Goal: Information Seeking & Learning: Learn about a topic

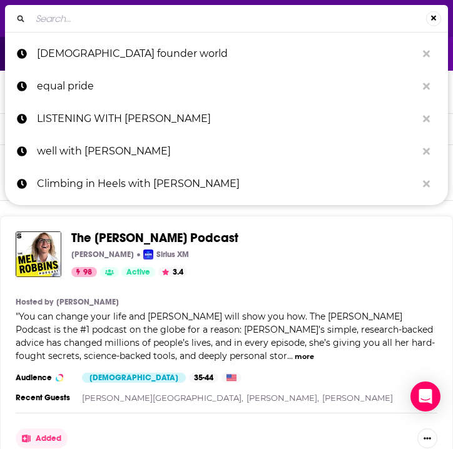
paste input "ALIVE Podcast Network"
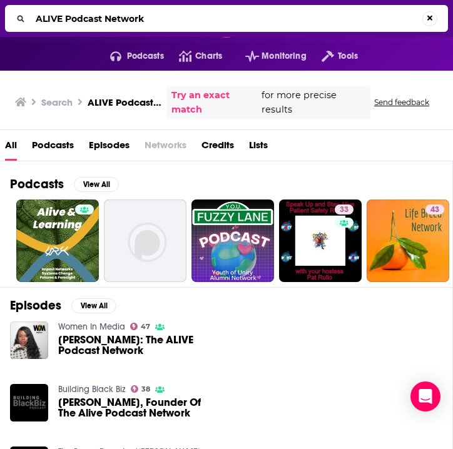
click at [139, 18] on input "ALIVE Podcast Network" at bounding box center [226, 19] width 391 height 20
click at [139, 18] on input "ALIVE Podcast Network" at bounding box center [228, 19] width 395 height 20
type input "an hour of innovation"
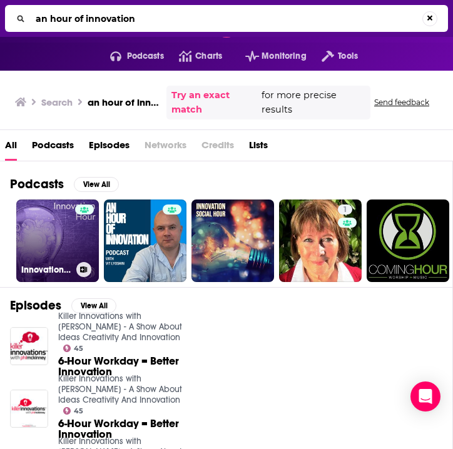
click at [61, 239] on link "Innovation Hour" at bounding box center [57, 240] width 83 height 83
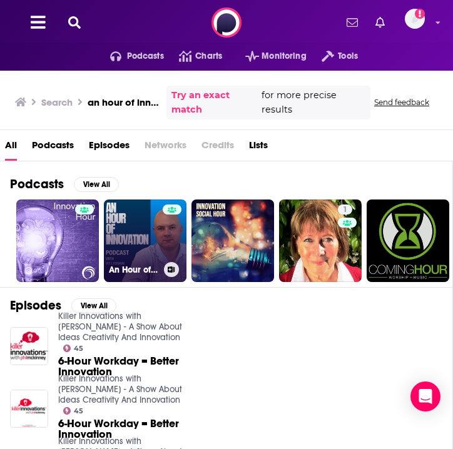
click at [149, 239] on link "An Hour of Innovation with [PERSON_NAME]" at bounding box center [145, 240] width 83 height 83
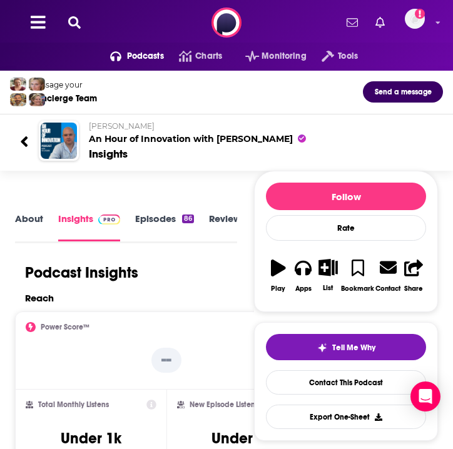
click at [28, 216] on link "About" at bounding box center [29, 227] width 28 height 28
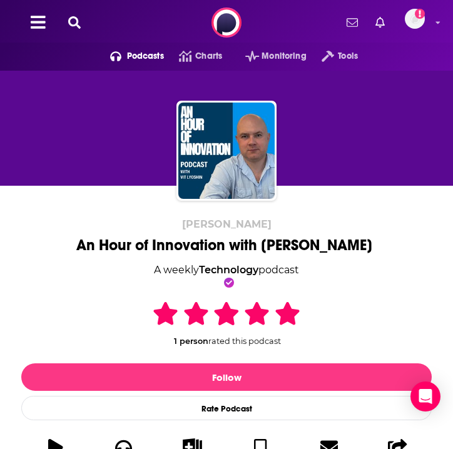
scroll to position [375, 0]
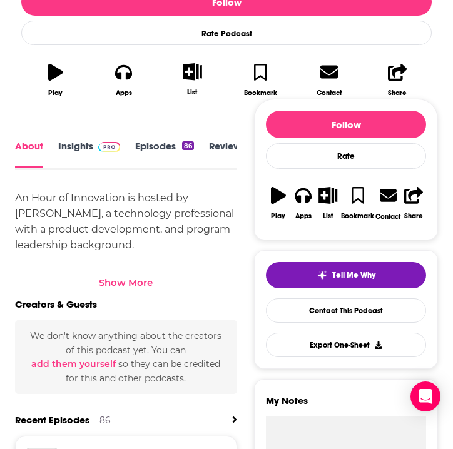
click at [91, 141] on link "Insights" at bounding box center [89, 155] width 62 height 28
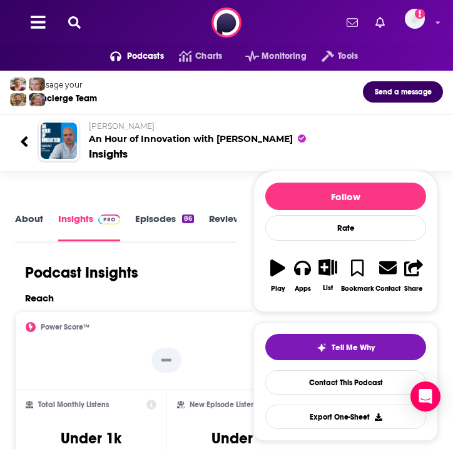
click at [79, 26] on icon at bounding box center [74, 22] width 13 height 13
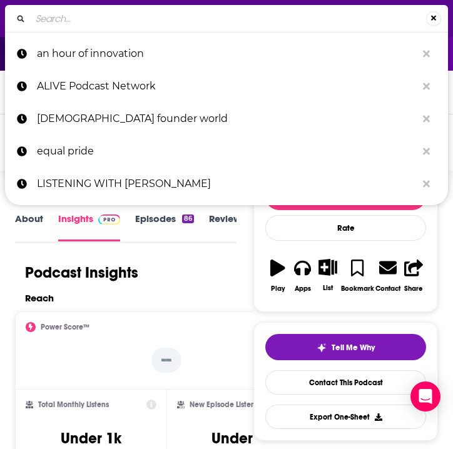
type input "Awesome Future"
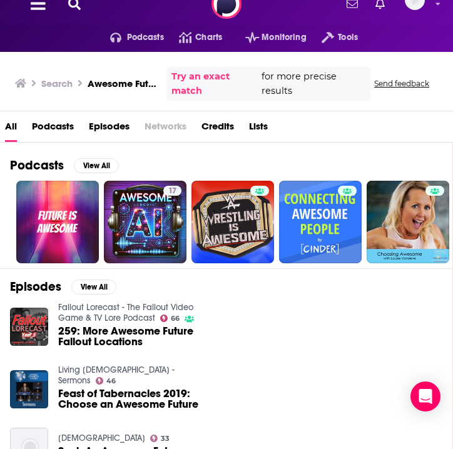
scroll to position [23, 0]
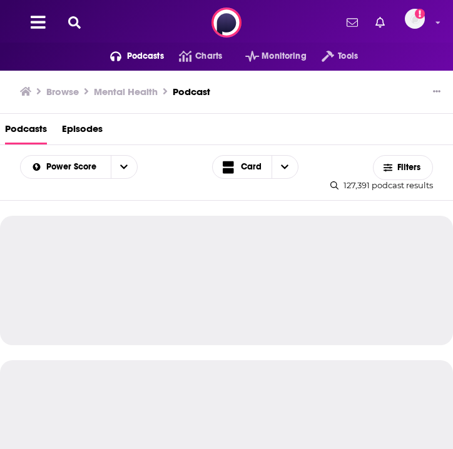
click at [77, 16] on button at bounding box center [74, 23] width 20 height 14
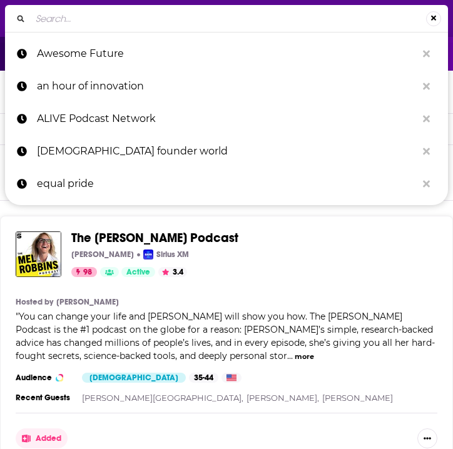
paste input "This Just In Radio Show"
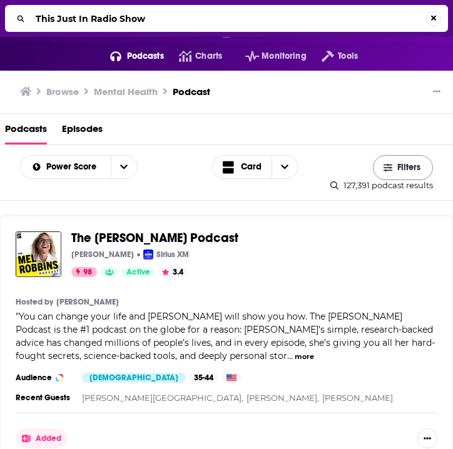
type input "This Just In Radio Show"
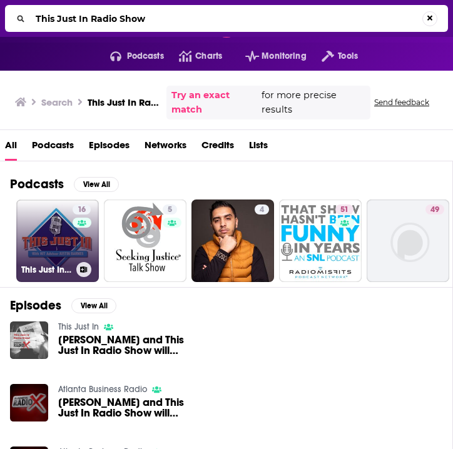
click at [68, 242] on link "16 This Just In Radio Show" at bounding box center [57, 240] width 83 height 83
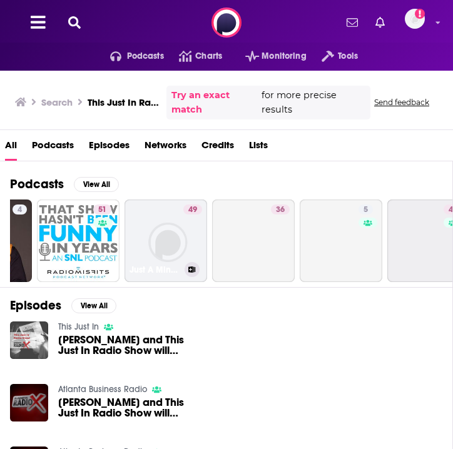
scroll to position [0, 338]
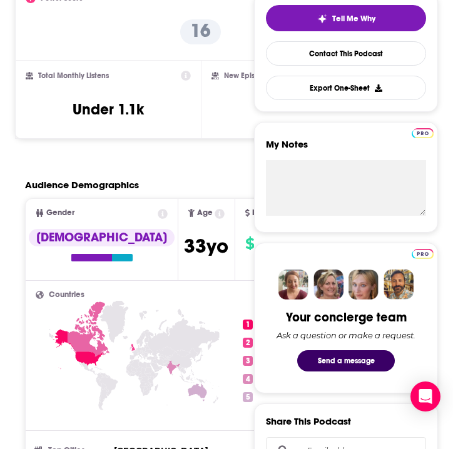
scroll to position [363, 0]
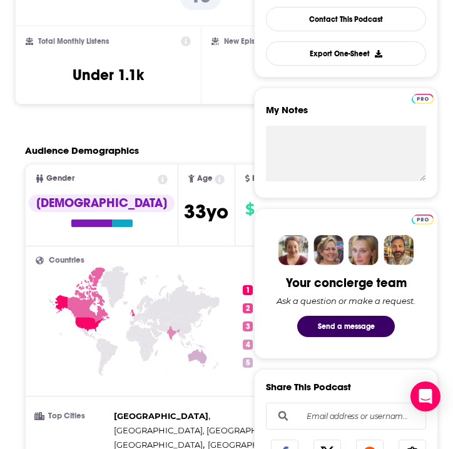
click at [185, 145] on div "Audience Demographics" at bounding box center [197, 150] width 345 height 12
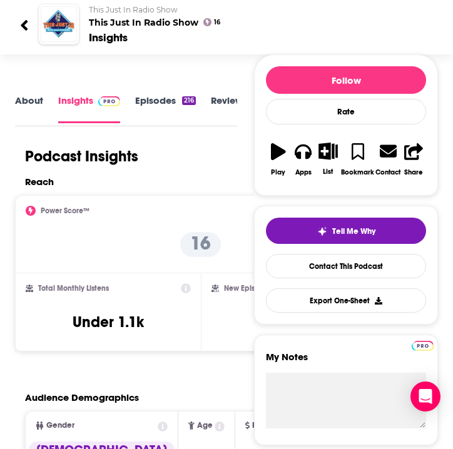
scroll to position [19, 0]
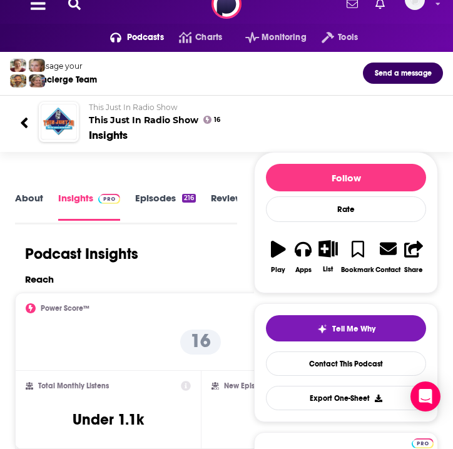
click at [234, 152] on div "Message your Concierge Team Send a message This Just In Radio Show This Just In…" at bounding box center [226, 107] width 453 height 111
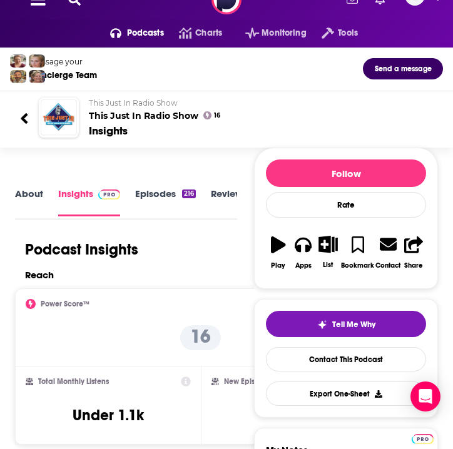
click at [25, 194] on link "About" at bounding box center [29, 202] width 28 height 28
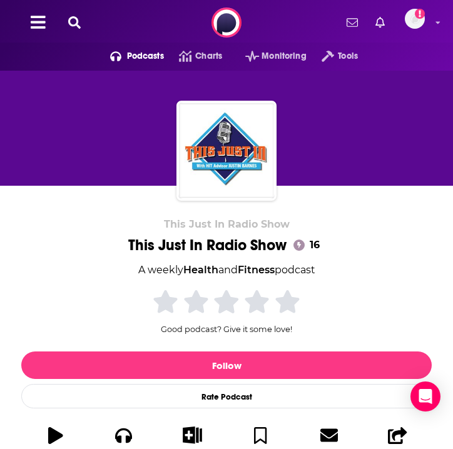
click at [77, 26] on icon at bounding box center [74, 22] width 13 height 13
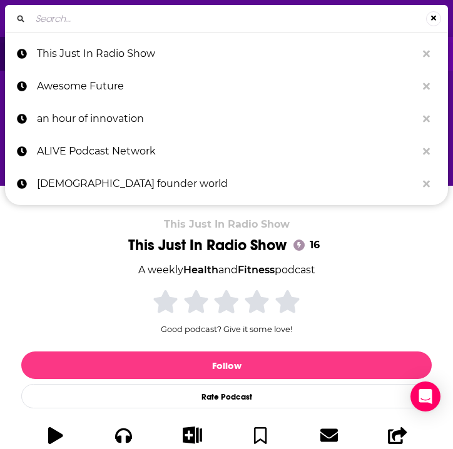
type input "The Smart Care Team Spotlight"
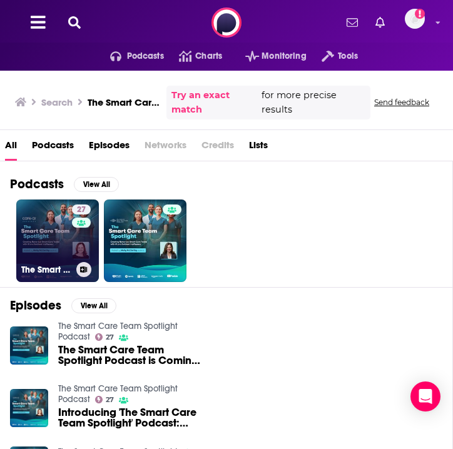
click at [65, 234] on link "27 The Smart Care Team Spotlight Podcast" at bounding box center [57, 240] width 83 height 83
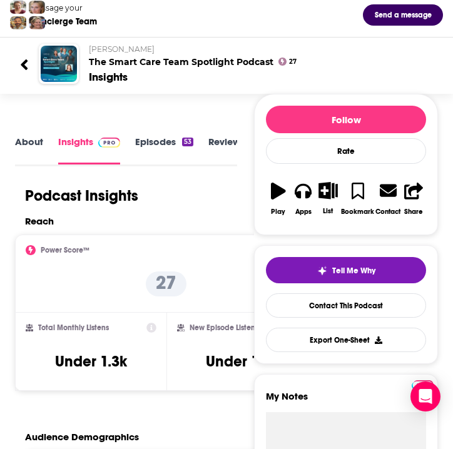
scroll to position [82, 0]
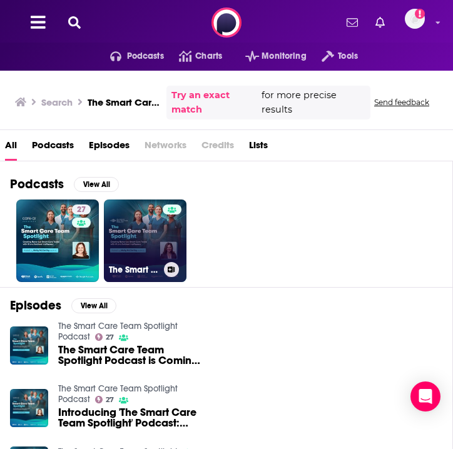
click at [141, 246] on link "The Smart Care Team Spotlight" at bounding box center [145, 240] width 83 height 83
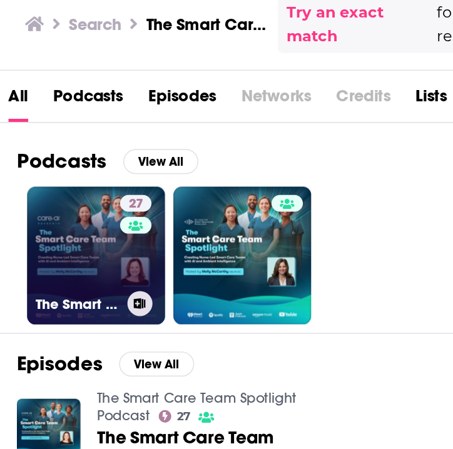
click at [58, 244] on link "27 The Smart Care Team Spotlight Podcast" at bounding box center [57, 240] width 83 height 83
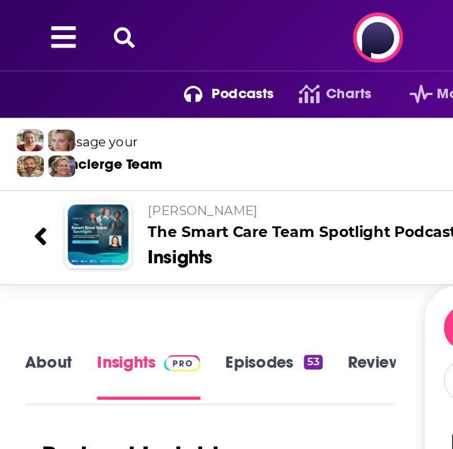
click at [75, 21] on icon at bounding box center [74, 22] width 13 height 13
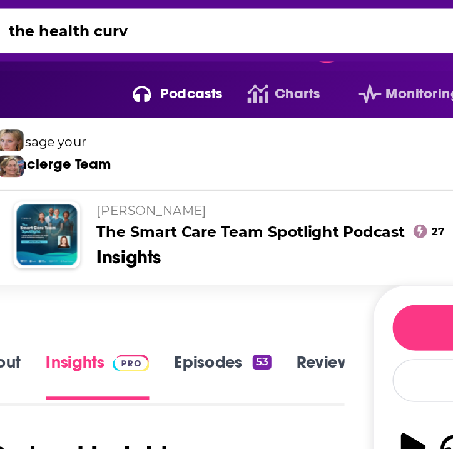
type input "the health curve"
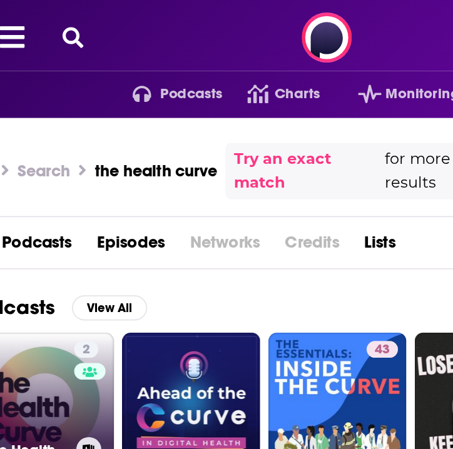
click at [65, 245] on link "2 The Health Curve" at bounding box center [57, 240] width 83 height 83
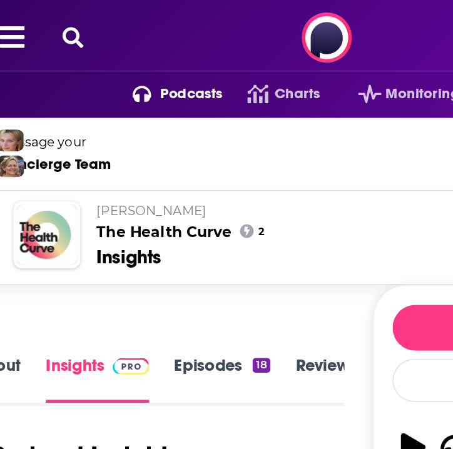
click at [73, 18] on icon at bounding box center [74, 22] width 13 height 13
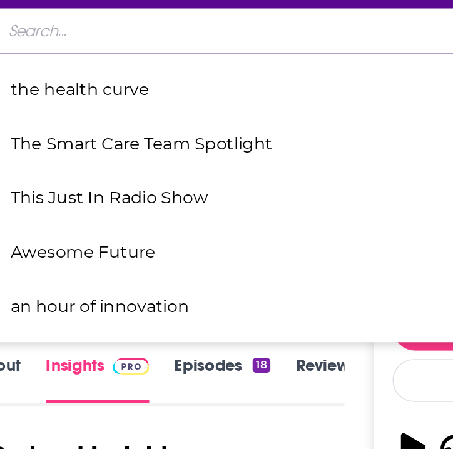
type input "The Gist Healthcare Podcast"
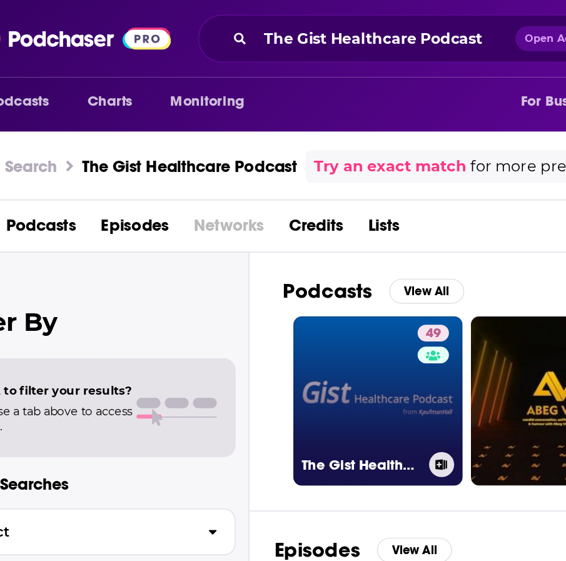
click at [244, 243] on link "49 The Gist Healthcare Podcast" at bounding box center [264, 239] width 101 height 101
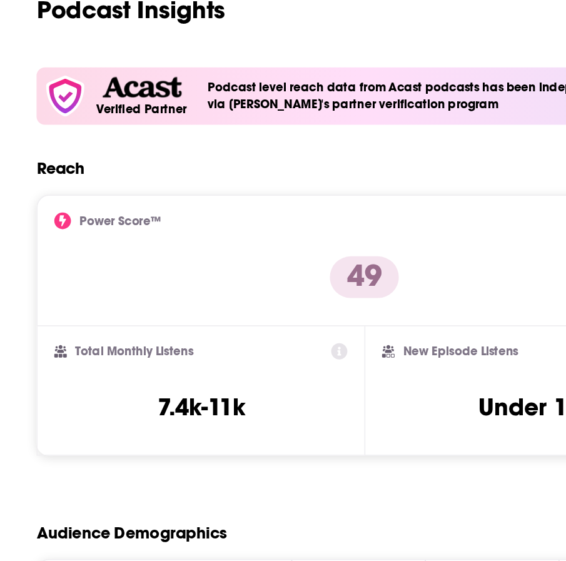
scroll to position [87, 0]
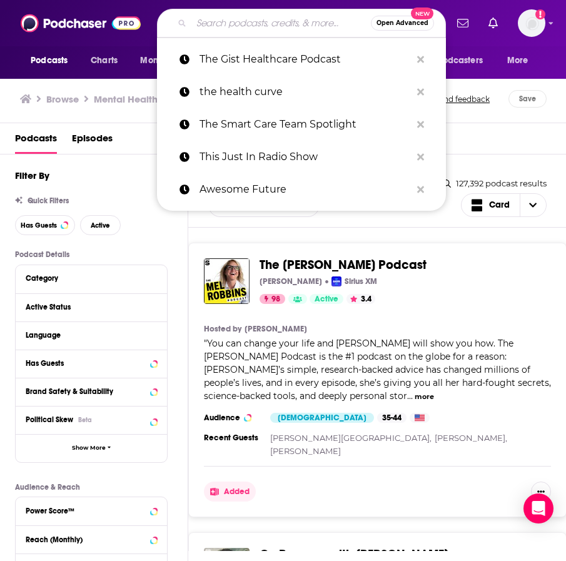
click at [216, 17] on input "Search podcasts, credits, & more..." at bounding box center [280, 23] width 179 height 20
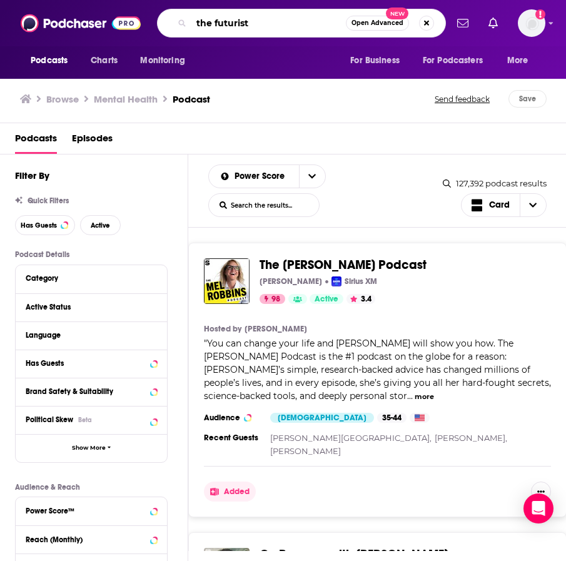
type input "the futurist"
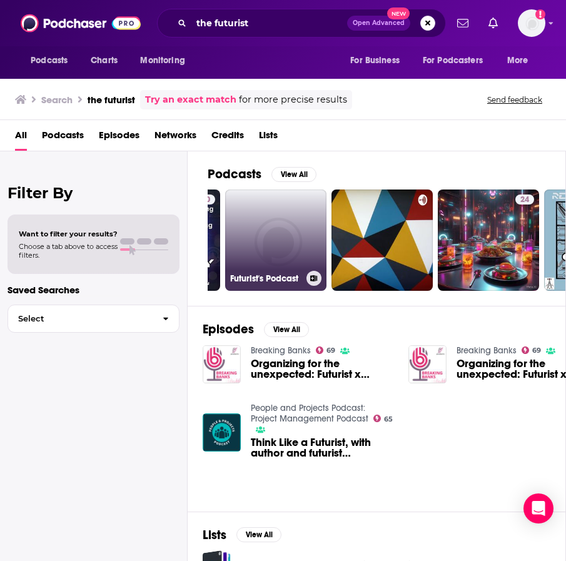
scroll to position [1, 0]
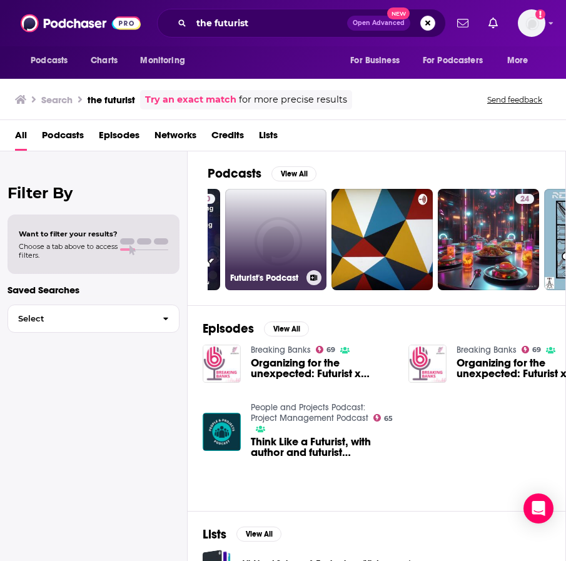
click at [286, 242] on link "Futurist's Podcast" at bounding box center [275, 239] width 101 height 101
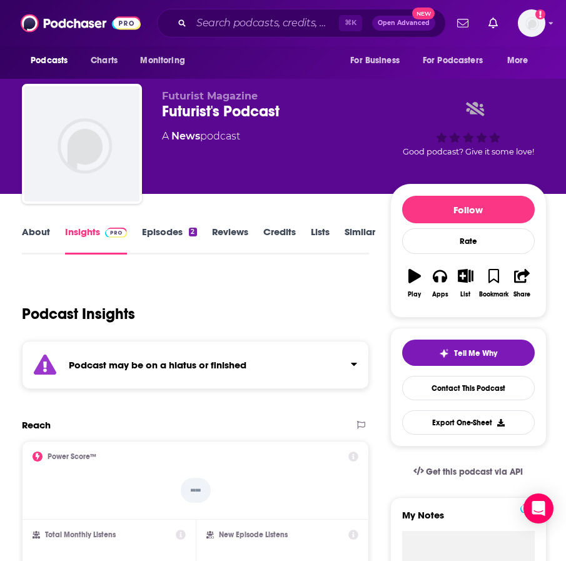
click at [39, 242] on link "About" at bounding box center [36, 240] width 28 height 29
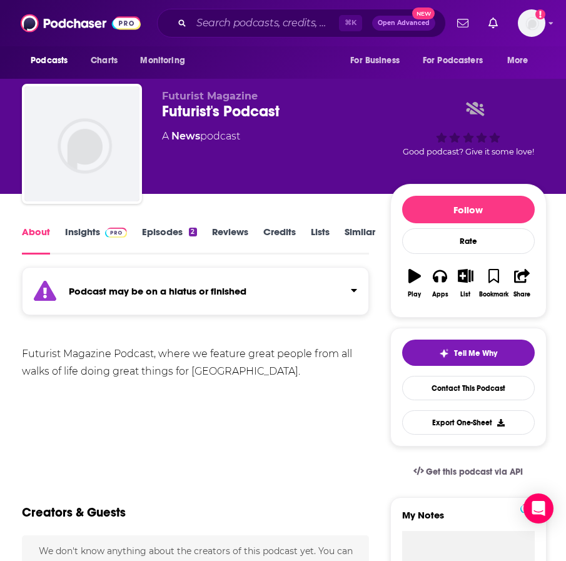
click at [80, 233] on link "Insights" at bounding box center [96, 240] width 62 height 29
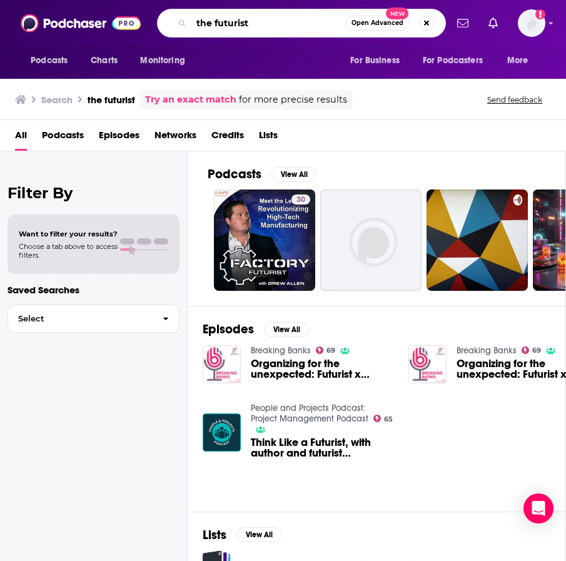
click at [254, 18] on input "the futurist" at bounding box center [268, 23] width 154 height 20
type input "the futurist ian khan"
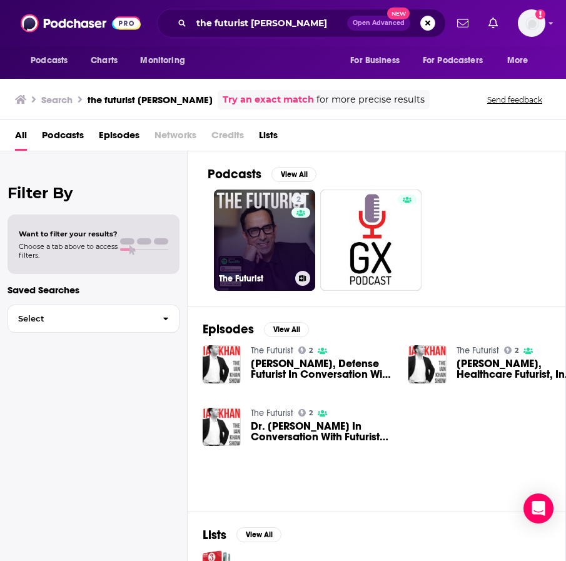
click at [264, 225] on link "2 The Futurist" at bounding box center [264, 239] width 101 height 101
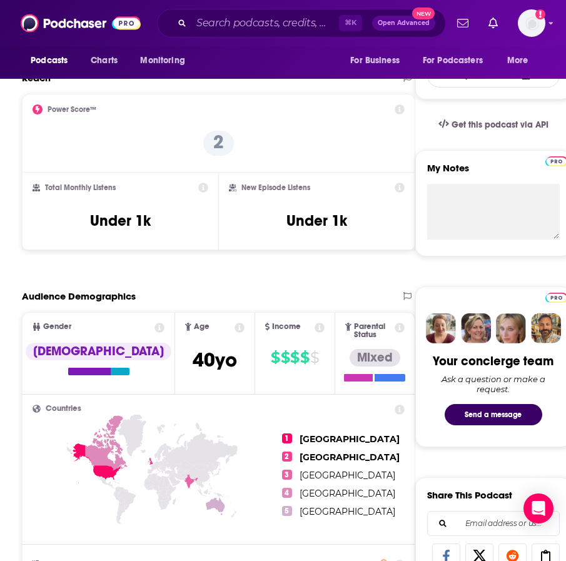
scroll to position [322, 0]
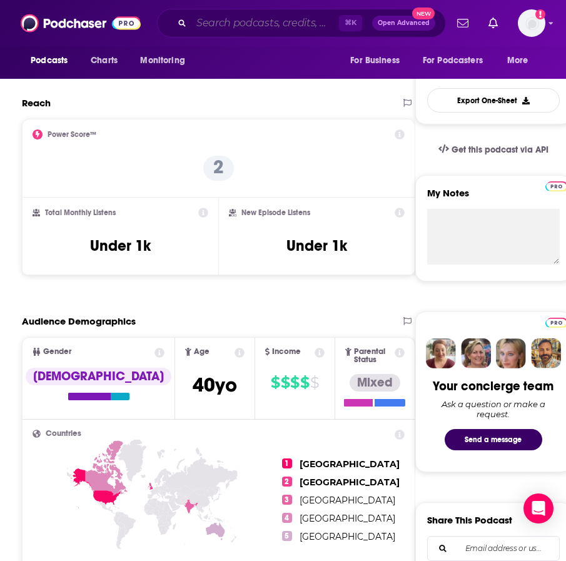
click at [269, 31] on input "Search podcasts, credits, & more..." at bounding box center [265, 23] width 148 height 20
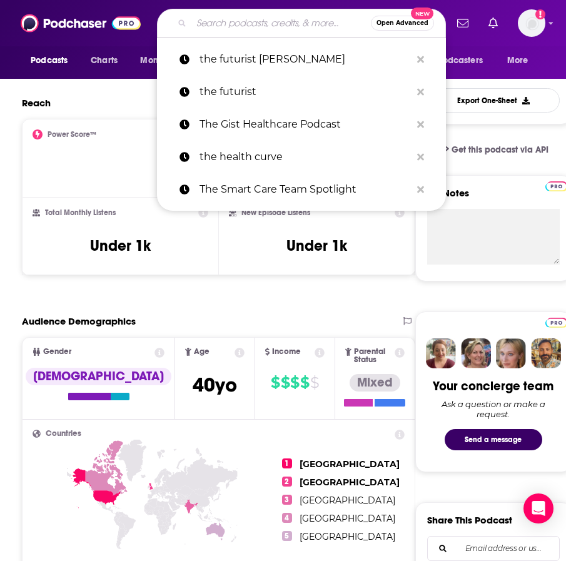
paste input "The Food Is Health Revolution"
type input "The Food Is Health Revolution"
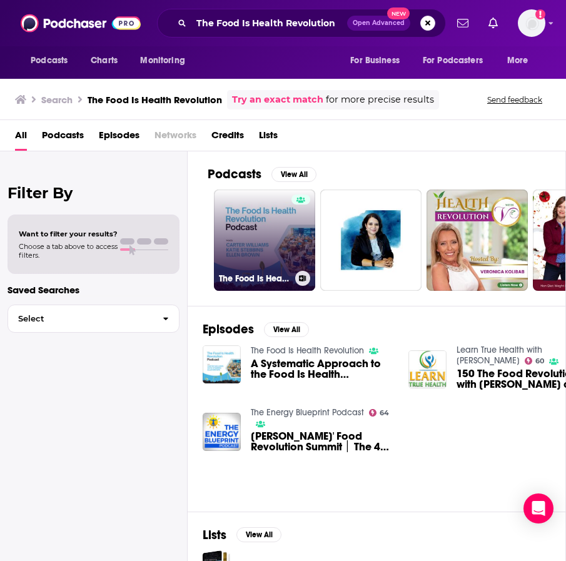
click at [254, 228] on link "The Food Is Health Revolution" at bounding box center [264, 239] width 101 height 101
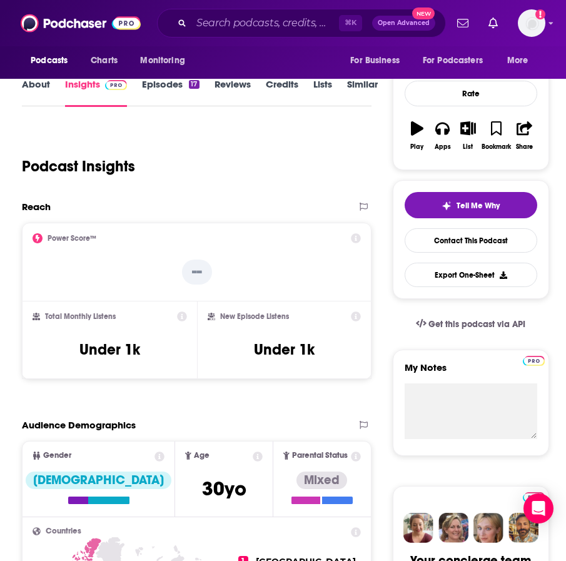
scroll to position [171, 0]
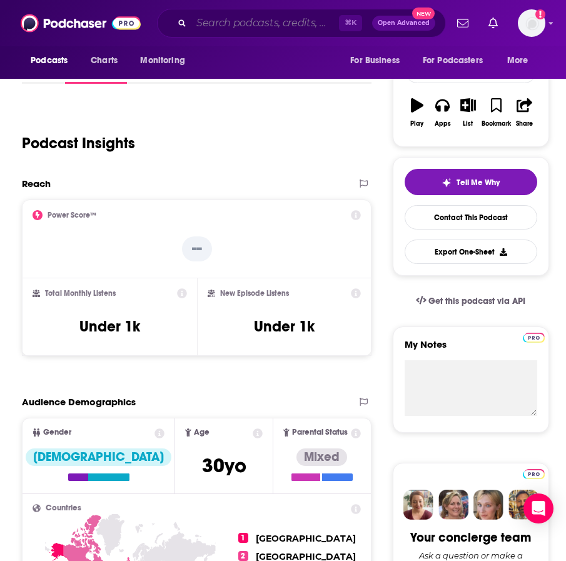
click at [279, 20] on input "Search podcasts, credits, & more..." at bounding box center [265, 23] width 148 height 20
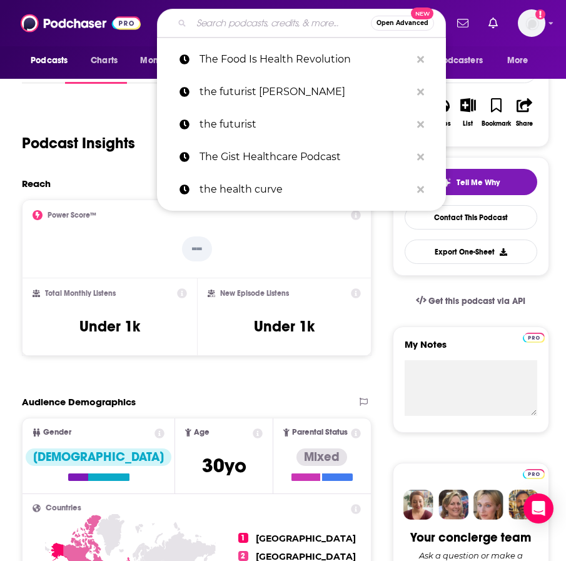
paste input "The Digital Health Heavyweights Podcast"
type input "The Digital Health Heavyweights Podcast"
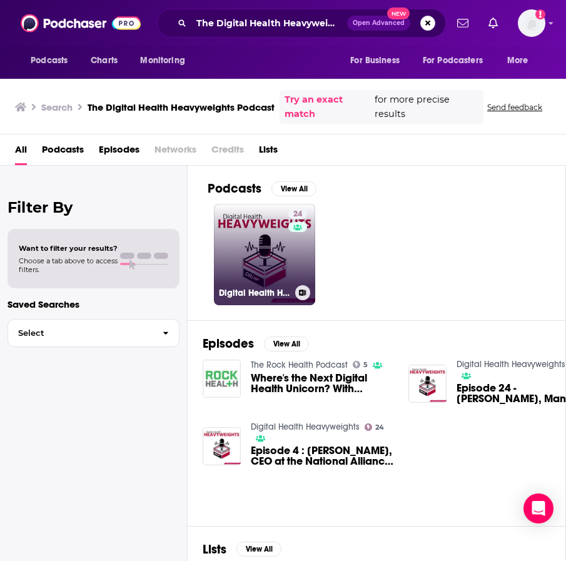
click at [251, 231] on link "24 Digital Health Heavyweights" at bounding box center [264, 254] width 101 height 101
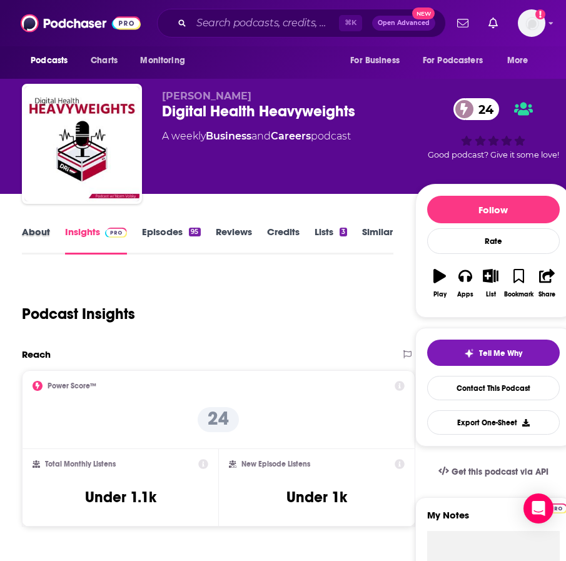
click at [49, 241] on div "About" at bounding box center [43, 240] width 43 height 29
click at [46, 239] on link "About" at bounding box center [36, 240] width 28 height 29
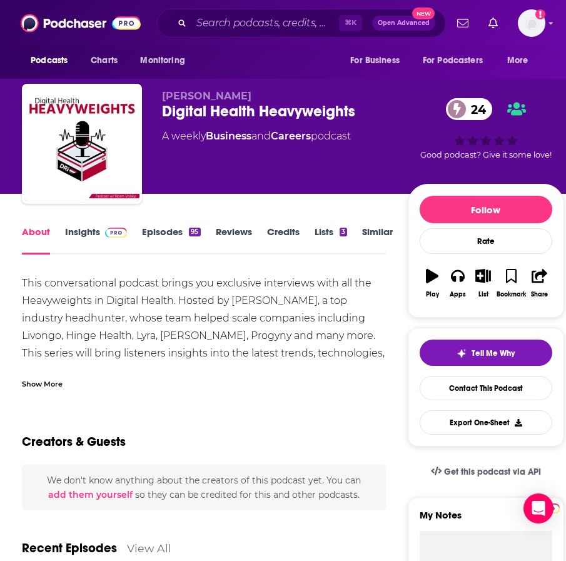
click at [92, 231] on link "Insights" at bounding box center [96, 240] width 62 height 29
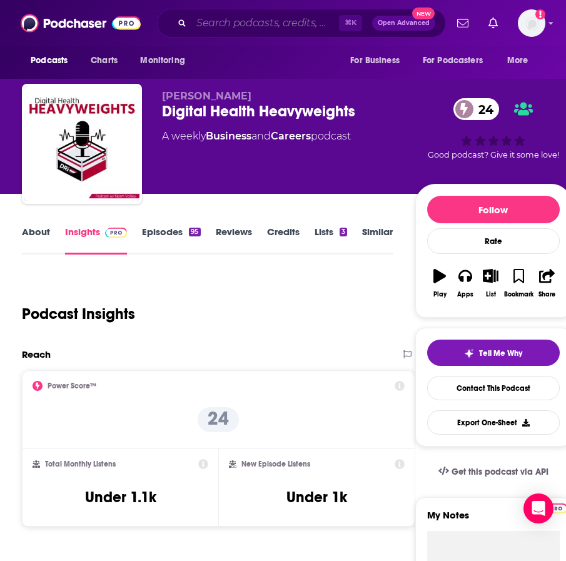
click at [253, 24] on input "Search podcasts, credits, & more..." at bounding box center [265, 23] width 148 height 20
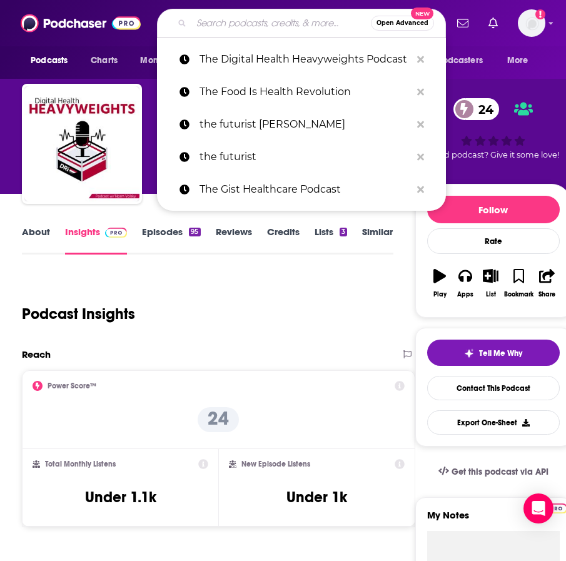
paste input "THE BUZZ PODCAST"
type input "THE BUZZ PODCAST"
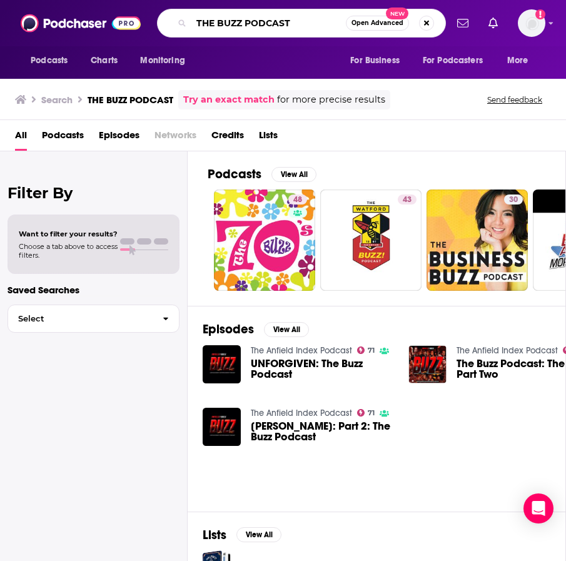
click at [309, 24] on input "THE BUZZ PODCAST" at bounding box center [268, 23] width 154 height 20
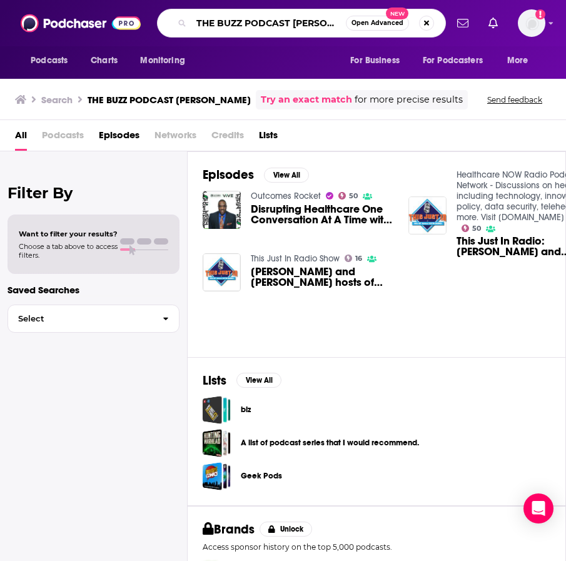
drag, startPoint x: 291, startPoint y: 24, endPoint x: 147, endPoint y: 31, distance: 144.0
click at [147, 32] on div "Podcasts Charts Monitoring THE BUZZ PODCAST mike mosquito Open Advanced New For…" at bounding box center [296, 23] width 299 height 29
click at [283, 26] on input "THE BUZZ PODCAST mike mosquito" at bounding box center [268, 23] width 154 height 20
drag, startPoint x: 292, startPoint y: 23, endPoint x: 183, endPoint y: 23, distance: 108.8
click at [183, 23] on div "THE BUZZ PODCAST mike mosquito Open Advanced New" at bounding box center [301, 23] width 289 height 29
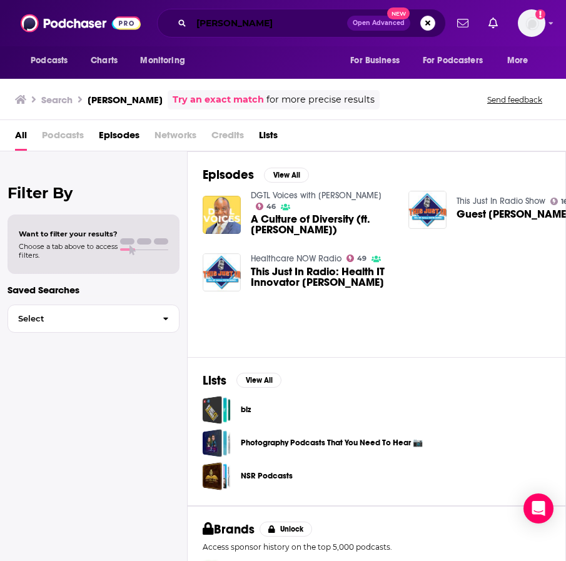
click at [232, 25] on input "mike mosquito" at bounding box center [269, 23] width 156 height 20
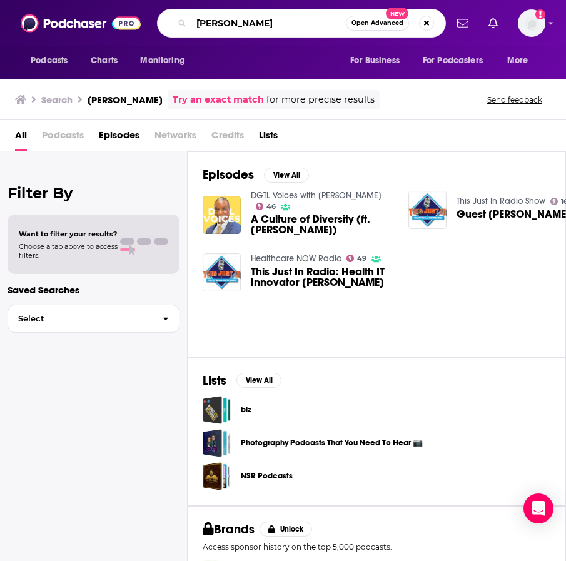
click at [232, 25] on input "mike mosquito" at bounding box center [268, 23] width 154 height 20
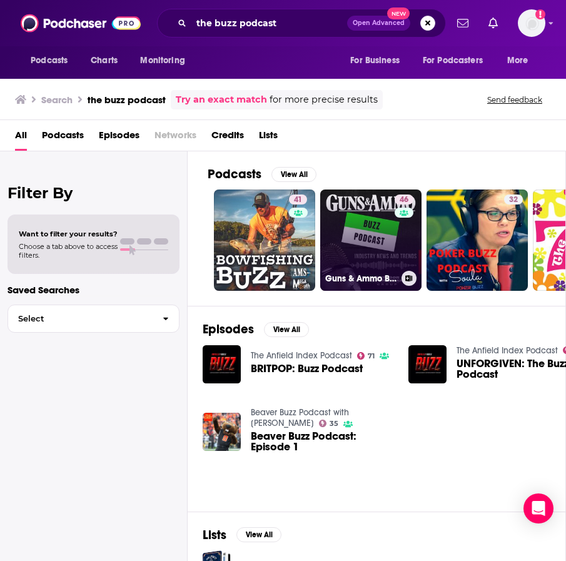
scroll to position [0, 1]
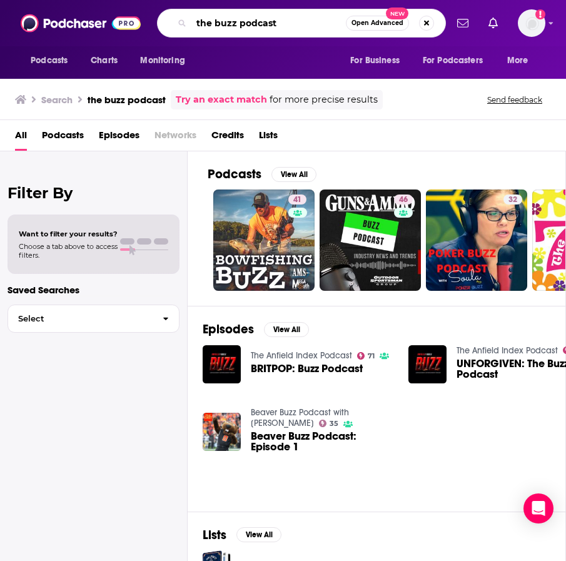
click at [294, 26] on input "the buzz podcast" at bounding box center [268, 23] width 154 height 20
type input "the buzz podcast mike mosquito"
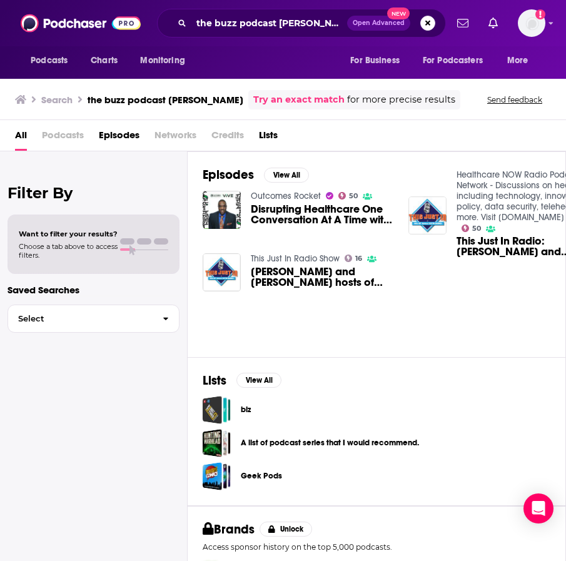
click at [385, 28] on button "Open Advanced New" at bounding box center [378, 23] width 63 height 15
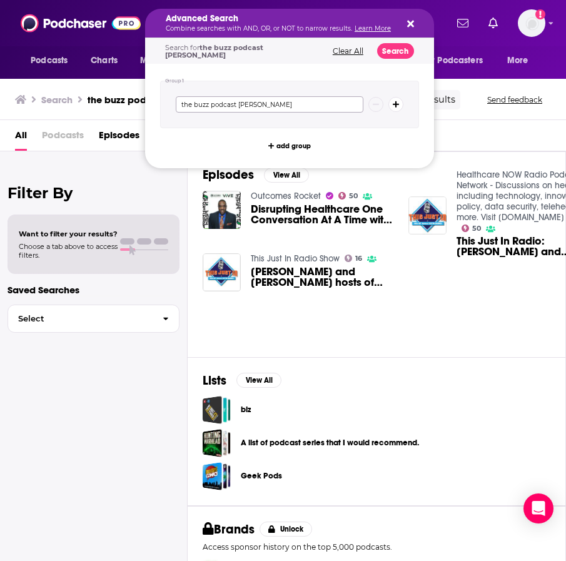
click at [303, 102] on input "the buzz podcast mike mosquito" at bounding box center [270, 104] width 188 height 16
click at [401, 48] on button "Search" at bounding box center [395, 51] width 37 height 16
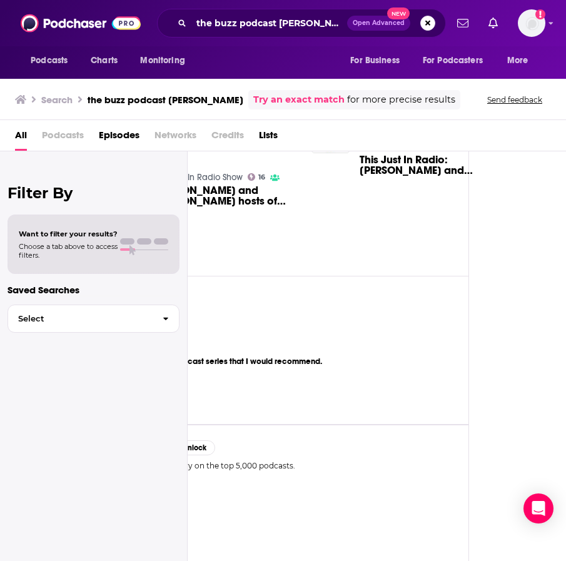
scroll to position [81, 0]
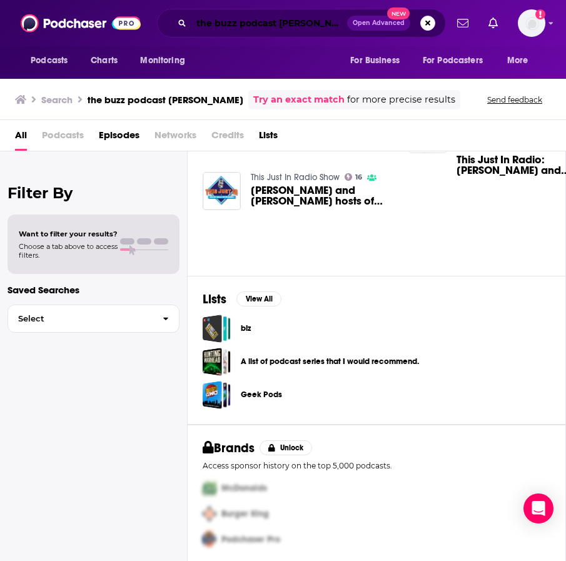
click at [284, 25] on input "the buzz podcast mike mosquito" at bounding box center [269, 23] width 156 height 20
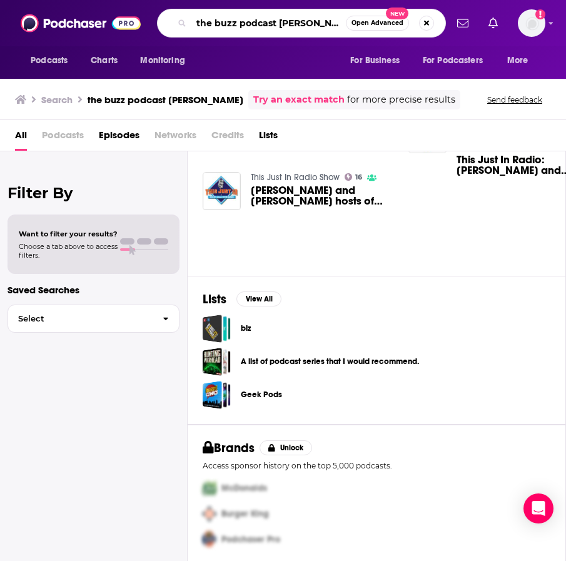
paste input "The Bold Lounge Podcast"
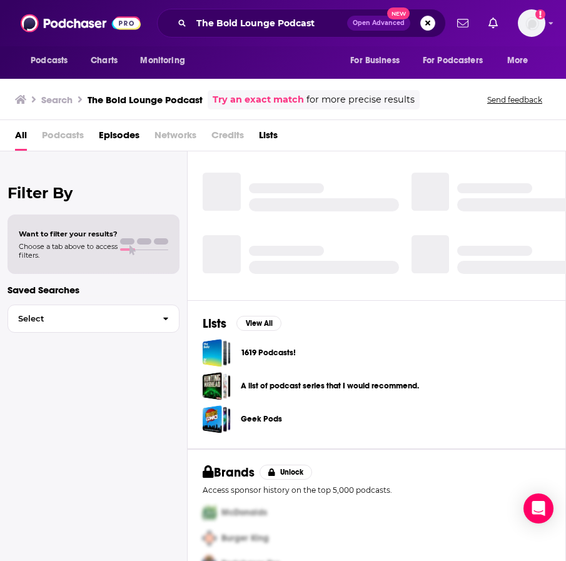
scroll to position [235, 0]
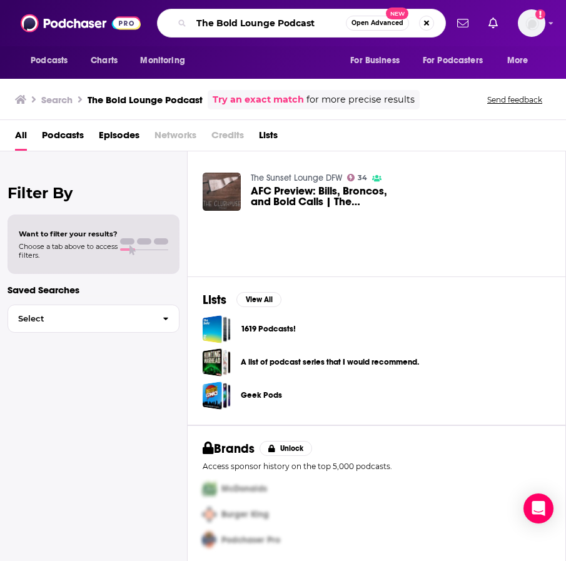
click at [278, 19] on input "The Bold Lounge Podcast" at bounding box center [268, 23] width 154 height 20
drag, startPoint x: 278, startPoint y: 22, endPoint x: 379, endPoint y: 24, distance: 101.3
click at [379, 24] on div "The Bold Lounge Podcast Open Advanced New" at bounding box center [301, 23] width 289 height 29
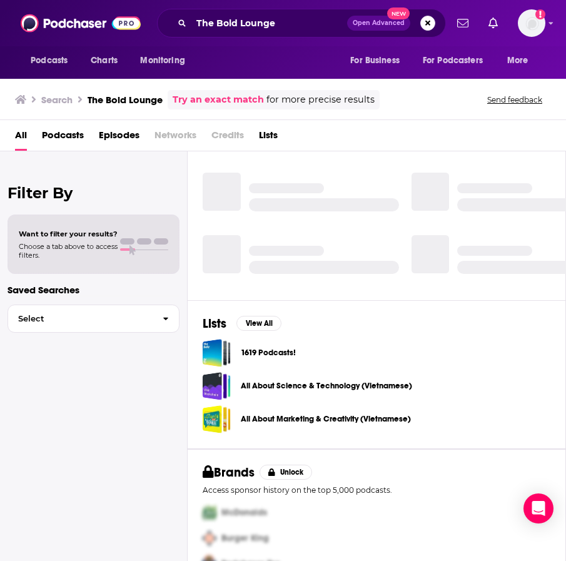
scroll to position [235, 0]
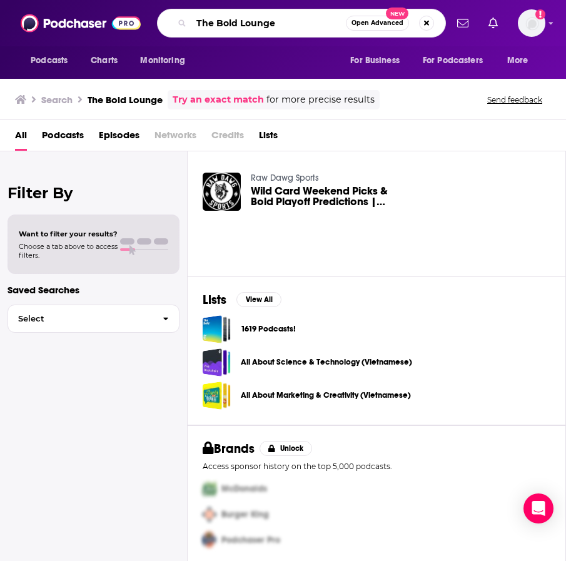
click at [309, 23] on input "The Bold Lounge" at bounding box center [268, 23] width 154 height 20
type input "The Bold Lounge leigh burgess"
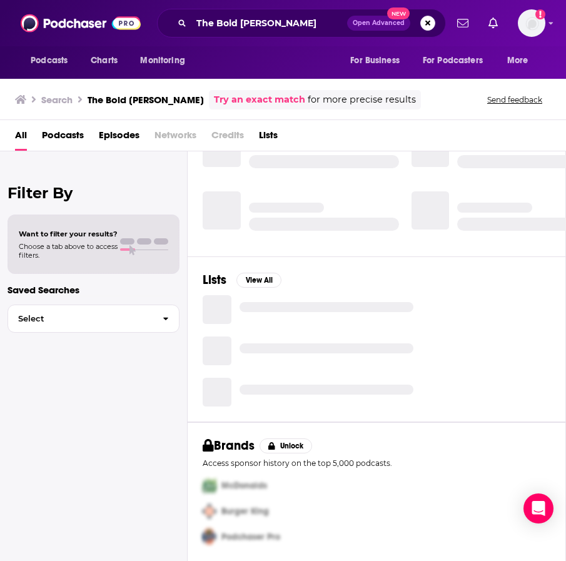
scroll to position [81, 0]
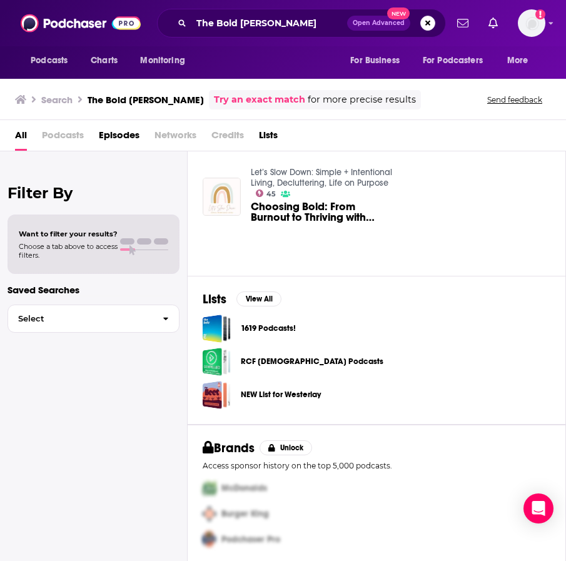
click at [225, 197] on img "Choosing Bold: From Burnout to Thriving with Leigh Burgess, #91" at bounding box center [222, 197] width 38 height 38
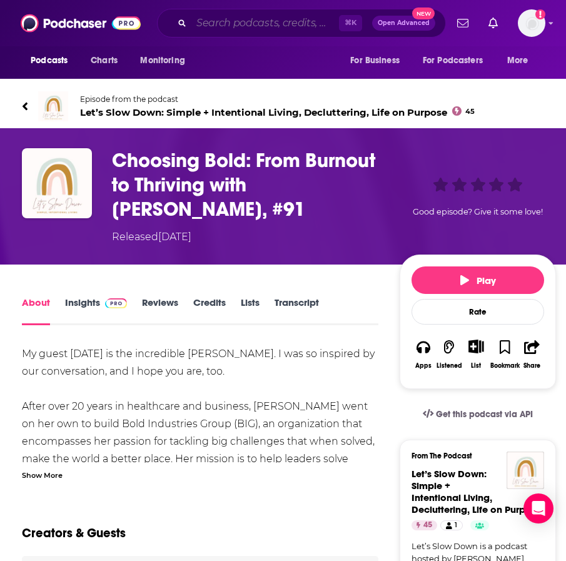
click at [289, 23] on input "Search podcasts, credits, & more..." at bounding box center [265, 23] width 148 height 20
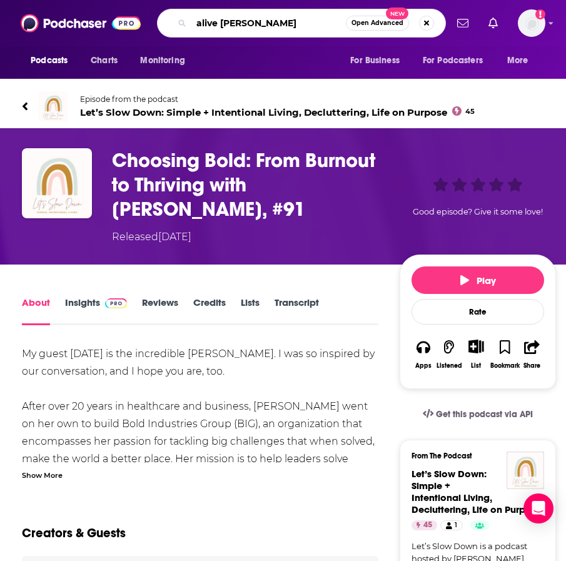
type input "alive angel livas"
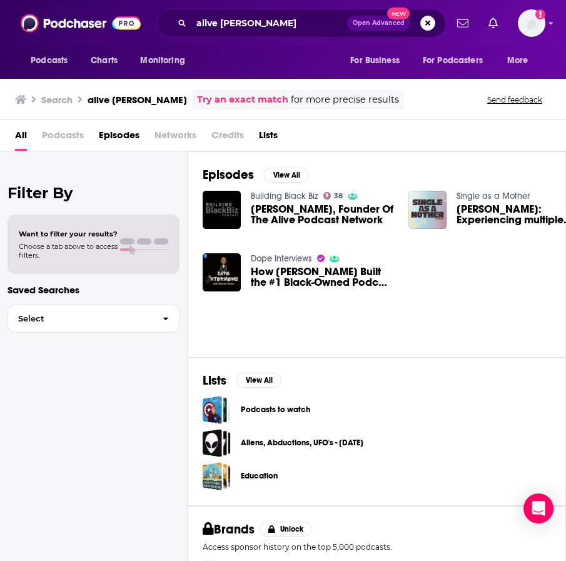
click at [269, 206] on span "Angel Livas, Founder Of The Alive Podcast Network" at bounding box center [322, 214] width 143 height 21
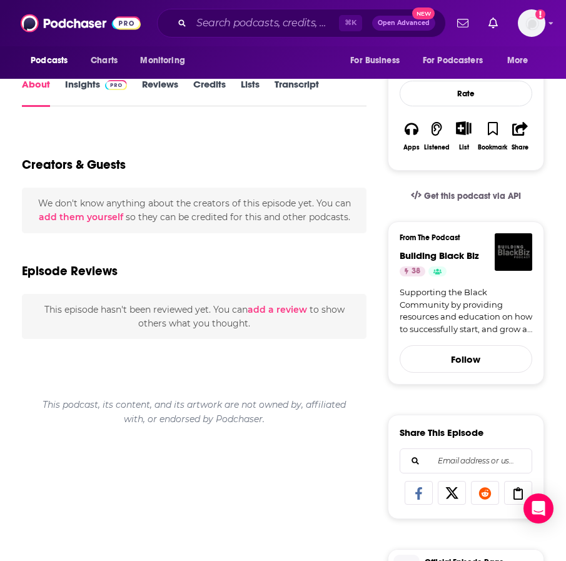
scroll to position [267, 0]
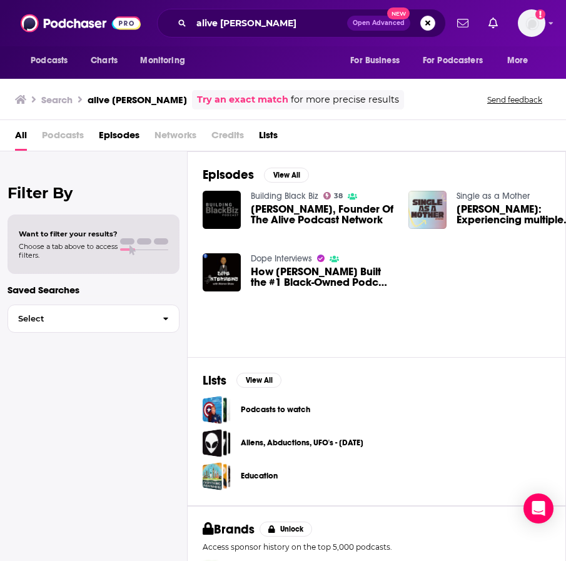
click at [197, 96] on link "Try an exact match" at bounding box center [242, 100] width 91 height 14
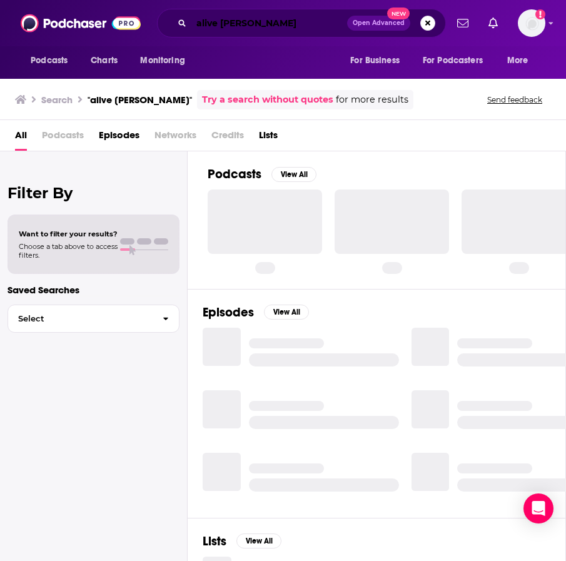
click at [241, 21] on input "alive angel livas" at bounding box center [269, 23] width 156 height 20
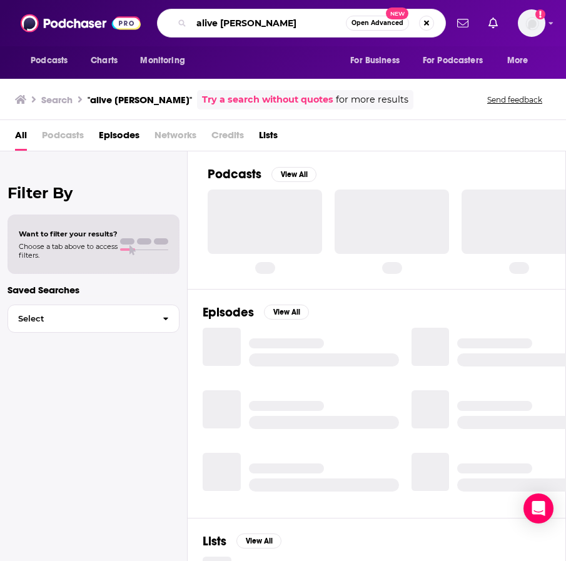
click at [241, 21] on input "alive angel livas" at bounding box center [268, 23] width 154 height 20
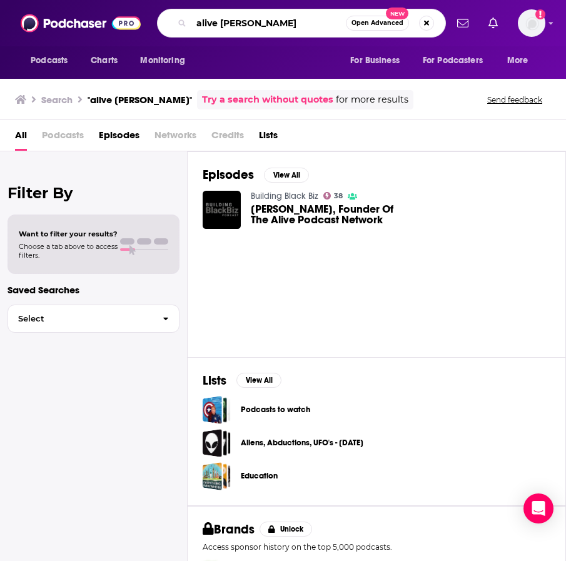
click at [324, 29] on input "alive angel livas" at bounding box center [268, 23] width 154 height 20
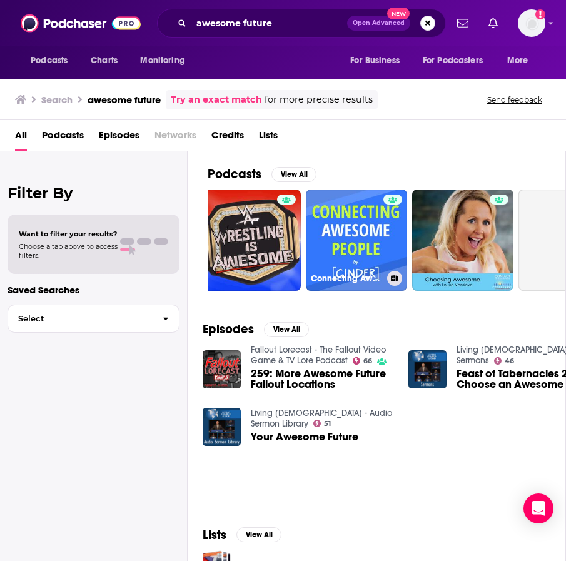
scroll to position [0, 235]
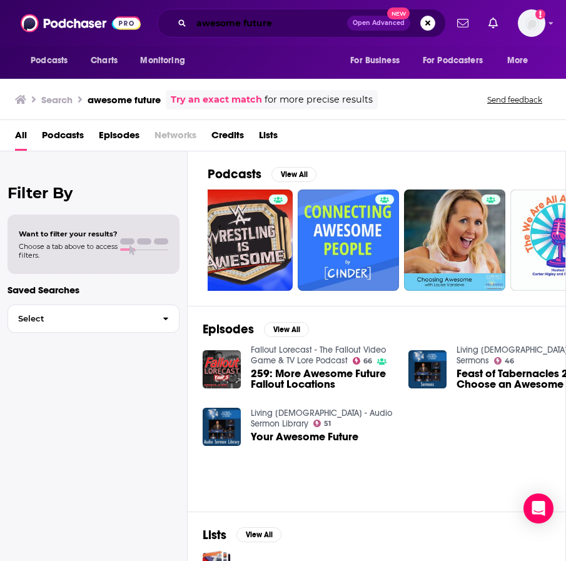
click at [289, 21] on input "awesome future" at bounding box center [269, 23] width 156 height 20
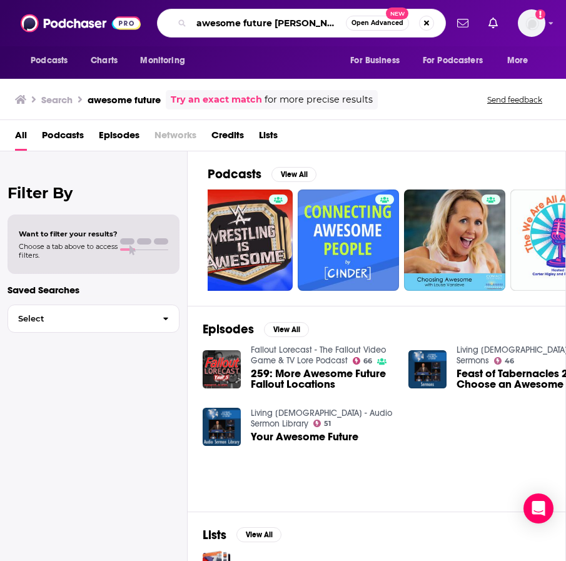
scroll to position [0, 1]
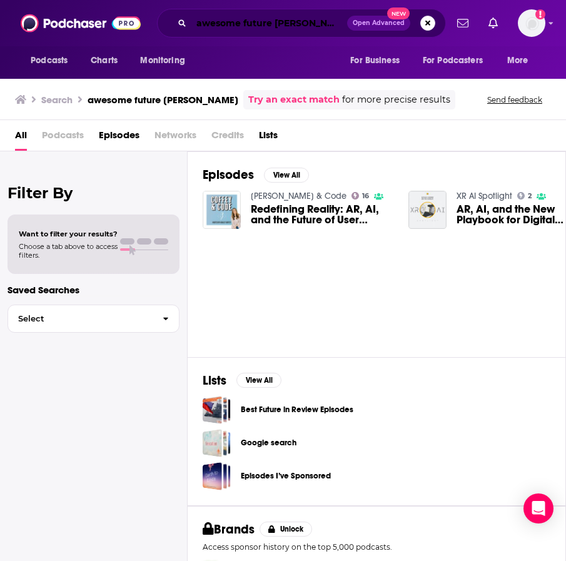
click at [305, 27] on input "awesome future nathan bowser" at bounding box center [269, 23] width 156 height 20
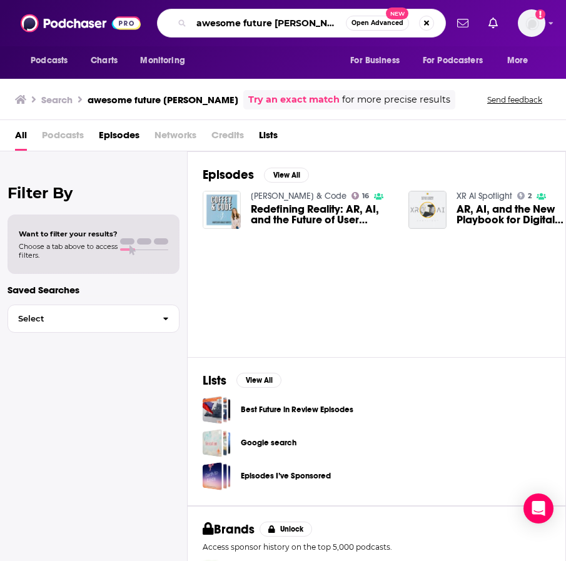
click at [305, 27] on input "awesome future nathan bowser" at bounding box center [268, 23] width 154 height 20
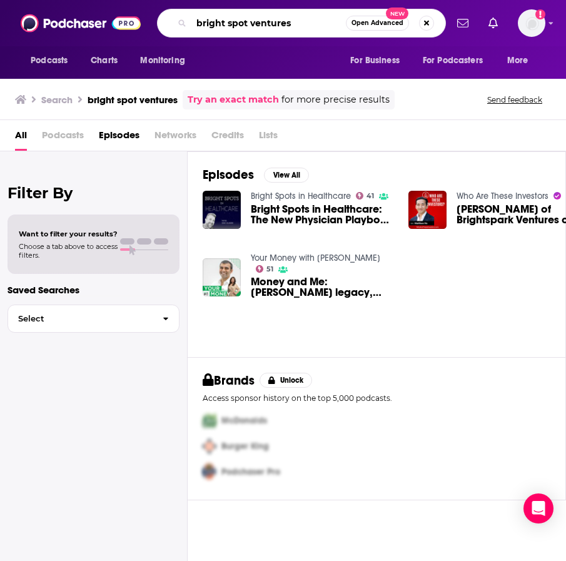
click at [269, 28] on input "bright spot ventures" at bounding box center [268, 23] width 154 height 20
click at [333, 31] on input "bright spot ventures" at bounding box center [268, 23] width 154 height 20
type input "bright spot ventures eric glazer"
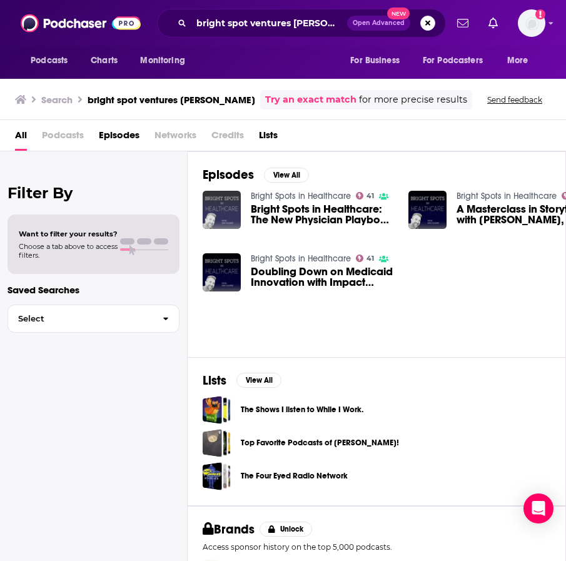
click at [224, 211] on img "Bright Spots in Healthcare: The New Physician Playbook – AI Workflows & Value-B…" at bounding box center [222, 210] width 38 height 38
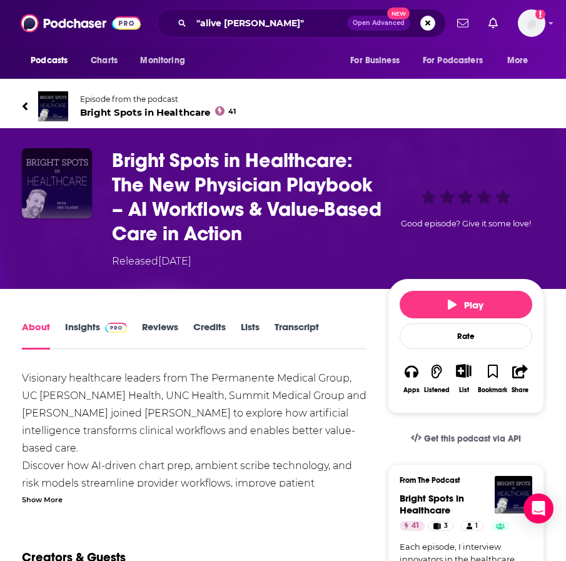
click at [57, 187] on img "Bright Spots in Healthcare: The New Physician Playbook – AI Workflows & Value-B…" at bounding box center [57, 183] width 70 height 70
click at [60, 198] on img "Bright Spots in Healthcare: The New Physician Playbook – AI Workflows & Value-B…" at bounding box center [57, 183] width 70 height 70
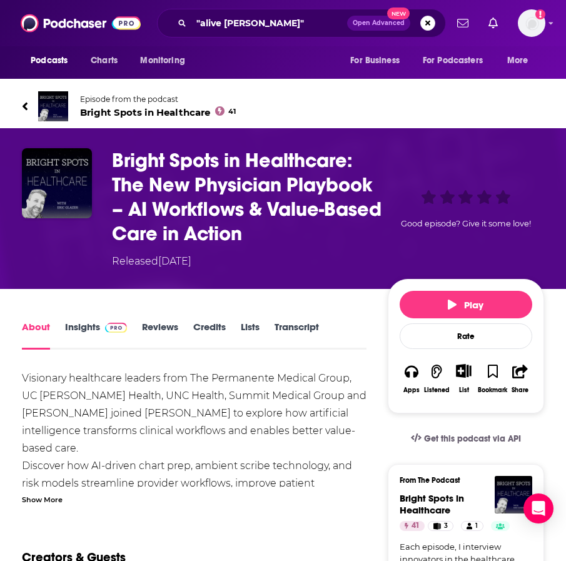
click at [92, 108] on span "Bright Spots in Healthcare 41" at bounding box center [158, 112] width 156 height 12
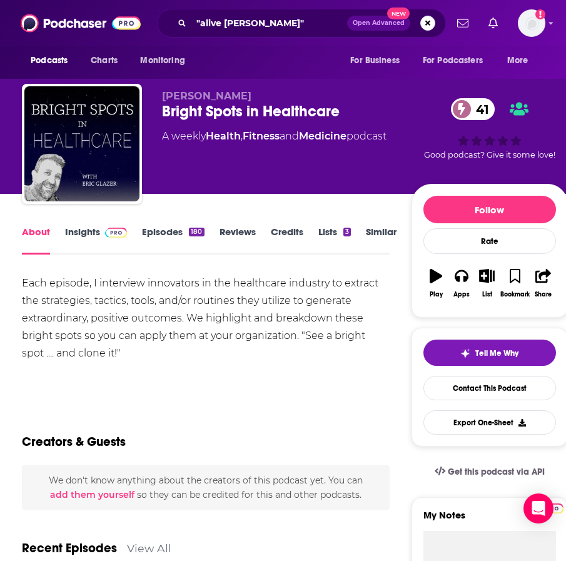
click at [81, 229] on link "Insights" at bounding box center [96, 240] width 62 height 29
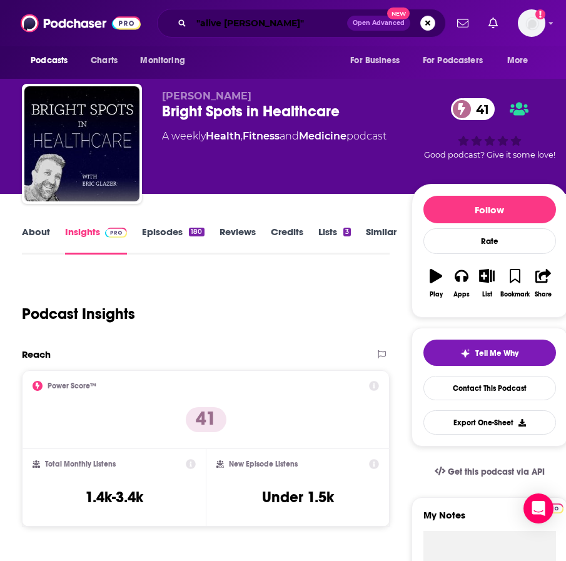
click at [262, 27] on input ""alive angel livas"" at bounding box center [269, 23] width 156 height 20
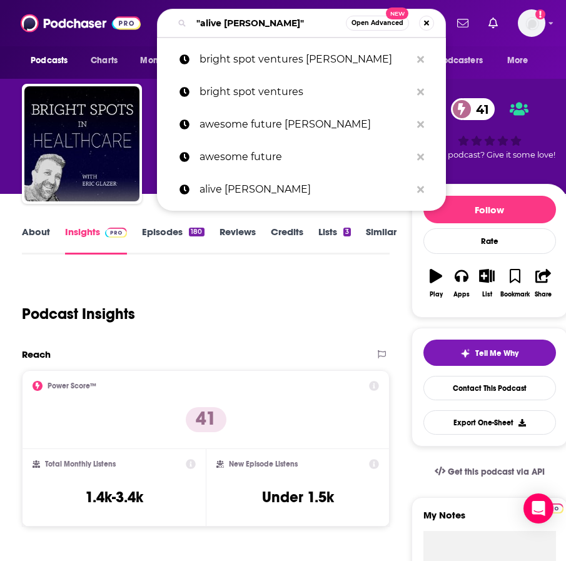
click at [262, 27] on input ""alive angel livas"" at bounding box center [268, 23] width 154 height 20
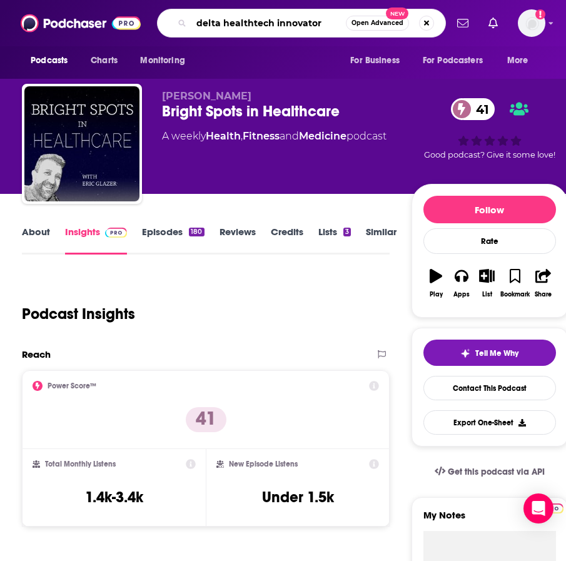
type input "delta healthtech innovators"
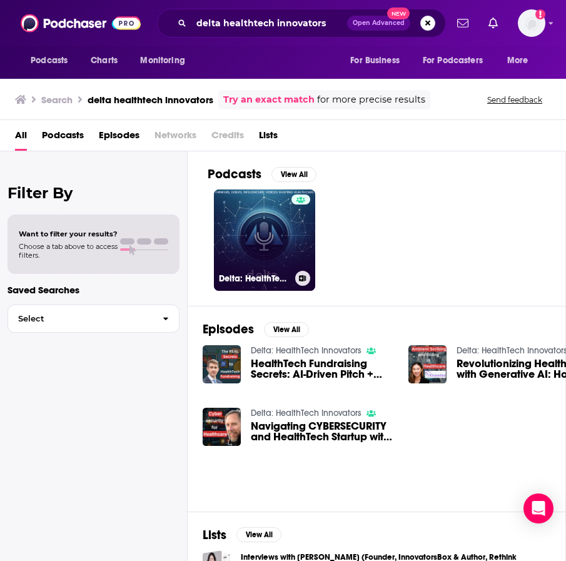
click at [258, 236] on link "Delta: HealthTech Innovators" at bounding box center [264, 239] width 101 height 101
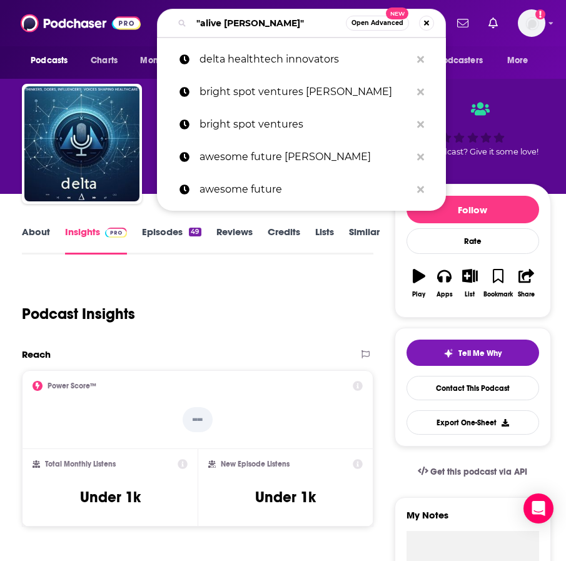
click at [316, 33] on input ""alive angel livas"" at bounding box center [268, 23] width 154 height 20
paste input "Digital Health Heavyweights Podcast"
type input "Digital Health Heavyweights Podcast"
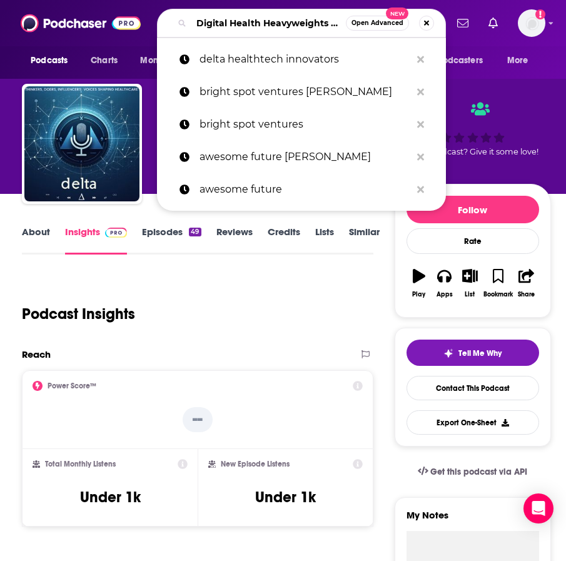
scroll to position [0, 25]
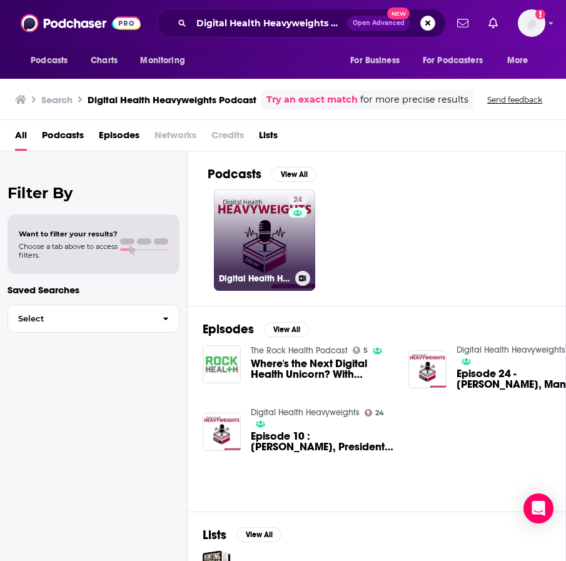
click at [279, 232] on link "24 Digital Health Heavyweights" at bounding box center [264, 239] width 101 height 101
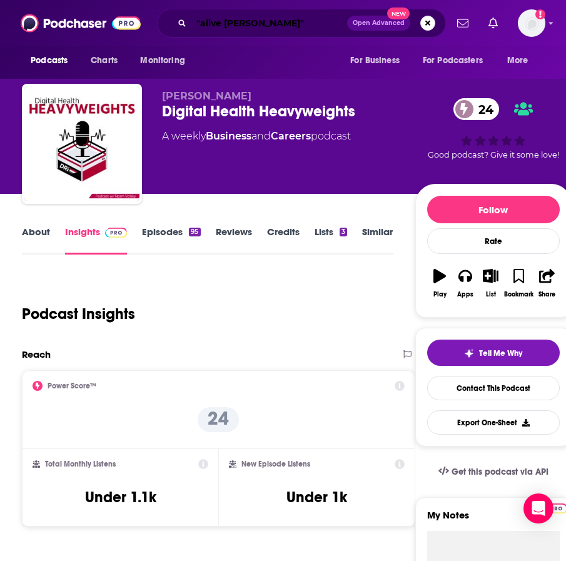
click at [234, 18] on input ""alive angel livas"" at bounding box center [269, 23] width 156 height 20
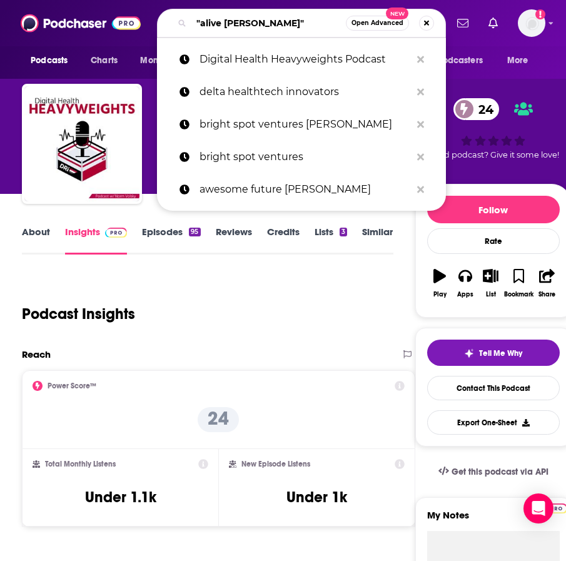
click at [234, 18] on input ""alive angel livas"" at bounding box center [268, 23] width 154 height 20
paste input "Digital Health Inside Out"
type input "Digital Health Inside Out"
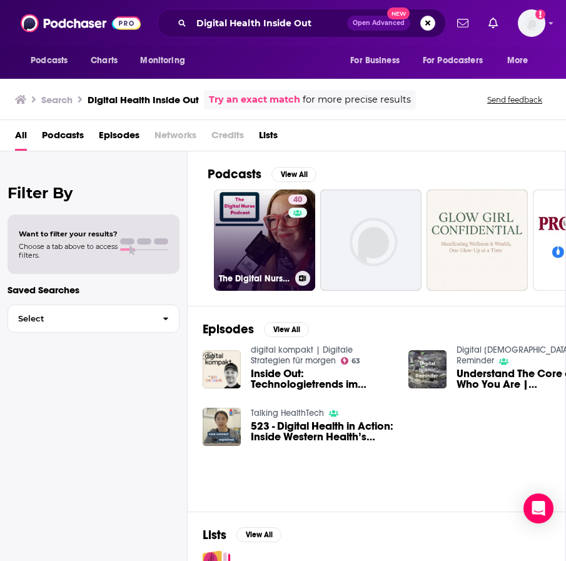
click at [277, 242] on link "40 The Digital Nurse Podcast" at bounding box center [264, 239] width 101 height 101
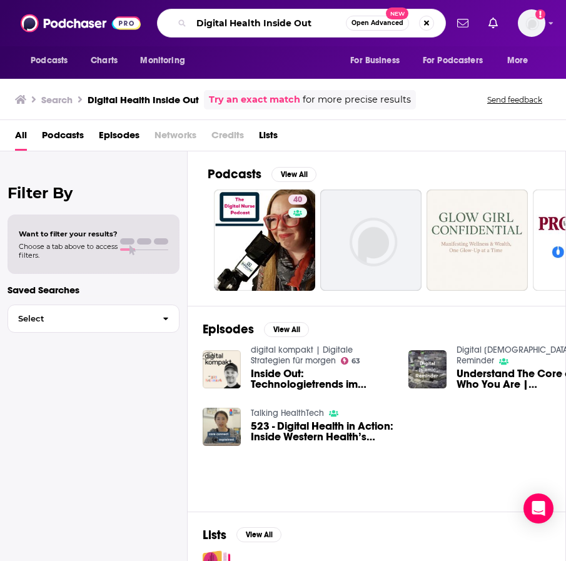
click at [293, 20] on input "Digital Health Inside Out" at bounding box center [268, 23] width 154 height 20
click at [321, 32] on input "Digital Health Inside Out" at bounding box center [268, 23] width 154 height 20
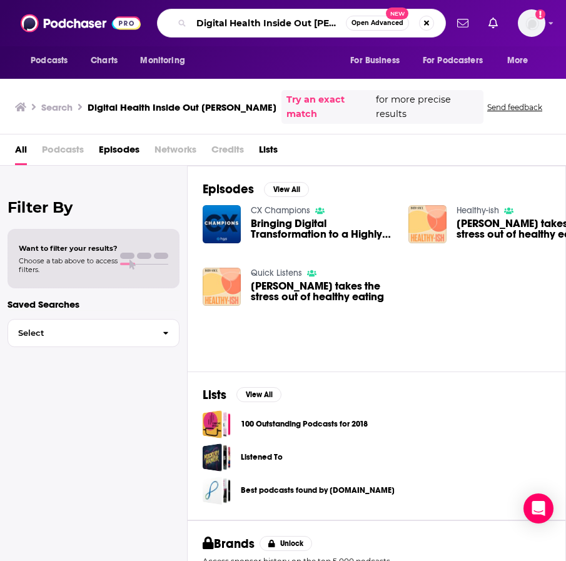
click at [328, 26] on input "Digital Health Inside Out alex" at bounding box center [268, 23] width 154 height 20
type input "alex koshykov"
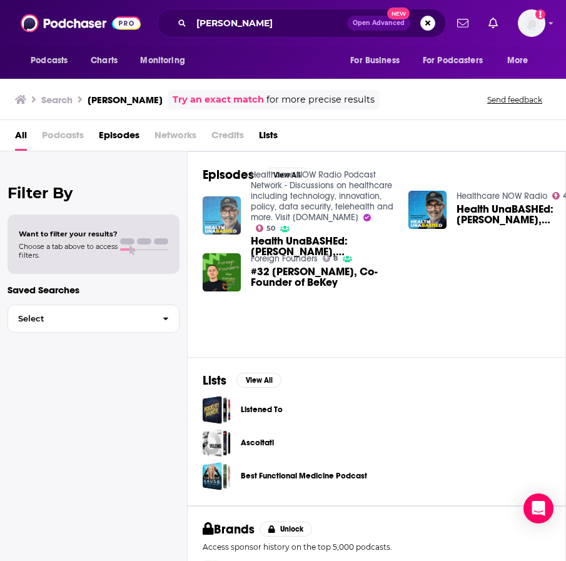
click at [218, 211] on img "Health UnaBASHEd: Alex Koshykov, COO BeKey" at bounding box center [222, 215] width 38 height 38
click at [283, 23] on input "alex koshykov" at bounding box center [269, 23] width 156 height 20
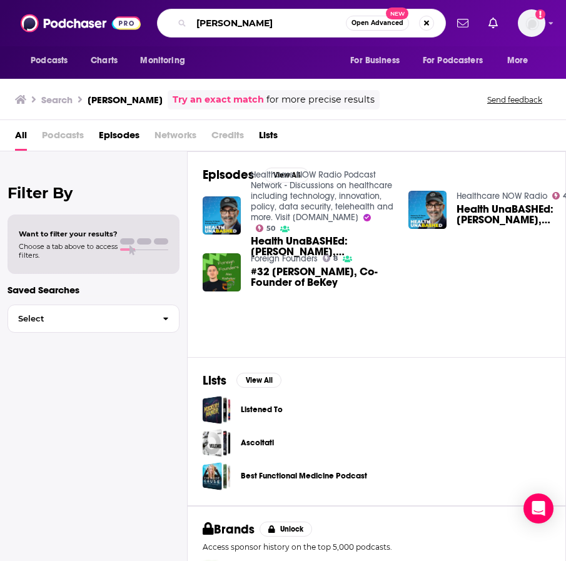
click at [283, 23] on input "alex koshykov" at bounding box center [268, 23] width 154 height 20
paste input "Digital Health Talks and HealthIMPACT Live"
type input "Digital Health Talks and HealthIMPACT Live"
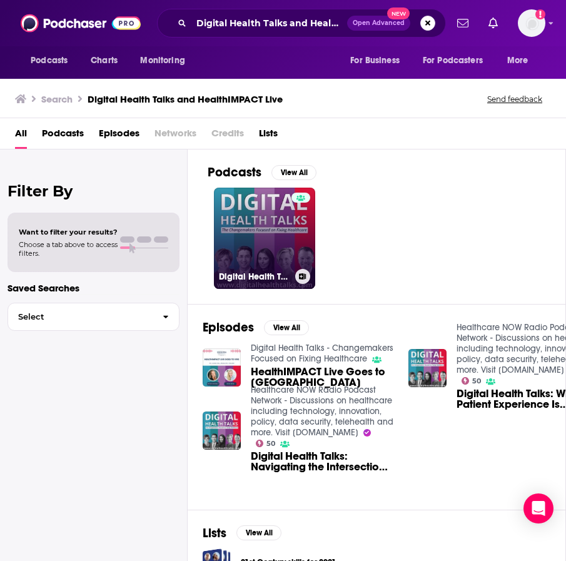
click at [270, 246] on link "Digital Health Talks - Changemakers Focused on Fixing Healthcare" at bounding box center [264, 238] width 101 height 101
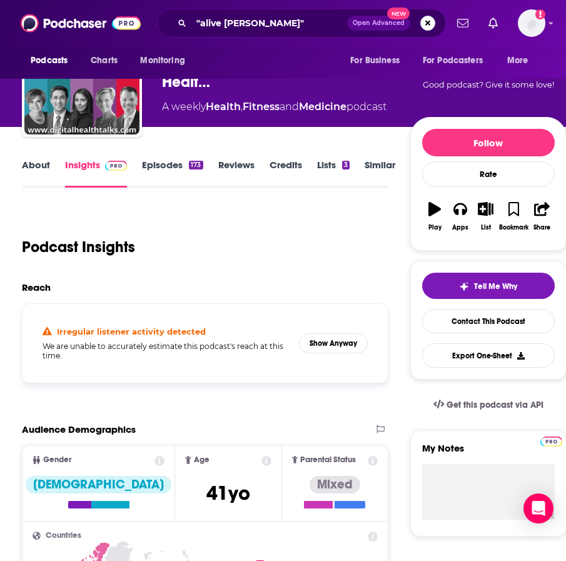
scroll to position [69, 0]
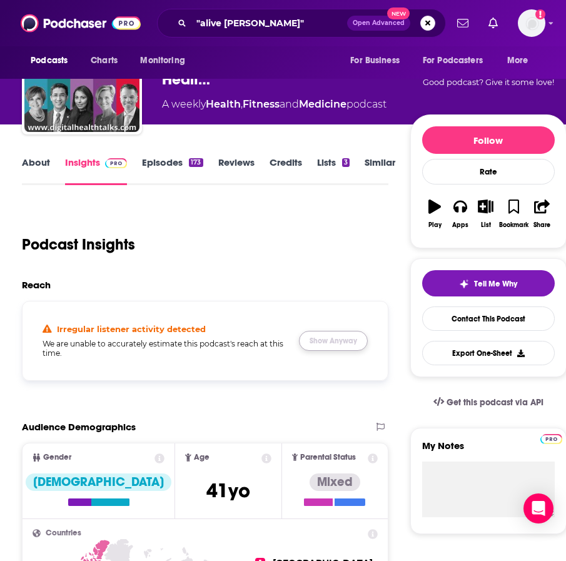
click at [313, 338] on button "Show Anyway" at bounding box center [333, 341] width 69 height 20
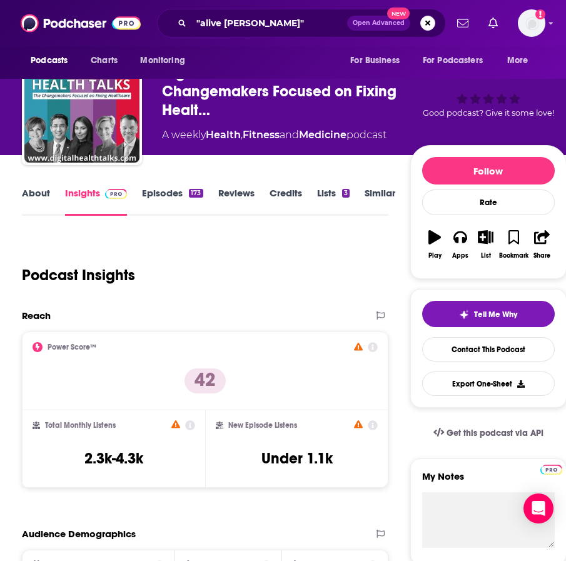
scroll to position [2, 0]
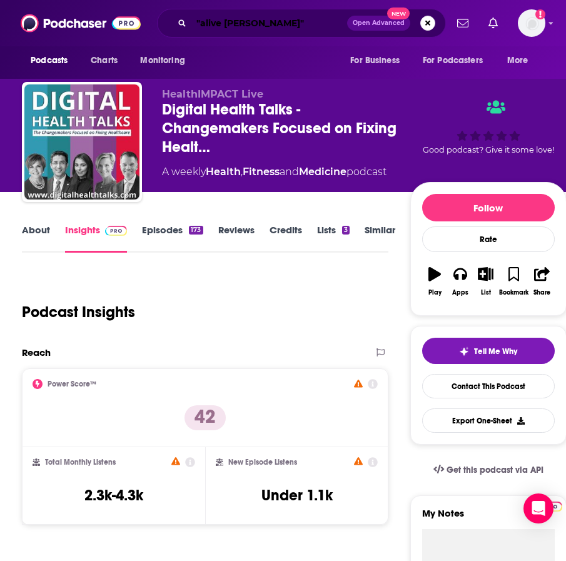
click at [292, 26] on input ""alive angel livas"" at bounding box center [269, 23] width 156 height 20
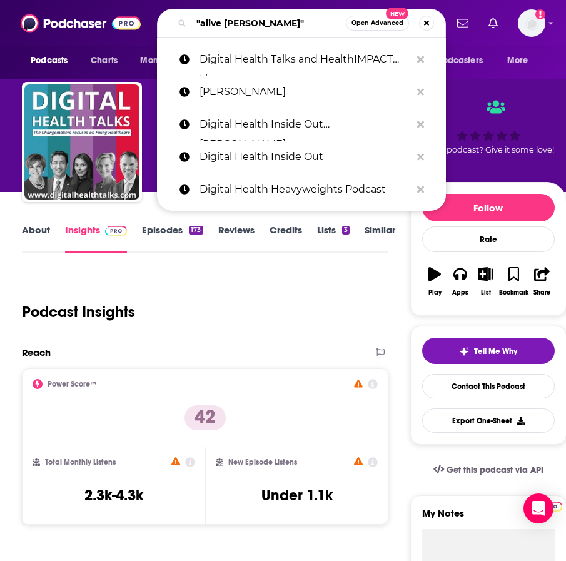
click at [292, 26] on input ""alive angel livas"" at bounding box center [268, 23] width 154 height 20
paste input "Digital Social Hour"
type input "Digital Social Hour"
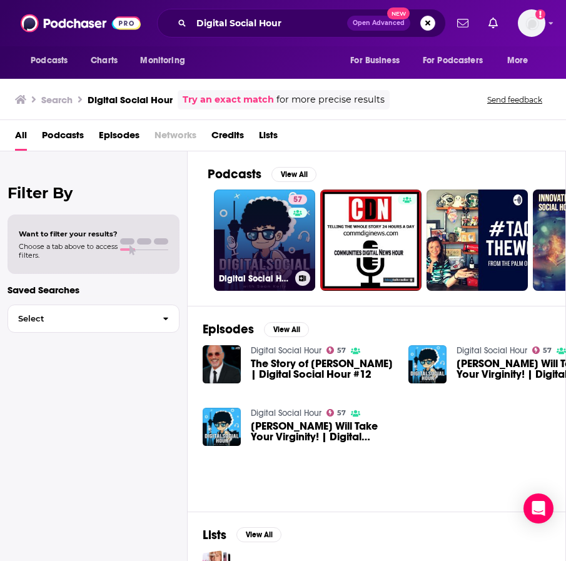
click at [257, 222] on link "57 Digital Social Hour" at bounding box center [264, 239] width 101 height 101
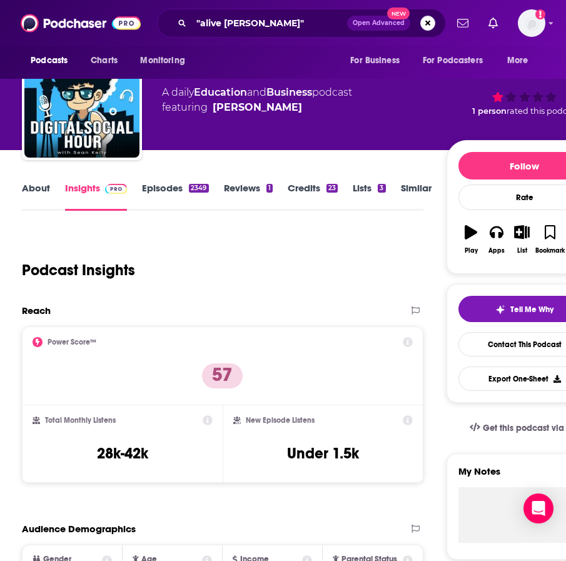
scroll to position [57, 0]
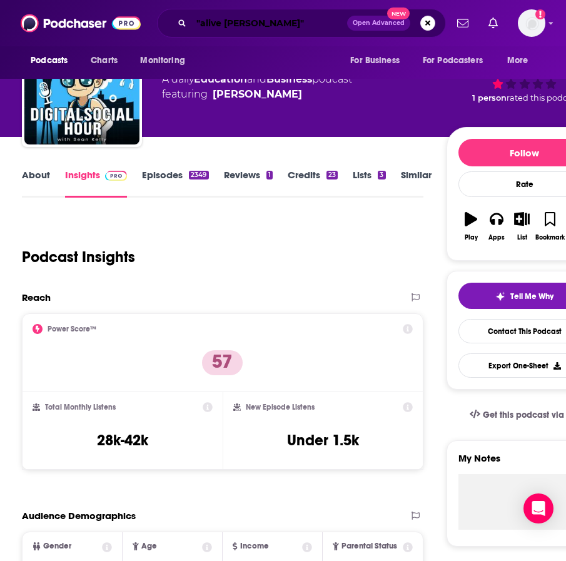
click at [294, 28] on input ""alive angel livas"" at bounding box center [269, 23] width 156 height 20
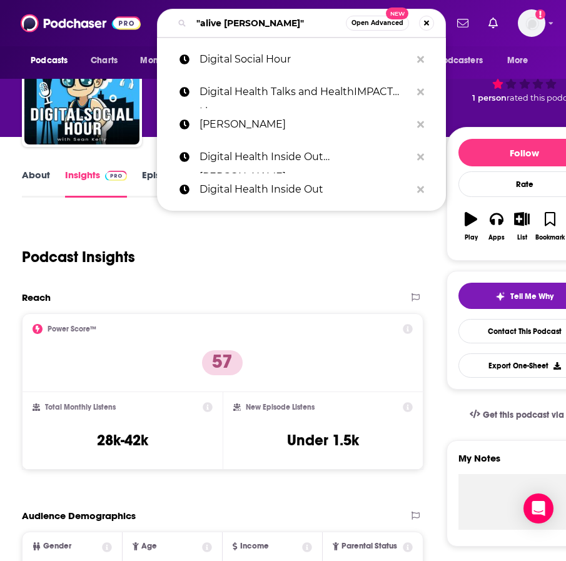
click at [294, 28] on input ""alive angel livas"" at bounding box center [268, 23] width 154 height 20
paste input "Fempower Health Podcast"
type input "Fempower Health Podcast"
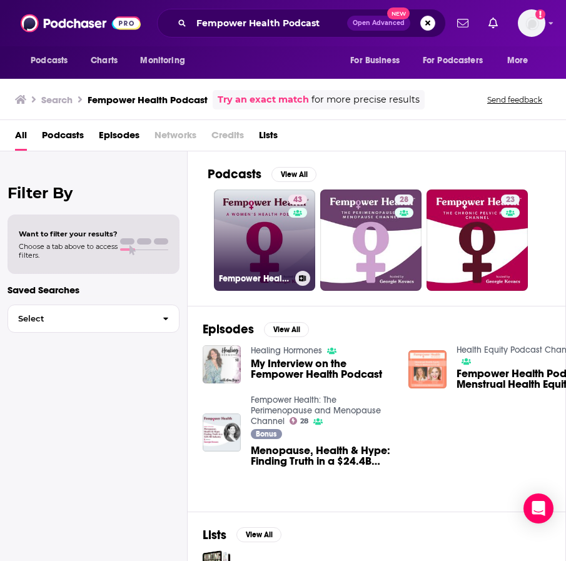
click at [236, 236] on link "43 Fempower Health | A Women's Health Podcast" at bounding box center [264, 239] width 101 height 101
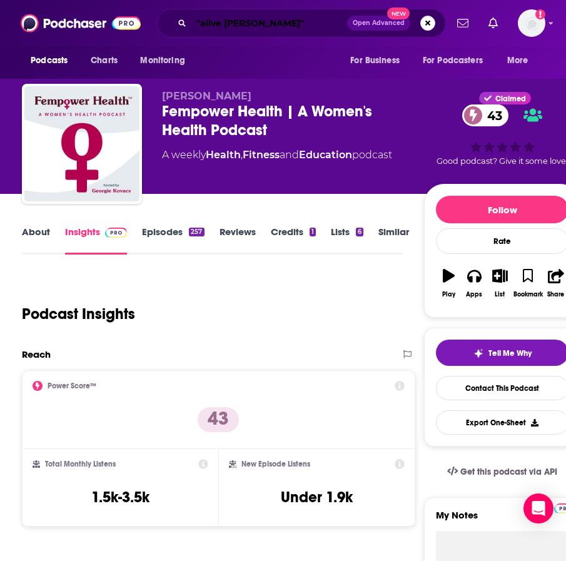
click at [293, 21] on input ""alive angel livas"" at bounding box center [269, 23] width 156 height 20
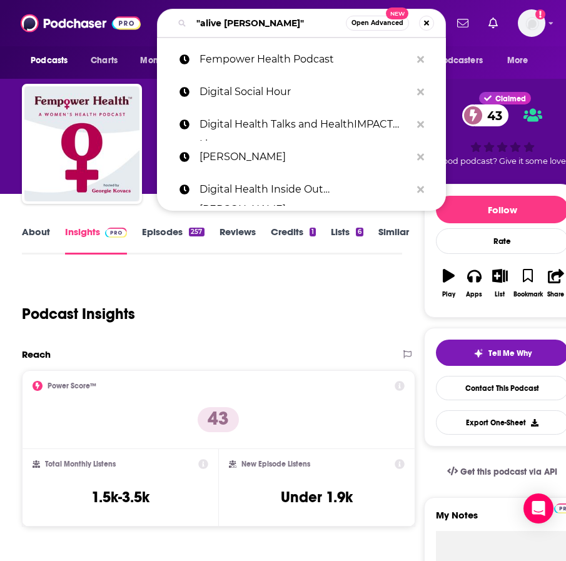
click at [293, 21] on input ""alive angel livas"" at bounding box center [268, 23] width 154 height 20
paste input "Future of Care"
type input "Future of Care"
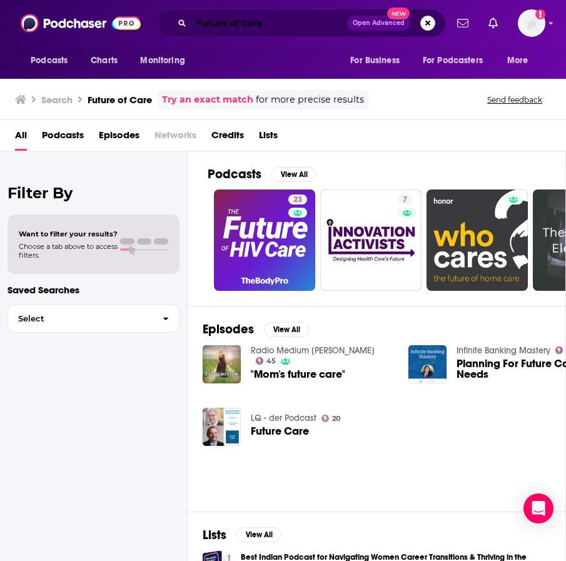
click at [280, 31] on input "Future of Care" at bounding box center [269, 23] width 156 height 20
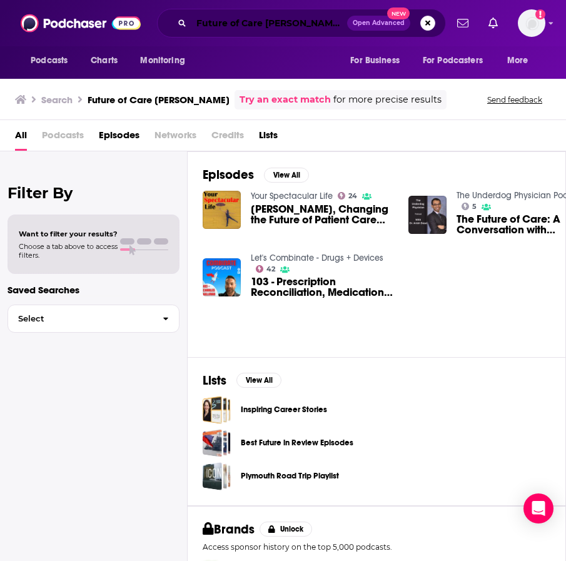
click at [273, 25] on input "Future of Care charles gellman" at bounding box center [269, 23] width 156 height 20
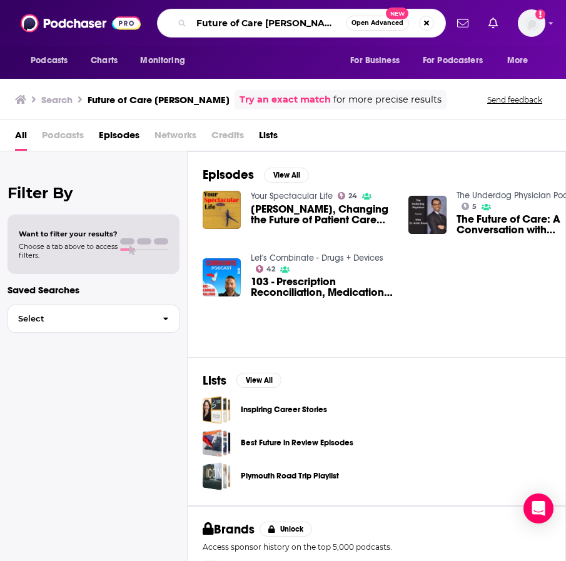
click at [273, 25] on input "Future of Care charles gellman" at bounding box center [268, 23] width 154 height 20
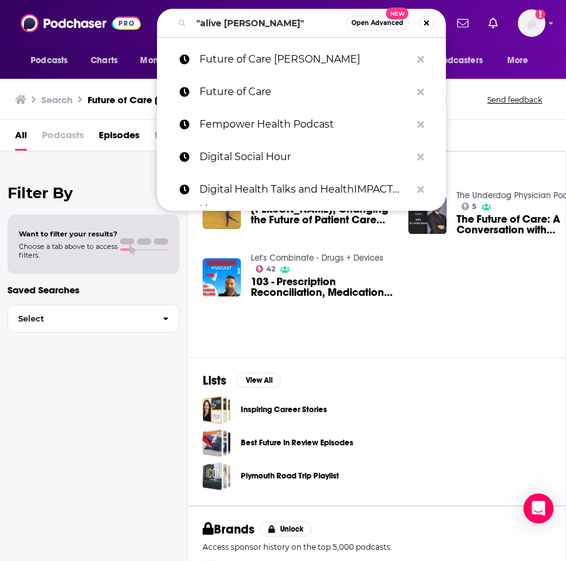
click at [303, 33] on div ""alive angel livas" Open Advanced New" at bounding box center [301, 23] width 289 height 29
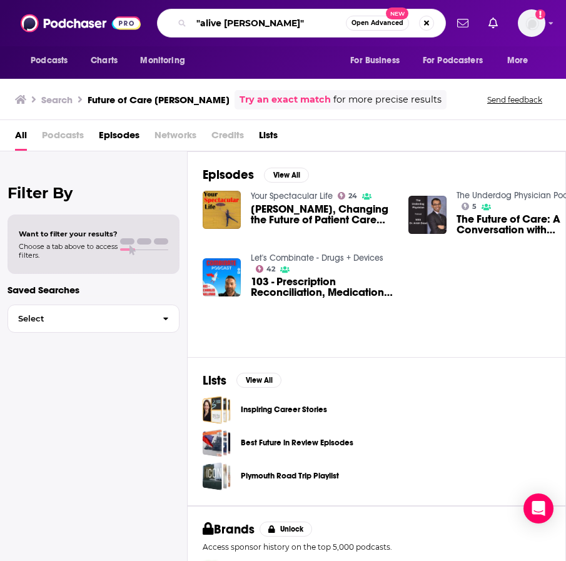
click at [304, 29] on input ""alive angel livas"" at bounding box center [268, 23] width 154 height 20
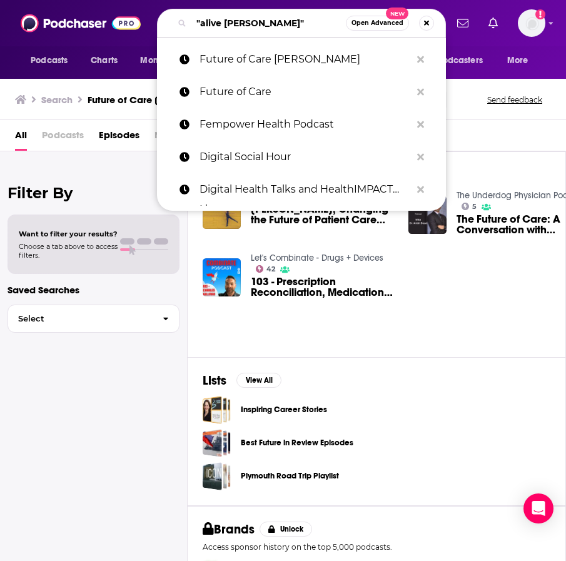
click at [304, 29] on input ""alive angel livas"" at bounding box center [268, 23] width 154 height 20
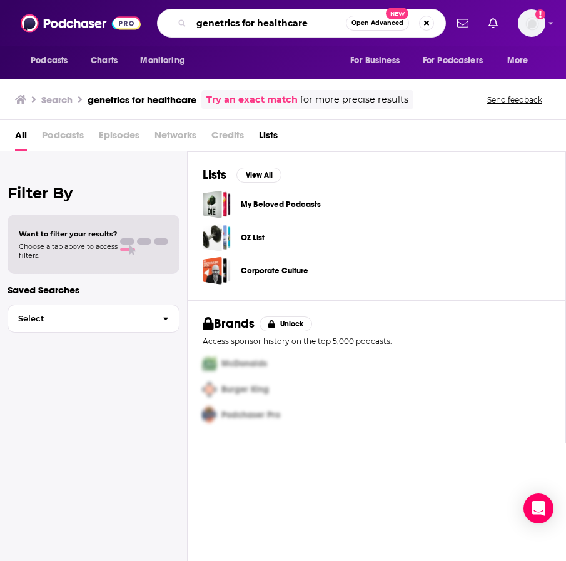
click at [280, 16] on input "genetrics for healthcare" at bounding box center [268, 23] width 154 height 20
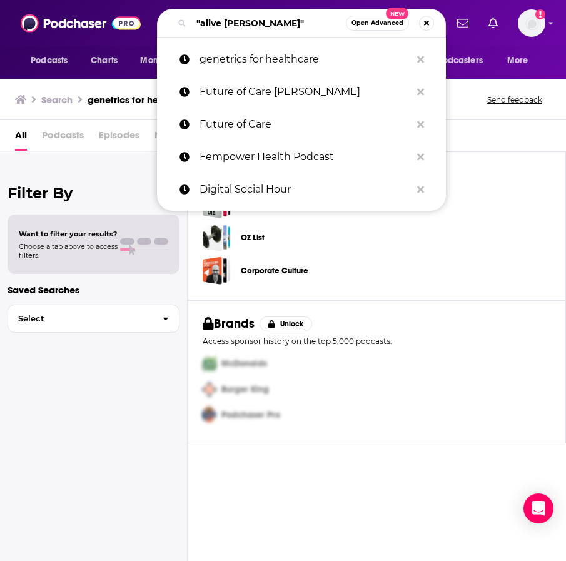
click at [269, 23] on input ""alive angel livas"" at bounding box center [268, 23] width 154 height 20
paste input "Genetics for Healthcare"
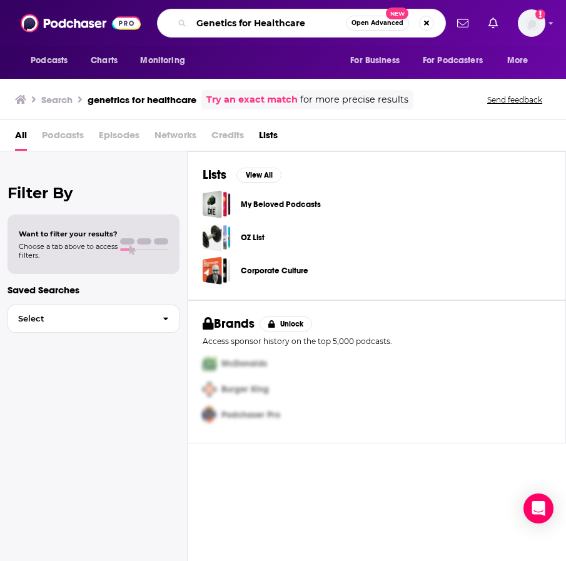
type input "Genetics for Healthcare"
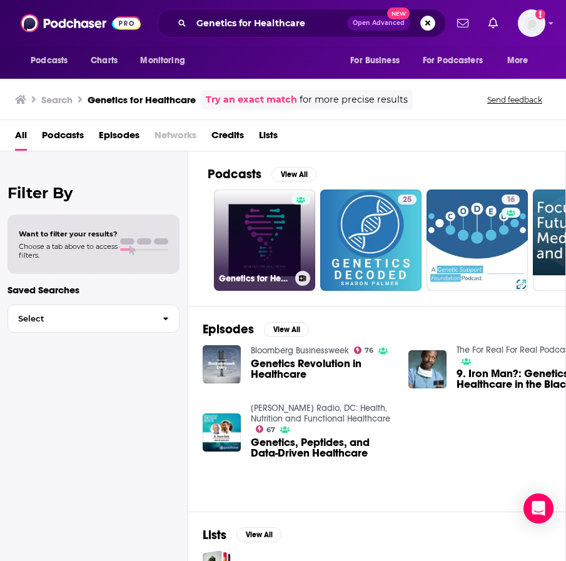
click at [248, 236] on link "Genetics for Healthcare" at bounding box center [264, 239] width 101 height 101
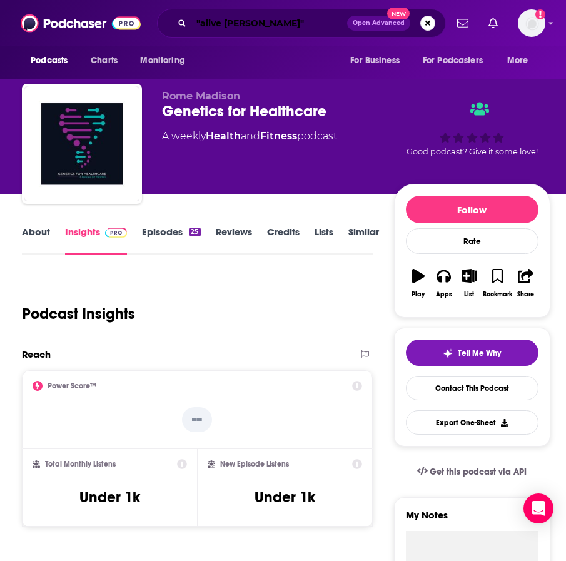
click at [255, 28] on input ""alive angel livas"" at bounding box center [269, 23] width 156 height 20
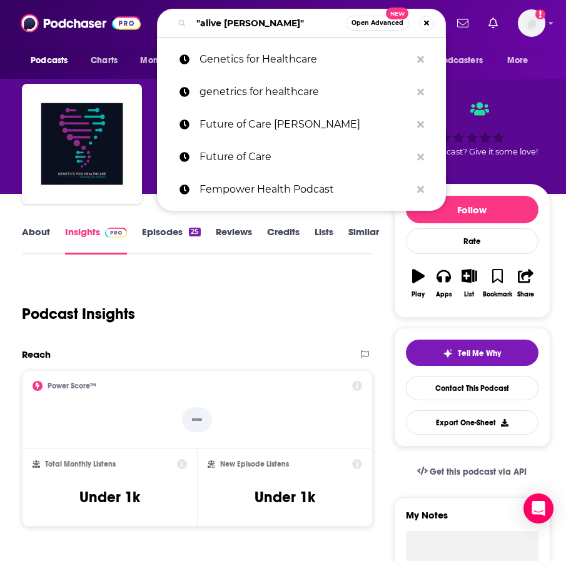
click at [255, 28] on input ""alive angel livas"" at bounding box center [268, 23] width 154 height 20
paste input "Halteres Presents"
type input "Halteres Presents"
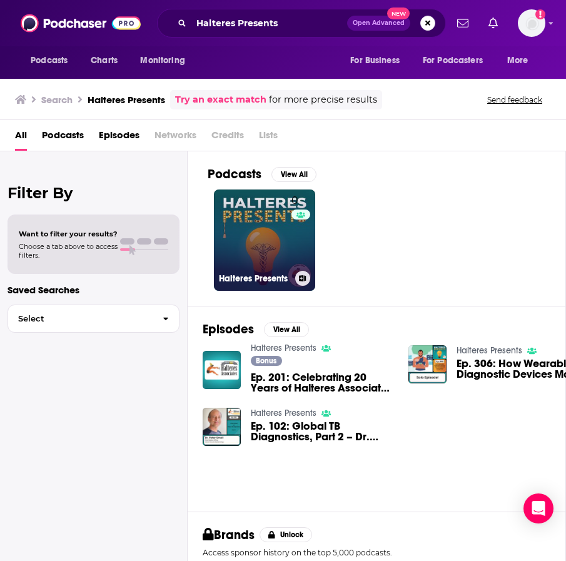
click at [250, 231] on link "0 Halteres Presents" at bounding box center [264, 239] width 101 height 101
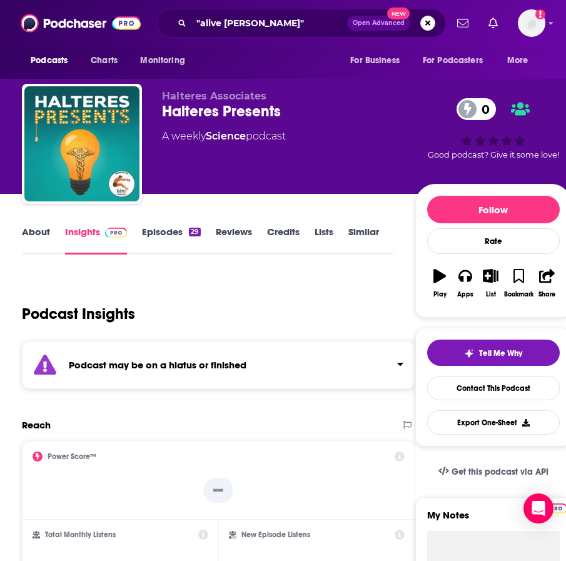
click at [226, 361] on strong "Podcast may be on a hiatus or finished" at bounding box center [158, 365] width 178 height 12
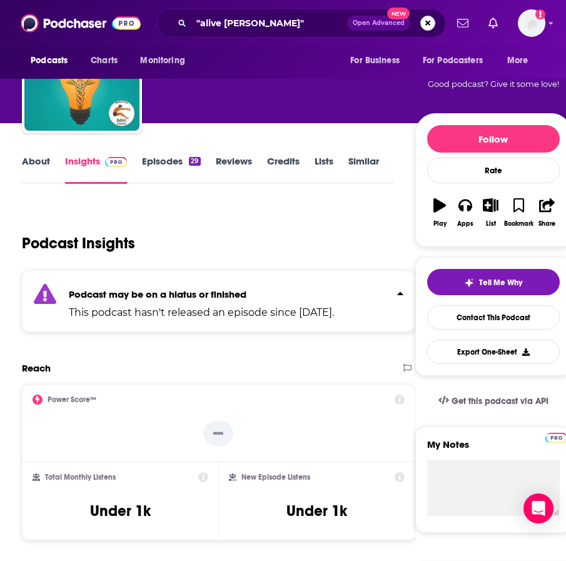
scroll to position [135, 0]
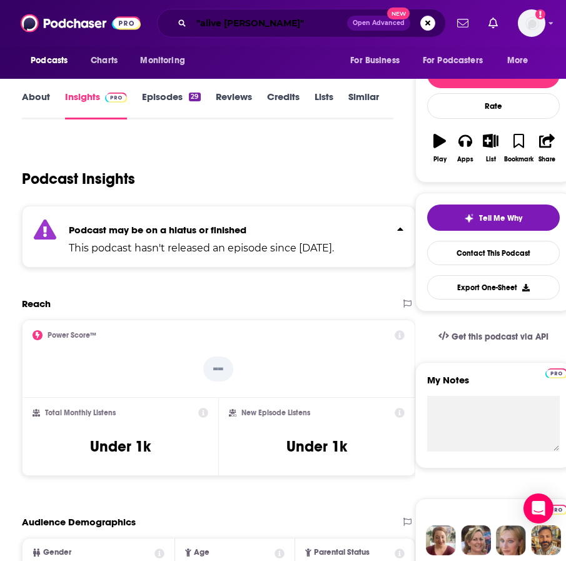
click at [279, 24] on input ""alive angel livas"" at bounding box center [269, 23] width 156 height 20
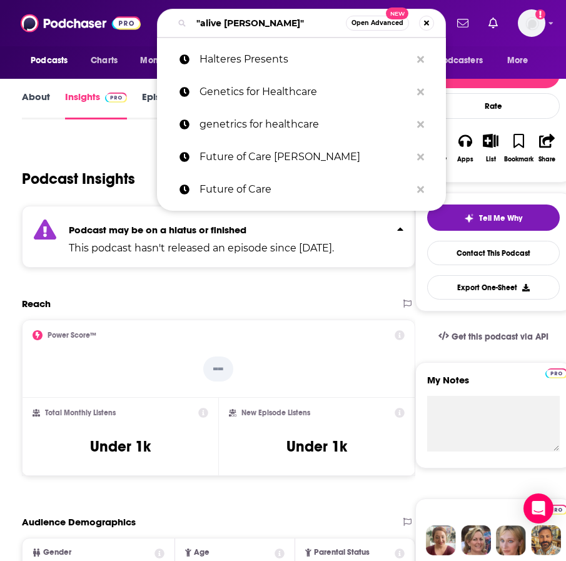
click at [279, 24] on input ""alive angel livas"" at bounding box center [268, 23] width 154 height 20
paste input "Health Tech Talk Show"
type input "Health Tech Talk Show"
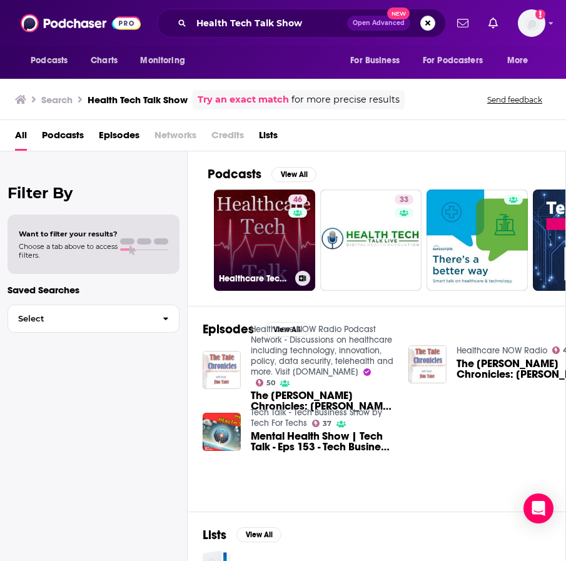
click at [253, 223] on link "46 Healthcare Tech Talk- Exploring how technology can help meet the challenges …" at bounding box center [264, 239] width 101 height 101
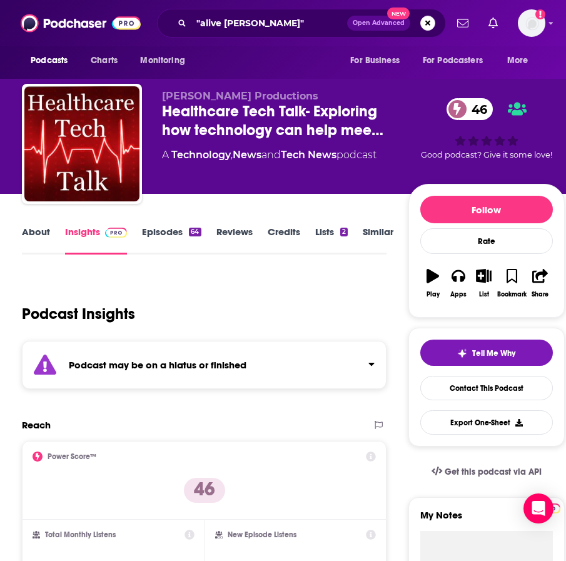
click at [221, 359] on strong "Podcast may be on a hiatus or finished" at bounding box center [158, 365] width 178 height 12
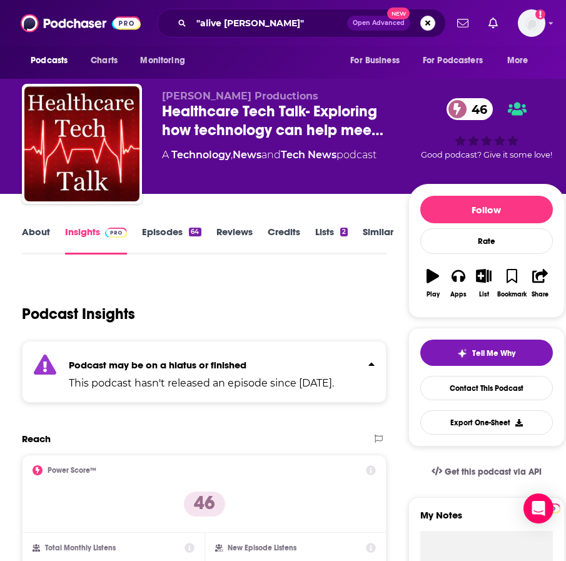
scroll to position [111, 0]
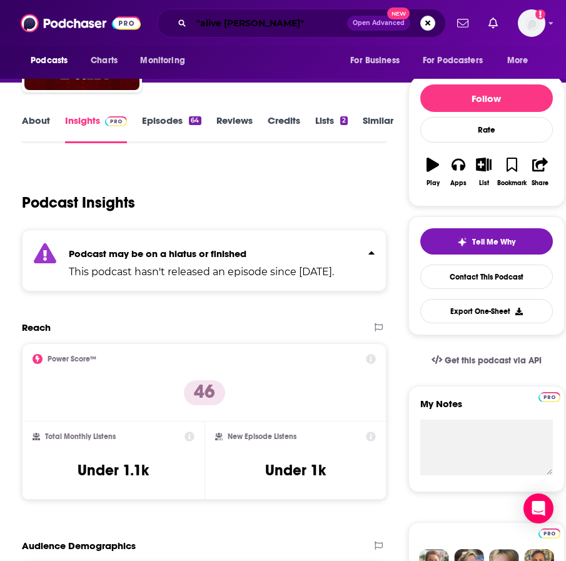
click at [280, 16] on input ""alive angel livas"" at bounding box center [269, 23] width 156 height 20
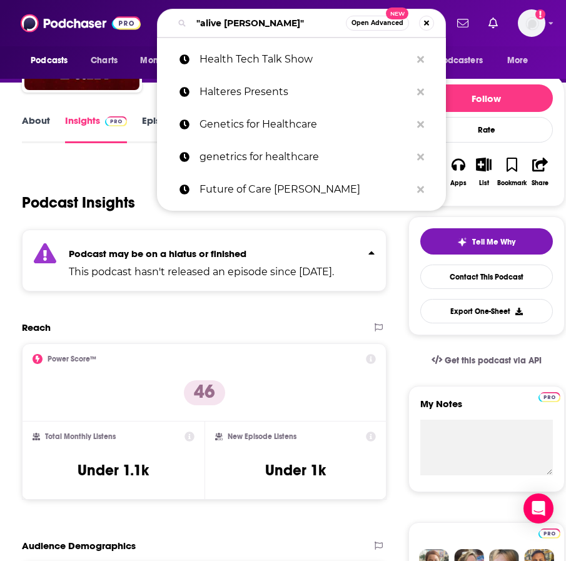
click at [280, 16] on input ""alive angel livas"" at bounding box center [268, 23] width 154 height 20
paste input "Healthcare Actually"
type input "Healthcare Actually"
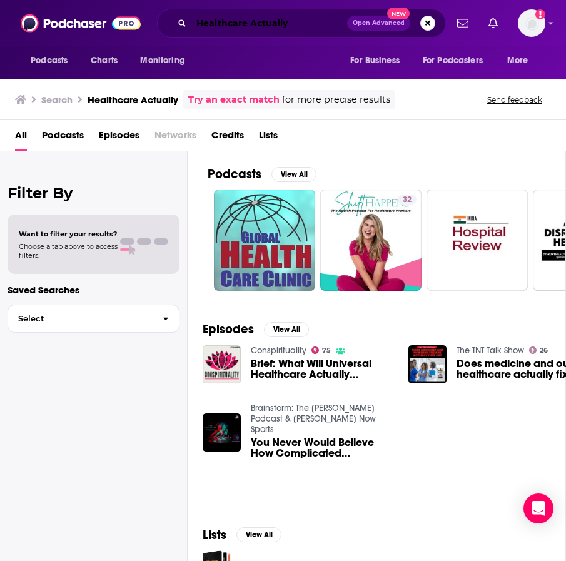
click at [237, 18] on input "Healthcare Actually" at bounding box center [269, 23] width 156 height 20
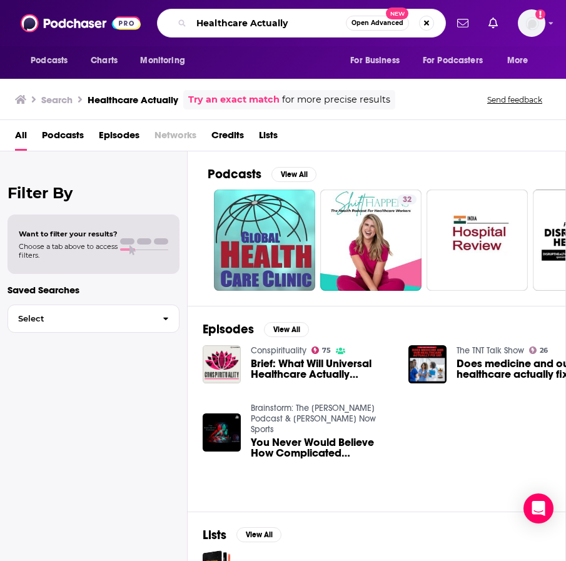
paste input "Ellen Brown"
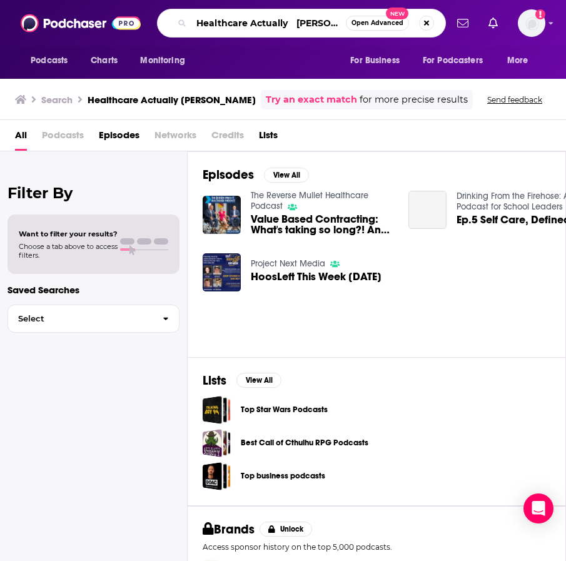
click at [273, 15] on input "Healthcare Actually Ellen Brown" at bounding box center [268, 23] width 154 height 20
click at [273, 16] on input "Healthcare Actually Ellen Brown" at bounding box center [268, 23] width 154 height 20
paste input "Rap Podcast"
type input "Healthcare Rap Podcast"
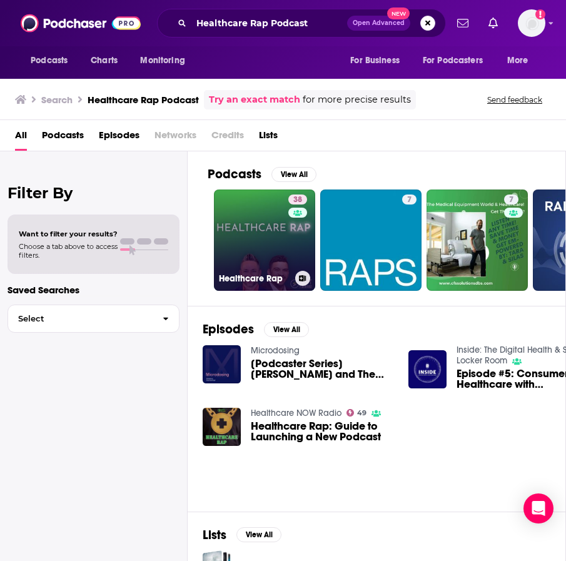
click at [246, 236] on link "38 Healthcare Rap" at bounding box center [264, 239] width 101 height 101
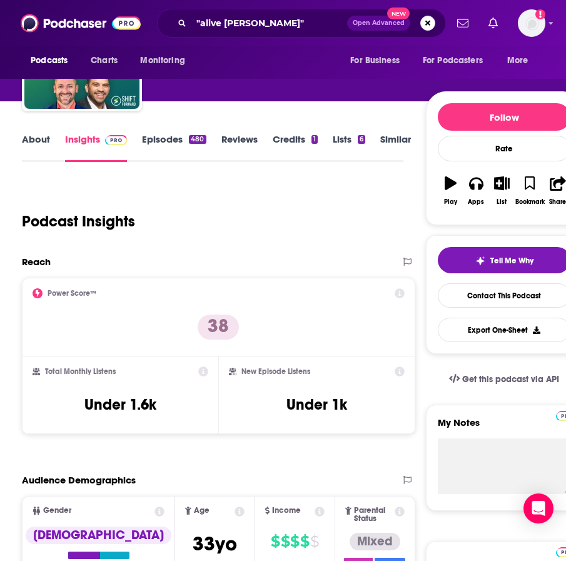
scroll to position [95, 0]
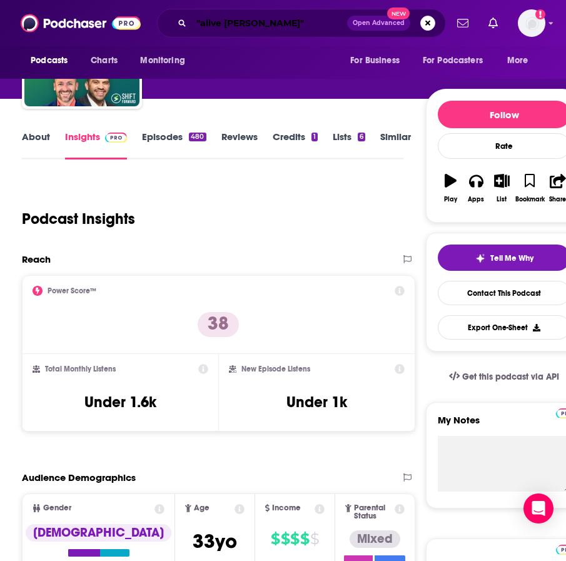
click at [307, 15] on input ""alive angel livas"" at bounding box center [269, 23] width 156 height 20
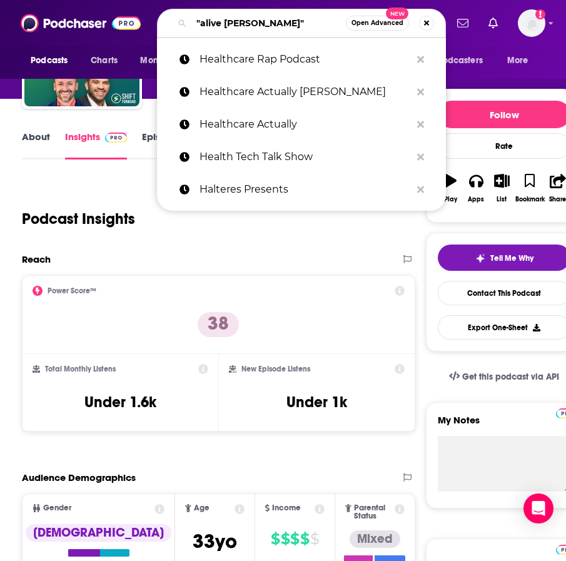
click at [307, 15] on input ""alive angel livas"" at bounding box center [268, 23] width 154 height 20
paste input "HealthTech Remedy Trevor Royce"
type input "HealthTech Remedy Trevor Royce"
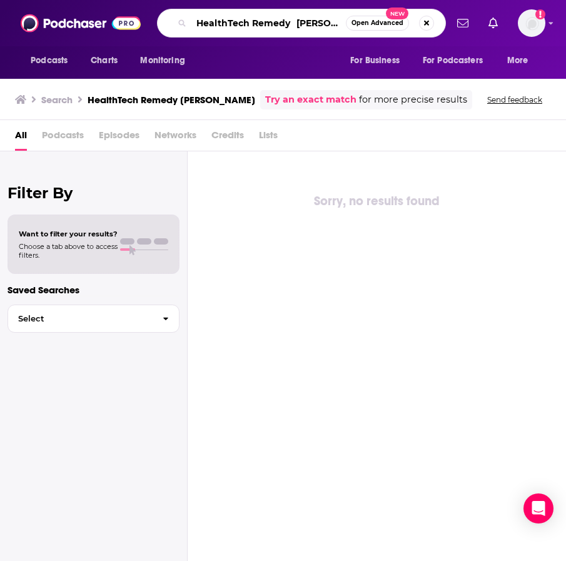
scroll to position [0, 21]
drag, startPoint x: 295, startPoint y: 25, endPoint x: 407, endPoint y: 28, distance: 111.9
click at [407, 28] on div "HealthTech Remedy Trevor Royce Open Advanced New" at bounding box center [301, 23] width 289 height 29
type input "HealthTech Remedy"
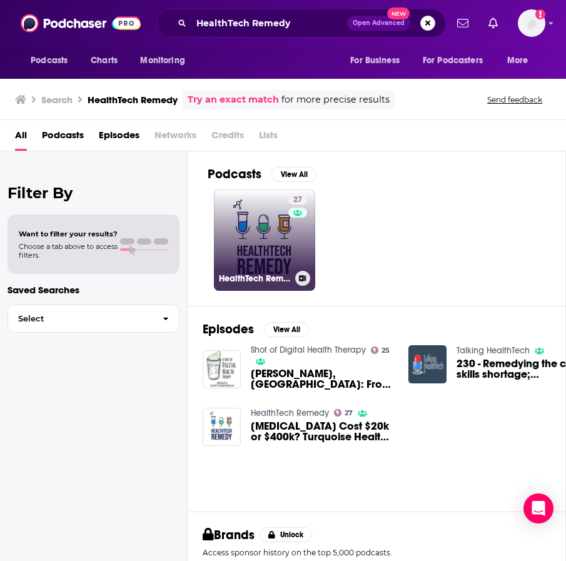
click at [275, 233] on link "27 HealthTech Remedy" at bounding box center [264, 239] width 101 height 101
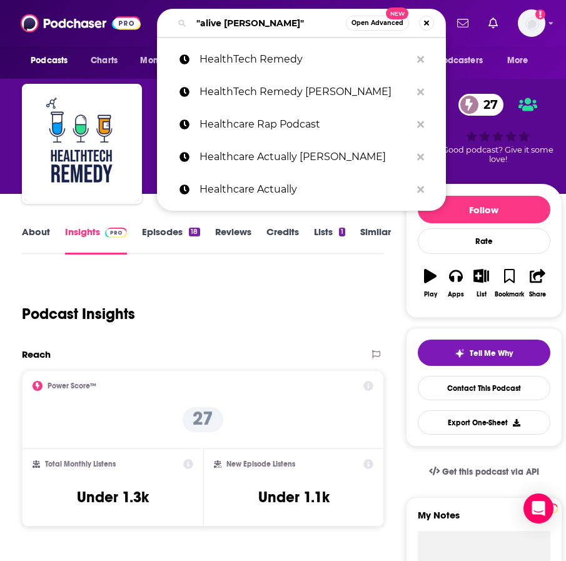
click at [293, 19] on input ""alive angel livas"" at bounding box center [268, 23] width 154 height 20
click at [293, 18] on input ""alive angel livas"" at bounding box center [268, 23] width 154 height 20
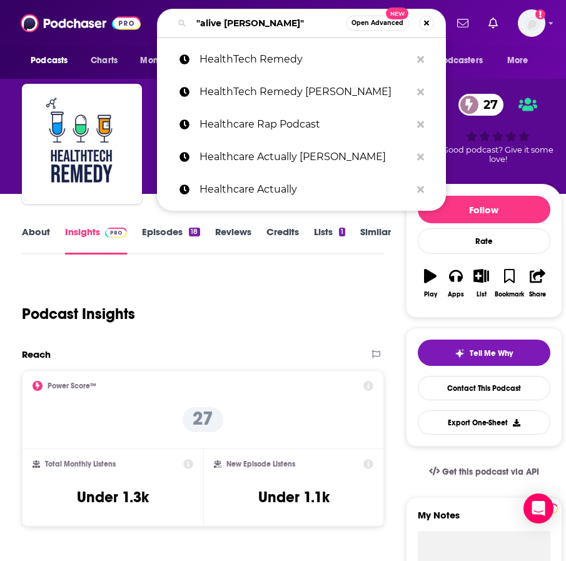
paste input "Hey Doc, Quick Question"
type input "Hey Doc, Quick Question"
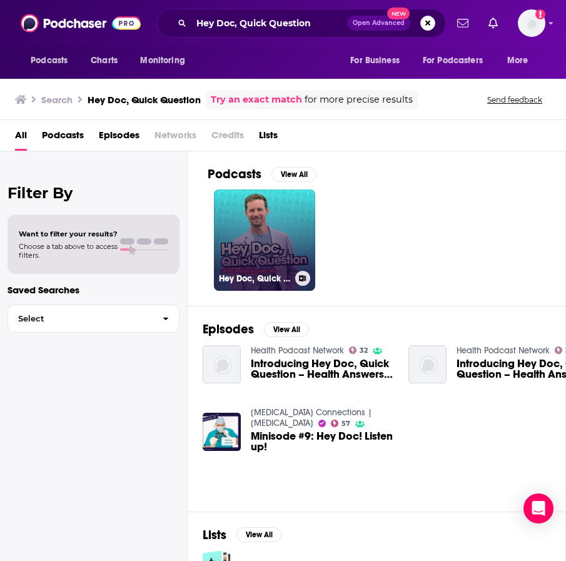
click at [275, 233] on link "Hey Doc, Quick Question" at bounding box center [264, 239] width 101 height 101
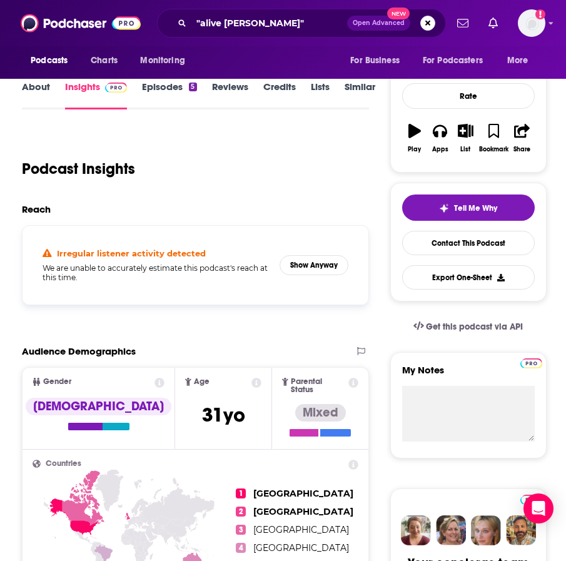
scroll to position [7, 0]
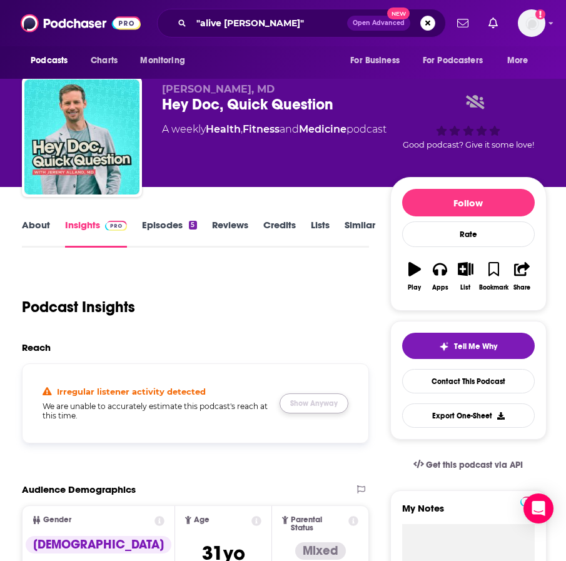
click at [304, 399] on button "Show Anyway" at bounding box center [313, 403] width 69 height 20
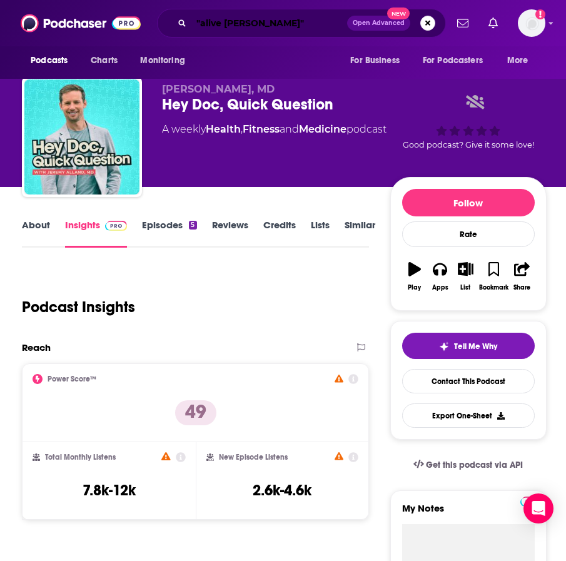
click at [266, 16] on input ""alive angel livas"" at bounding box center [269, 23] width 156 height 20
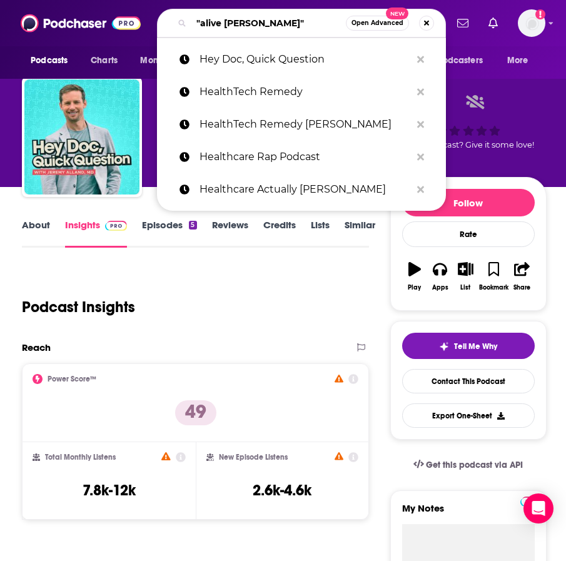
click at [266, 16] on input ""alive angel livas"" at bounding box center [268, 23] width 154 height 20
paste input "HIT Like a Girl Pod"
type input "HIT Like a Girl Pod"
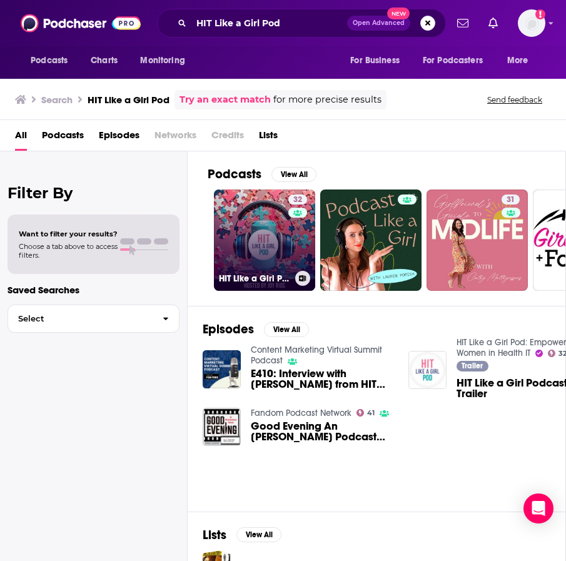
click at [271, 242] on link "32 HIT Like a Girl Pod: Empowering Women in Health IT" at bounding box center [264, 239] width 101 height 101
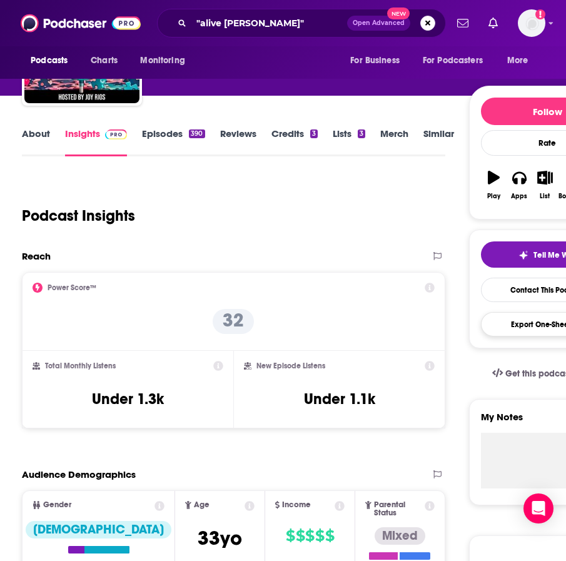
scroll to position [113, 0]
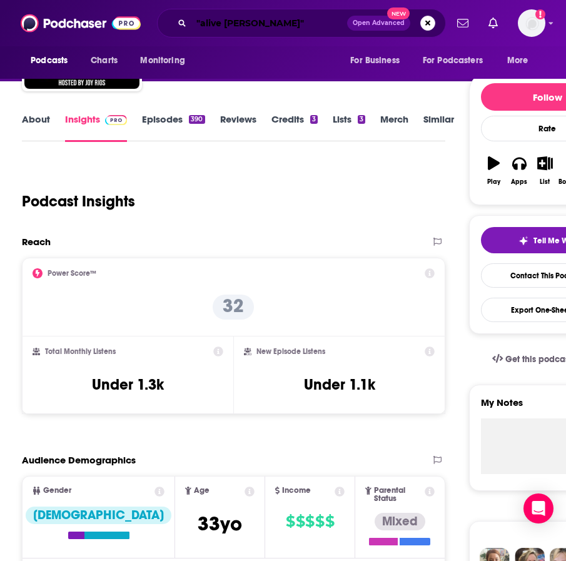
click at [253, 28] on input ""alive angel livas"" at bounding box center [269, 23] width 156 height 20
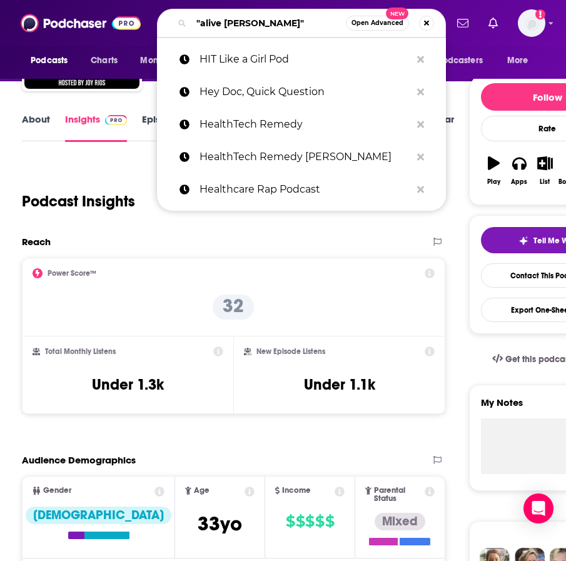
click at [253, 28] on input ""alive angel livas"" at bounding box center [268, 23] width 154 height 20
paste input "HITea With Grace"
type input "HITea With Grace"
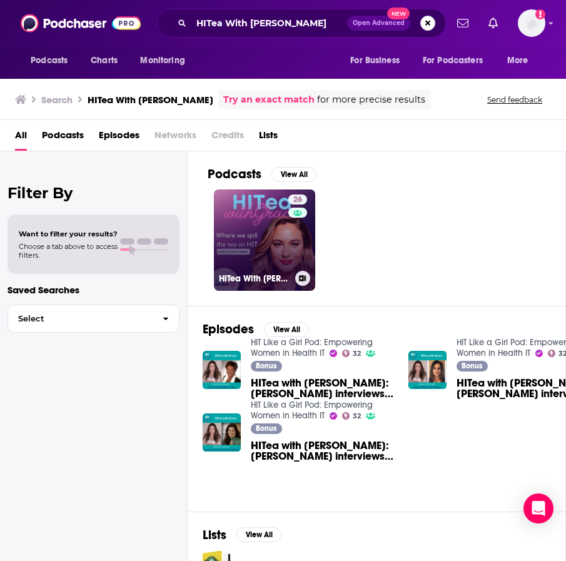
click at [251, 233] on link "26 HITea With Grace" at bounding box center [264, 239] width 101 height 101
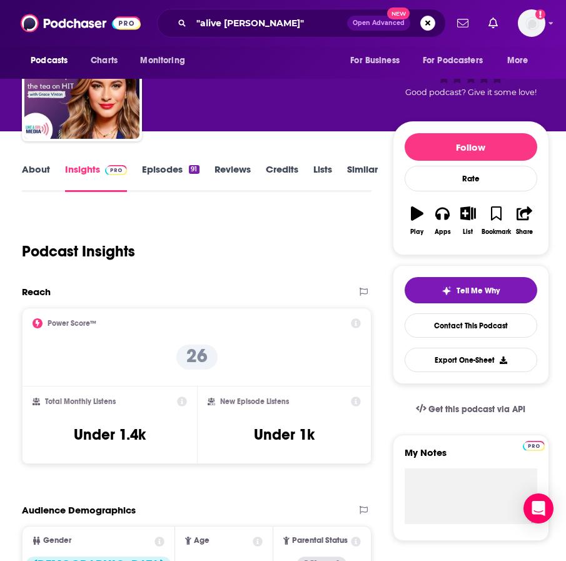
scroll to position [66, 0]
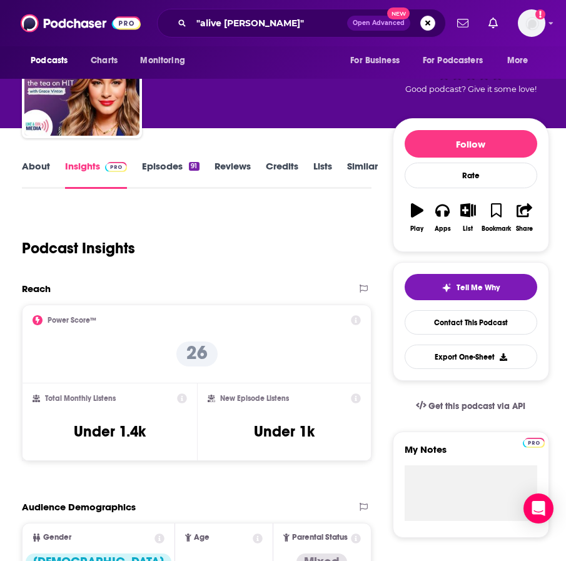
click at [292, 1] on div "Podcasts Charts Monitoring "alive angel livas" Open Advanced New For Business F…" at bounding box center [283, 23] width 566 height 46
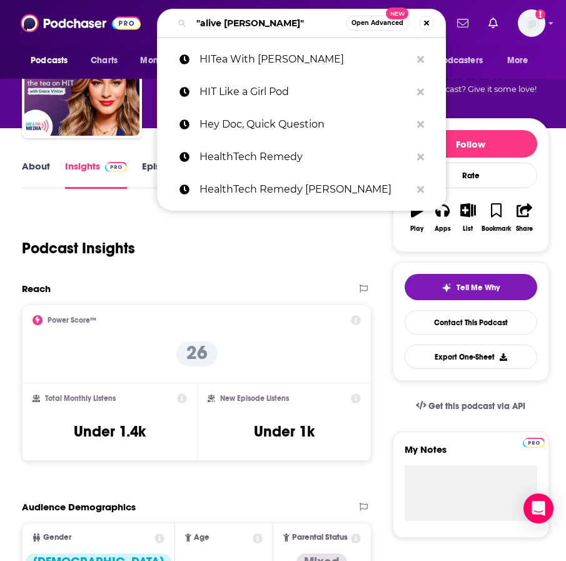
click at [292, 14] on input ""alive angel livas"" at bounding box center [268, 23] width 154 height 20
click at [291, 14] on input ""alive angel livas"" at bounding box center [268, 23] width 154 height 20
paste input "HITshow"
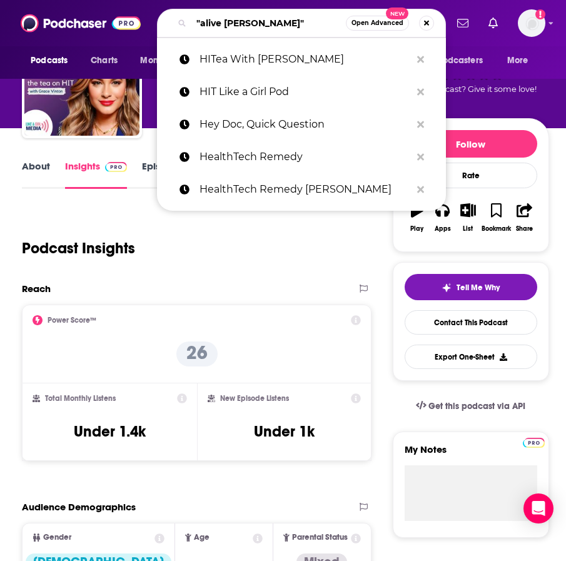
type input "HITshow"
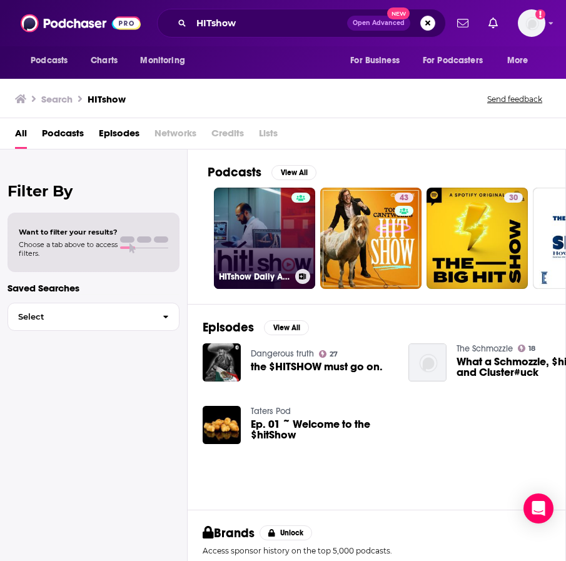
click at [264, 249] on link "HITshow Daily Audio Newscast" at bounding box center [264, 238] width 101 height 101
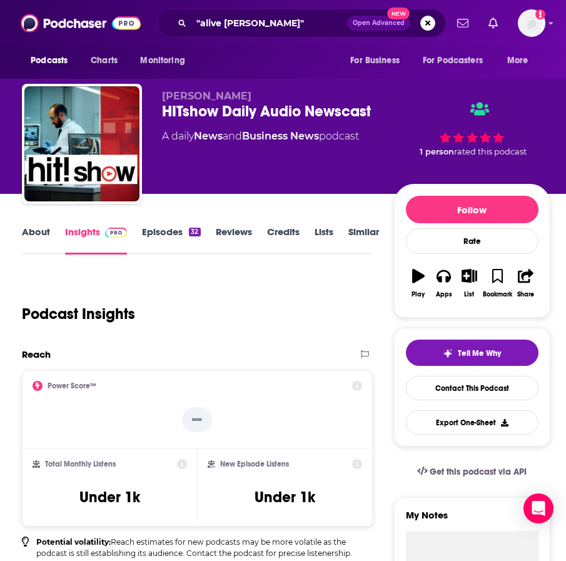
scroll to position [54, 0]
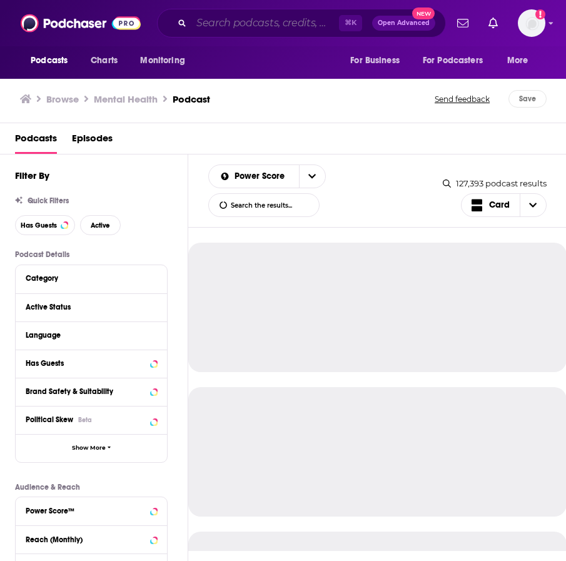
click at [224, 22] on input "Search podcasts, credits, & more..." at bounding box center [265, 23] width 148 height 20
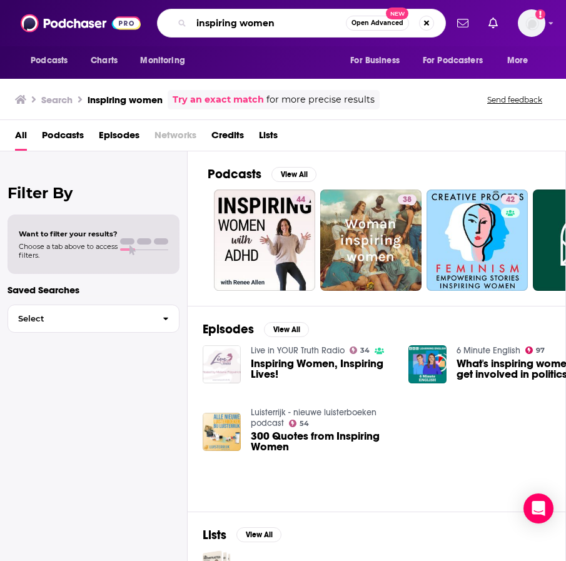
click at [290, 21] on input "inspiring women" at bounding box center [268, 23] width 154 height 20
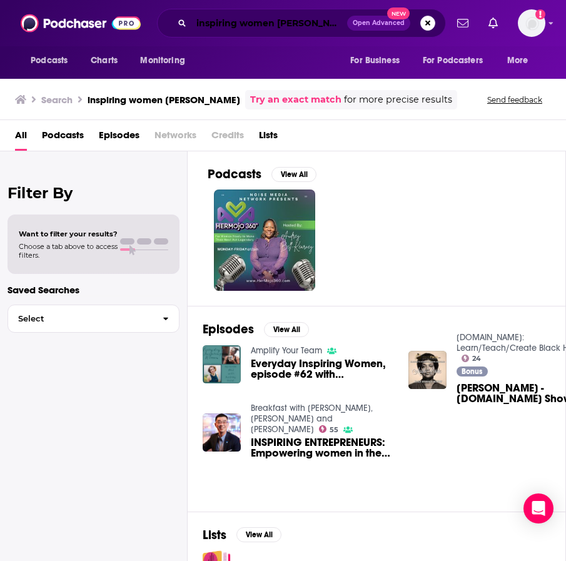
click at [313, 19] on input "inspiring women [PERSON_NAME]" at bounding box center [269, 23] width 156 height 20
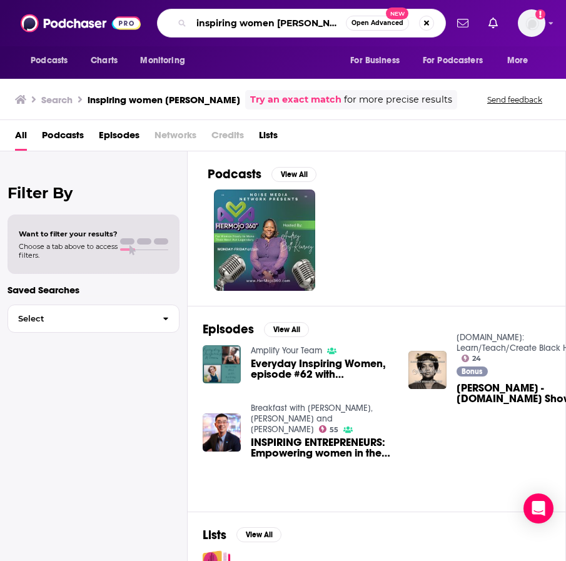
type input "inspiring women [PERSON_NAME]"
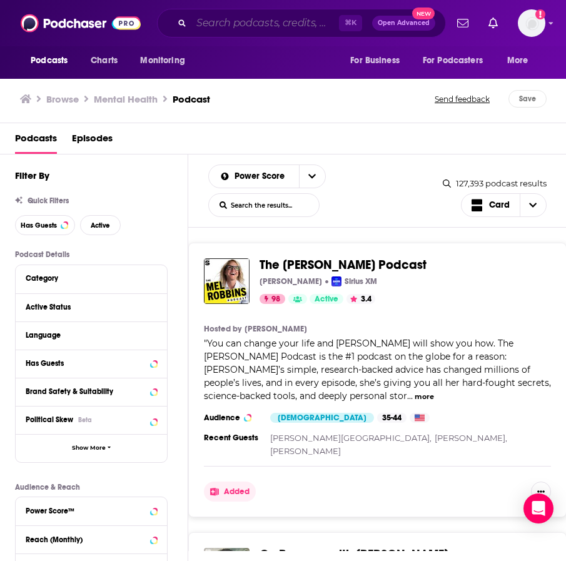
click at [272, 27] on input "Search podcasts, credits, & more..." at bounding box center [265, 23] width 148 height 20
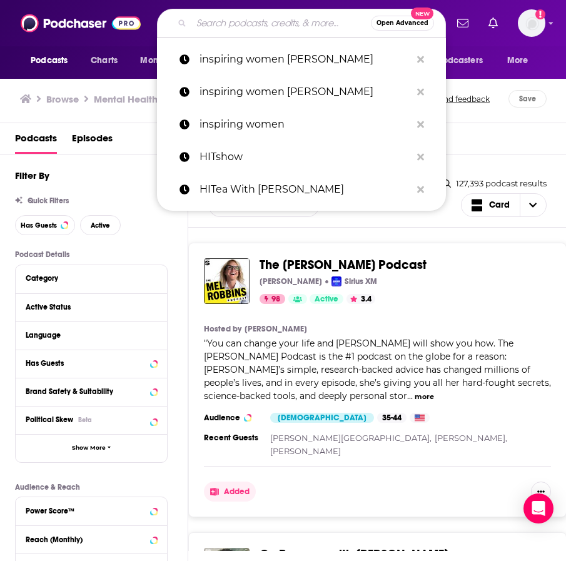
paste input "Man Up Podcast"
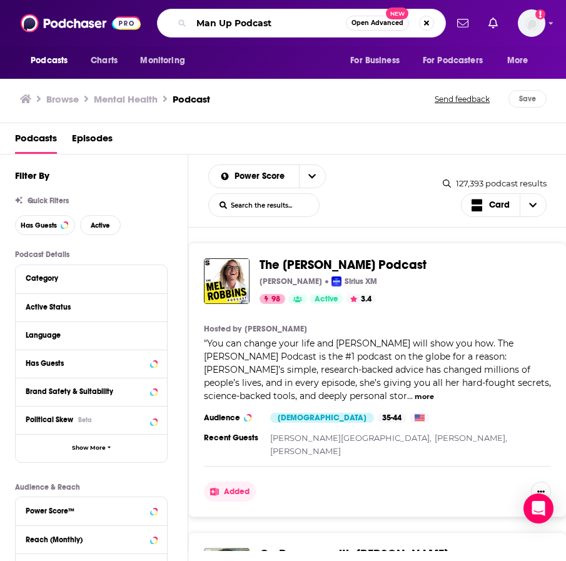
type input "Man Up Podcast"
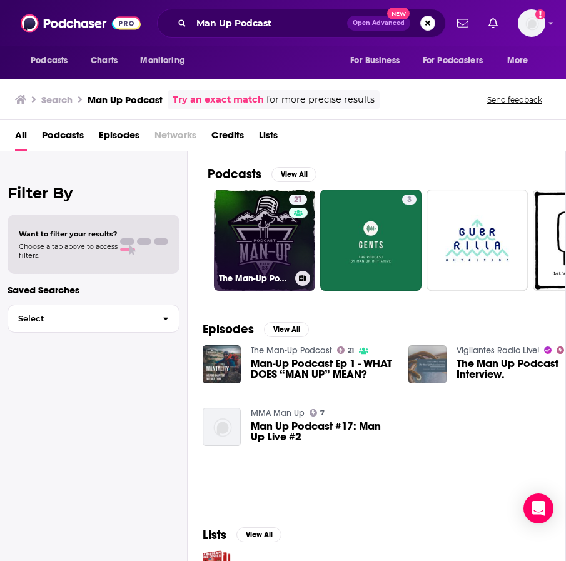
click at [266, 240] on link "21 The Man-Up Podcast" at bounding box center [264, 239] width 101 height 101
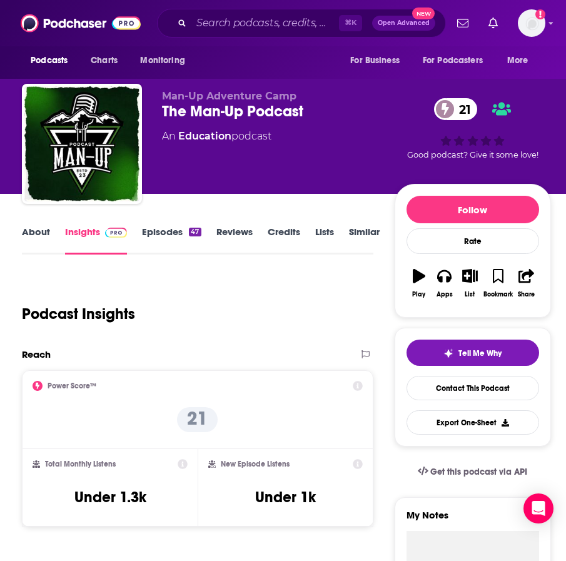
click at [48, 227] on link "About" at bounding box center [36, 240] width 28 height 29
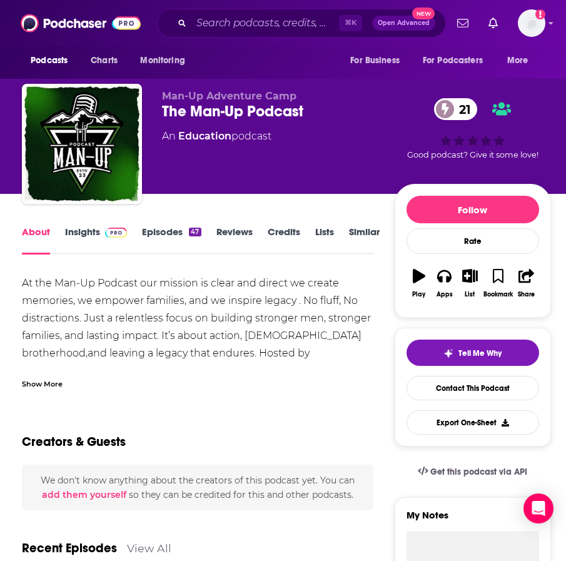
click at [91, 240] on link "Insights" at bounding box center [96, 240] width 62 height 29
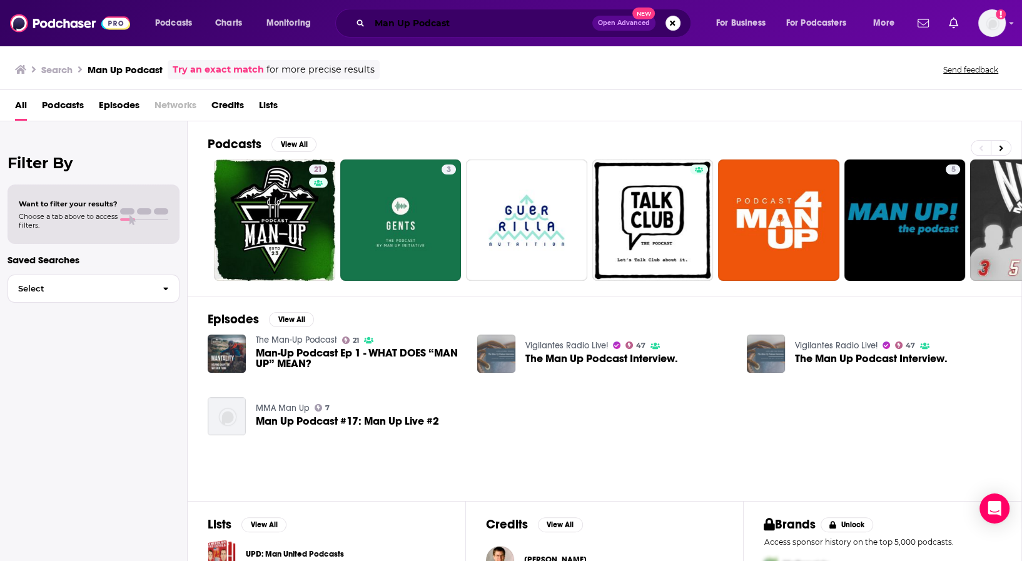
click at [398, 26] on input "Man Up Podcast" at bounding box center [480, 23] width 223 height 20
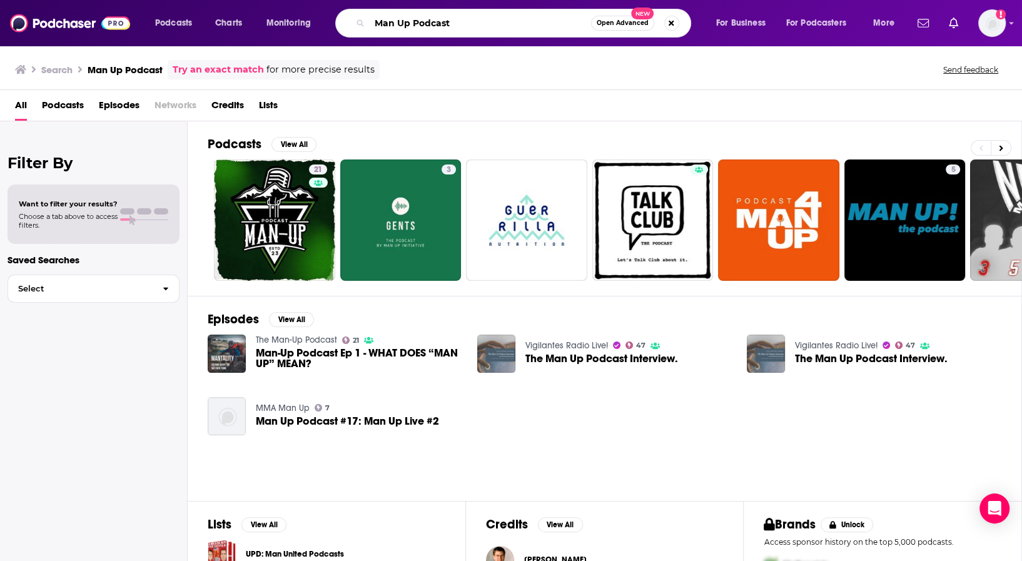
click at [398, 26] on input "Man Up Podcast" at bounding box center [479, 23] width 221 height 20
paste input "otley Health Resources"
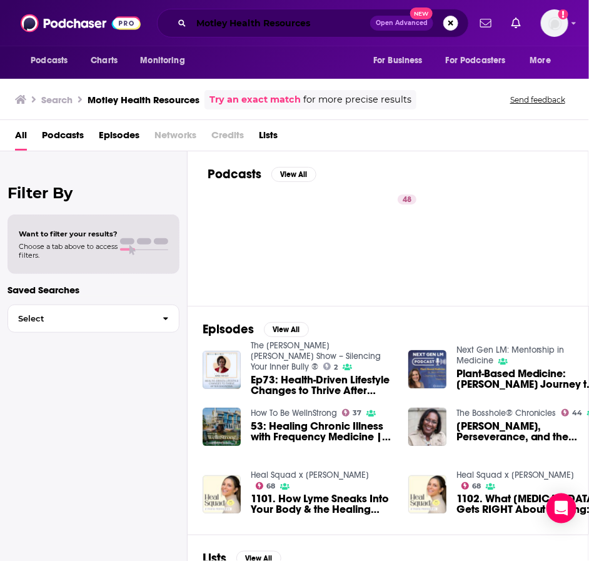
click at [295, 26] on input "Motley Health Resources" at bounding box center [280, 23] width 179 height 20
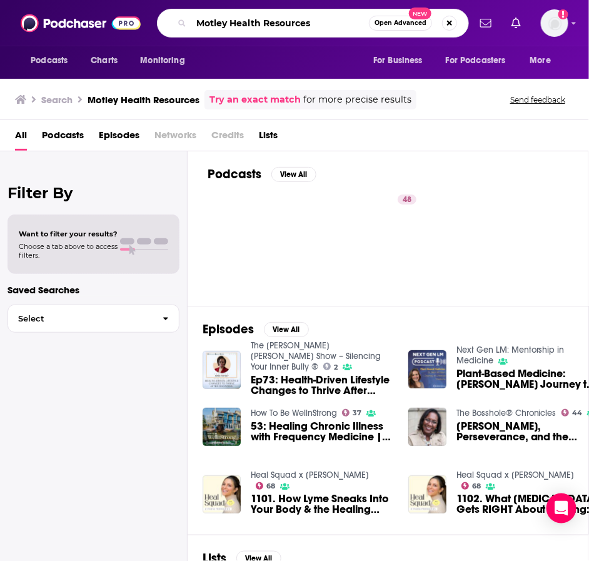
click at [295, 26] on input "Motley Health Resources" at bounding box center [280, 23] width 178 height 20
paste input "[PERSON_NAME]"
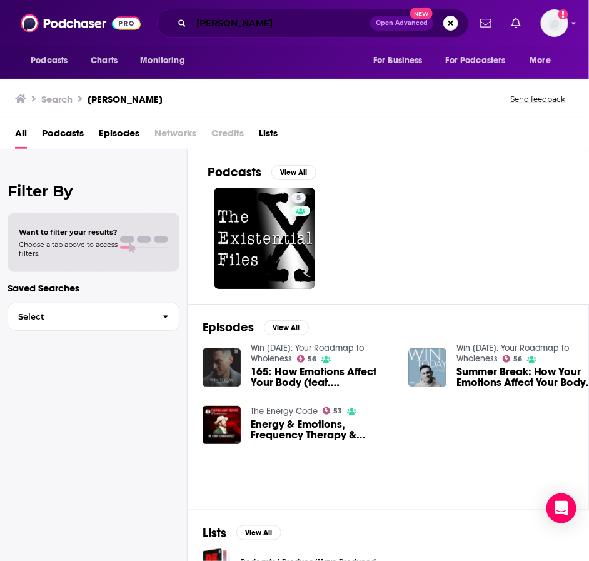
click at [288, 20] on input "[PERSON_NAME]" at bounding box center [280, 23] width 179 height 20
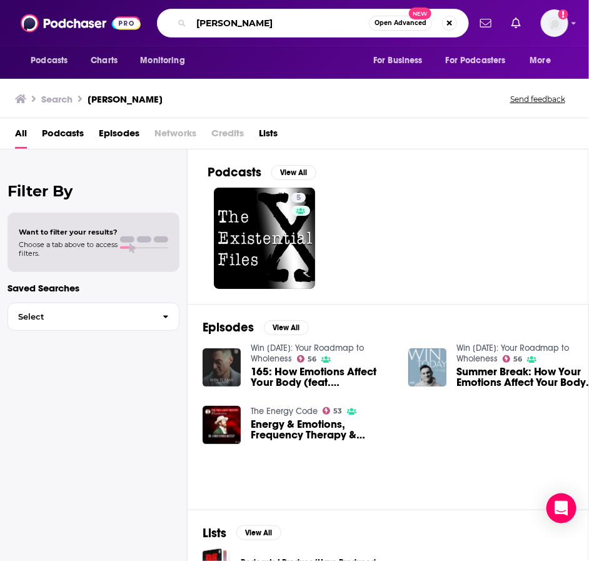
click at [288, 20] on input "[PERSON_NAME]" at bounding box center [280, 23] width 178 height 20
paste input "Point-of-Care Partners"
type input "Point-of-Care Partners"
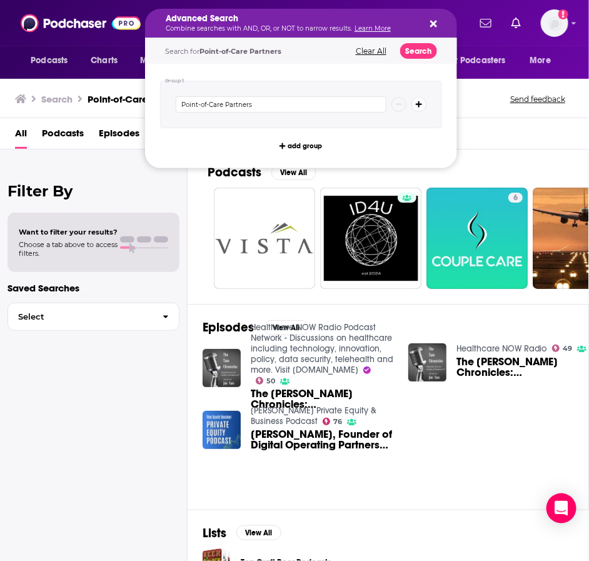
click at [269, 31] on p "Combine searches with AND, OR, or NOT to narrow results. Learn More" at bounding box center [291, 29] width 251 height 6
click at [171, 193] on h2 "Filter By" at bounding box center [94, 191] width 172 height 18
click at [315, 28] on p "Combine searches with AND, OR, or NOT to narrow results. Learn More" at bounding box center [291, 29] width 251 height 6
click at [431, 19] on icon "Search podcasts, credits, & more..." at bounding box center [433, 24] width 7 height 10
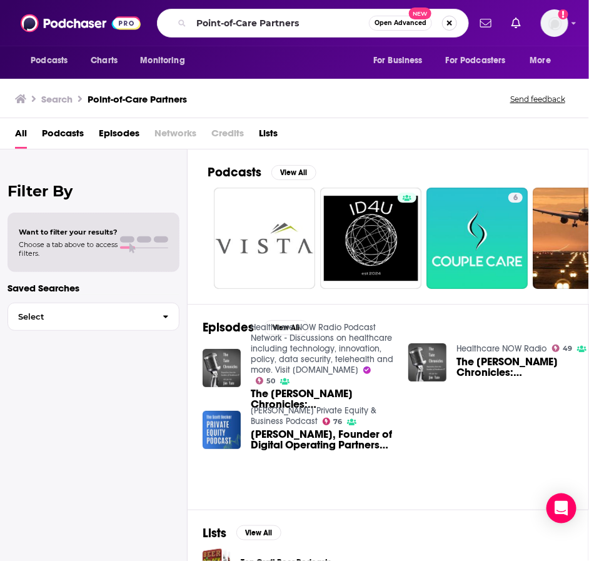
click at [446, 21] on button "Search podcasts, credits, & more..." at bounding box center [449, 23] width 15 height 15
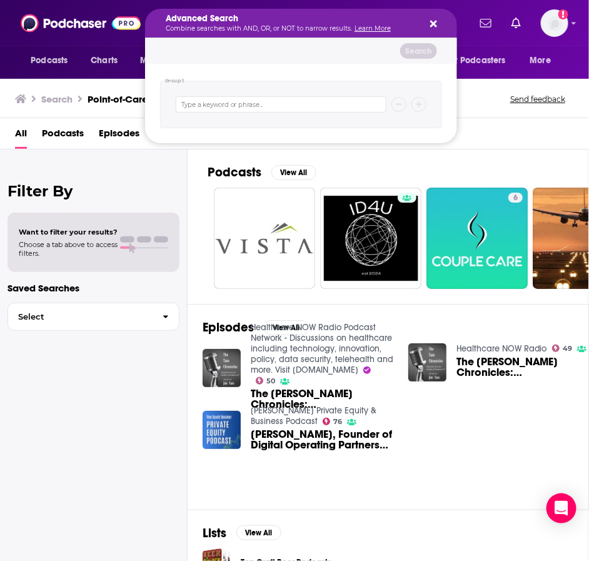
click at [281, 49] on div "Search" at bounding box center [301, 51] width 312 height 26
click at [263, 106] on input "Search podcasts, credits, & more..." at bounding box center [281, 104] width 211 height 16
paste input "Tony Schueth"
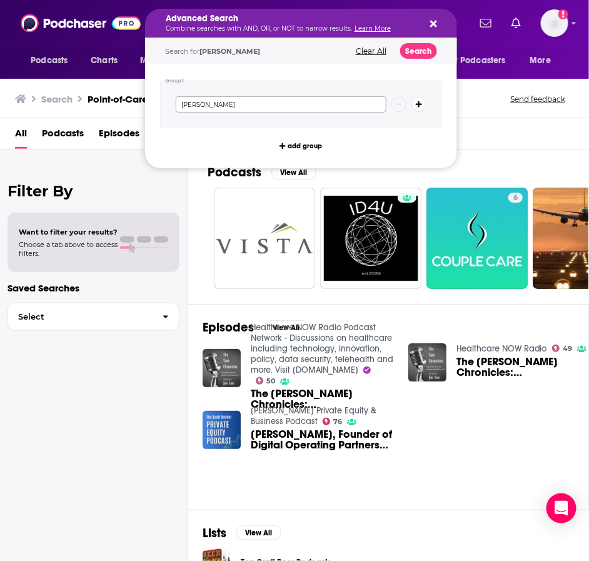
type input "Tony Schueth"
click at [279, 105] on input "Tony Schueth" at bounding box center [281, 104] width 211 height 16
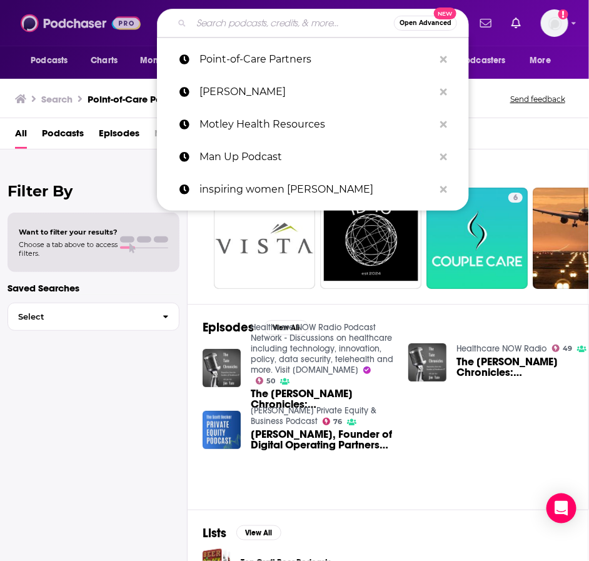
click at [53, 26] on img at bounding box center [81, 23] width 120 height 24
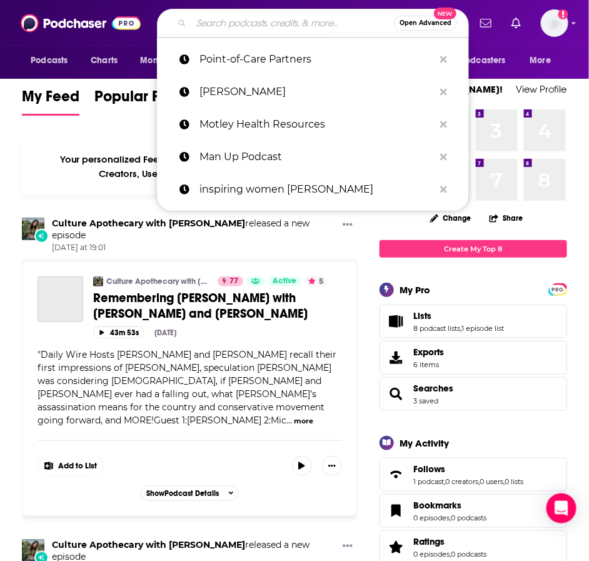
click at [262, 29] on input "Search podcasts, credits, & more..." at bounding box center [292, 23] width 203 height 20
paste input "Tony Schueth"
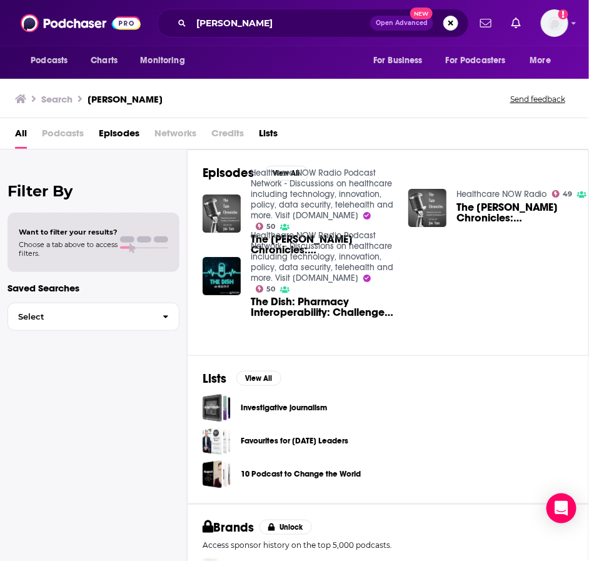
scroll to position [81, 0]
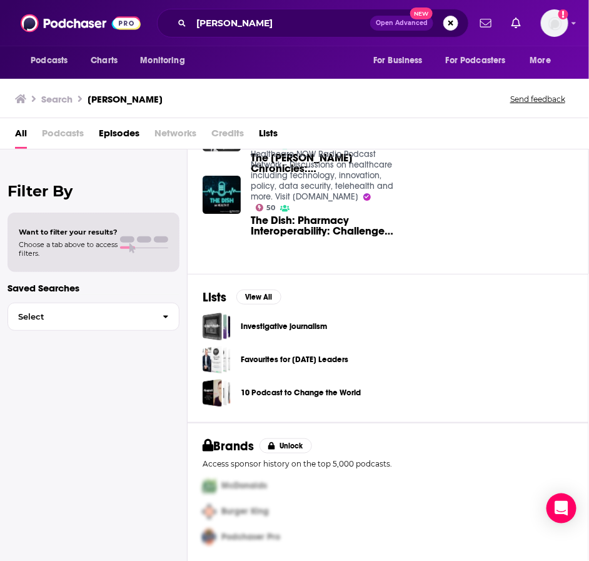
click at [296, 12] on div "Tony Schueth Open Advanced New" at bounding box center [313, 23] width 312 height 29
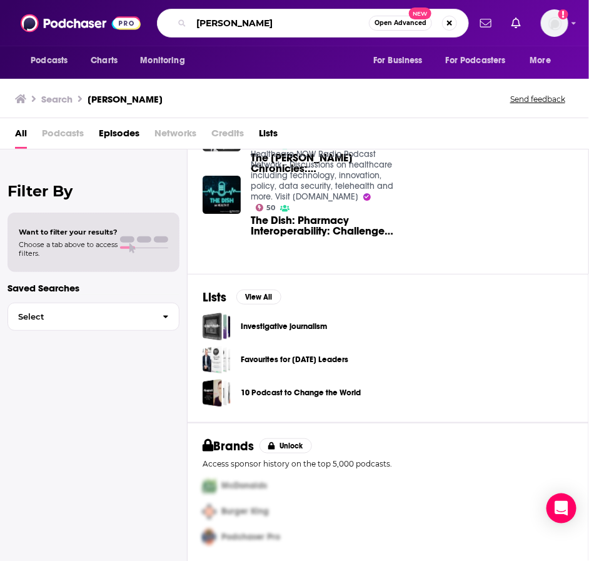
click at [296, 16] on input "Tony Schueth" at bounding box center [280, 23] width 178 height 20
click at [296, 17] on input "Tony Schueth" at bounding box center [280, 23] width 178 height 20
drag, startPoint x: 299, startPoint y: 48, endPoint x: 299, endPoint y: 40, distance: 8.1
click at [299, 49] on div "Podcasts Charts Monitoring For Business For Podcasters More" at bounding box center [294, 62] width 589 height 33
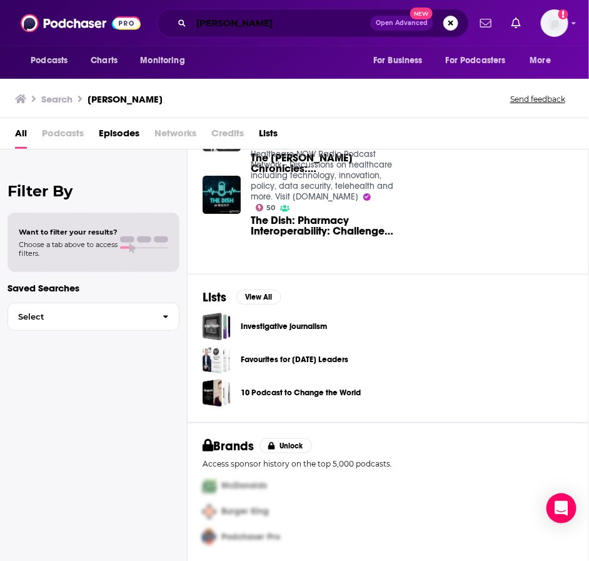
click at [299, 29] on input "Tony Schueth" at bounding box center [280, 23] width 179 height 20
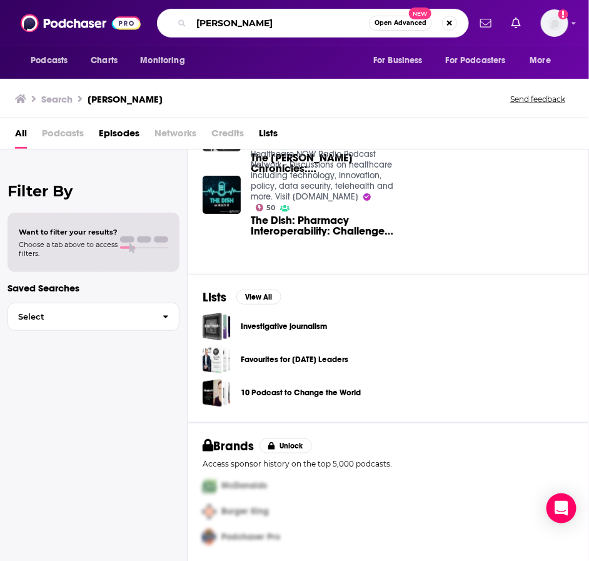
click at [299, 29] on input "Tony Schueth" at bounding box center [280, 23] width 178 height 20
paste input "Press 1 For Nick"
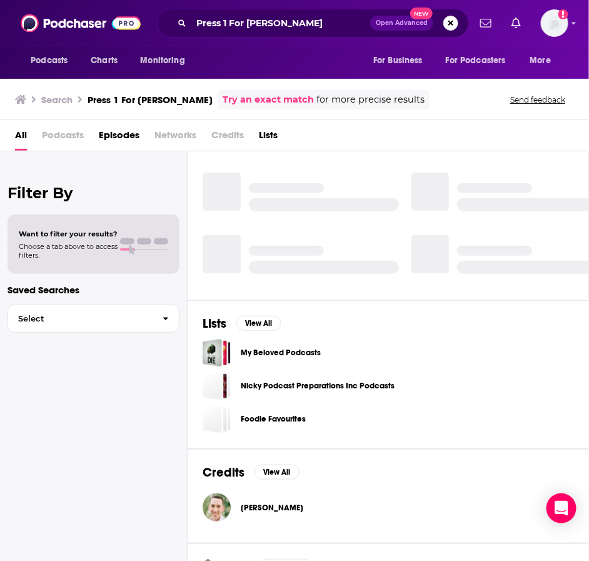
scroll to position [235, 0]
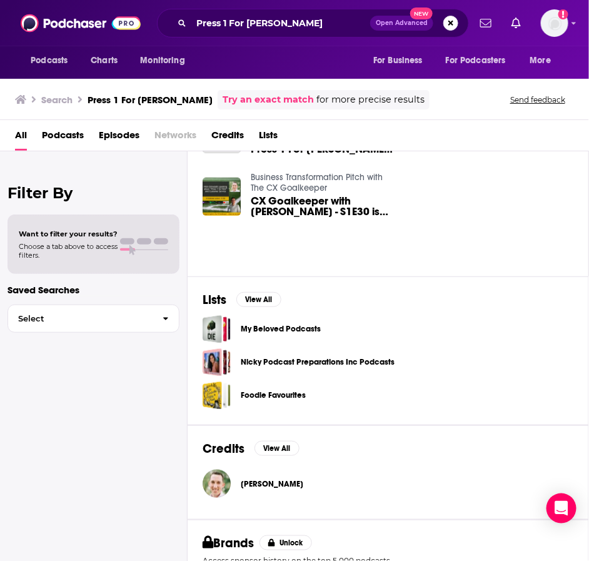
click at [267, 33] on div "Press 1 For Nick Open Advanced New" at bounding box center [313, 23] width 312 height 29
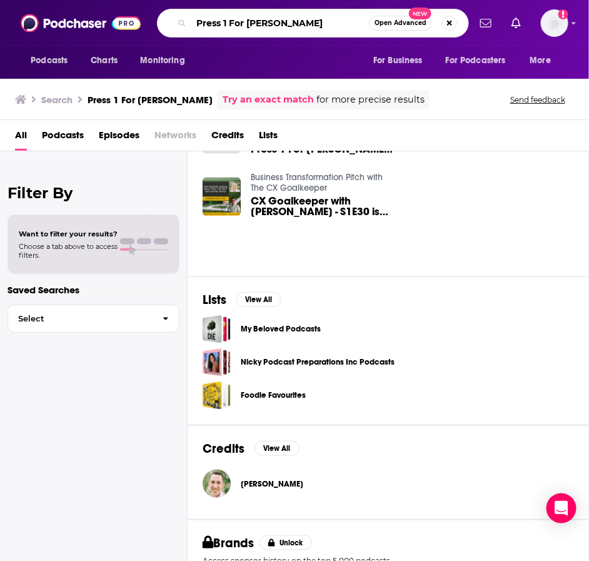
click at [267, 29] on input "Press 1 For Nick" at bounding box center [280, 23] width 178 height 20
paste input "Risk Never Sleeps"
type input "Risk Never Sleeps"
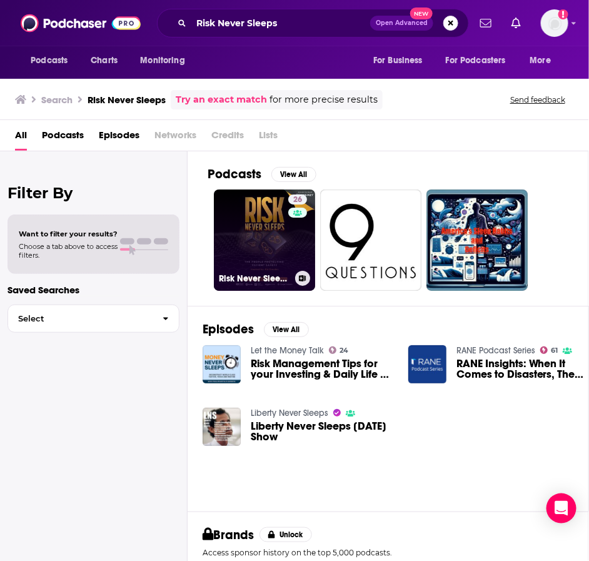
click at [267, 239] on link "26 Risk Never Sleeps Podcast" at bounding box center [264, 239] width 101 height 101
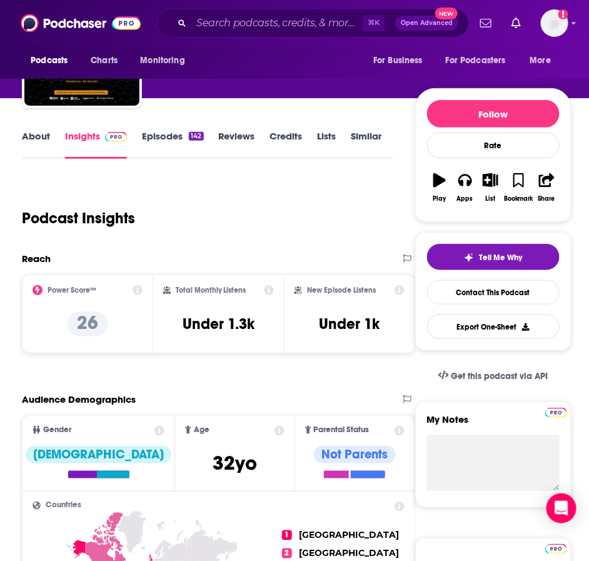
scroll to position [39, 0]
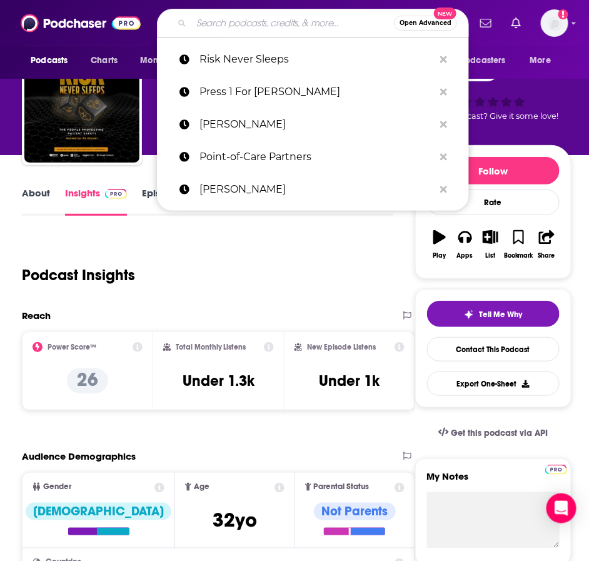
click at [243, 18] on input "Search podcasts, credits, & more..." at bounding box center [292, 23] width 203 height 20
paste input "Scalpels & Spreadsheets"
type input "Scalpels & Spreadsheets"
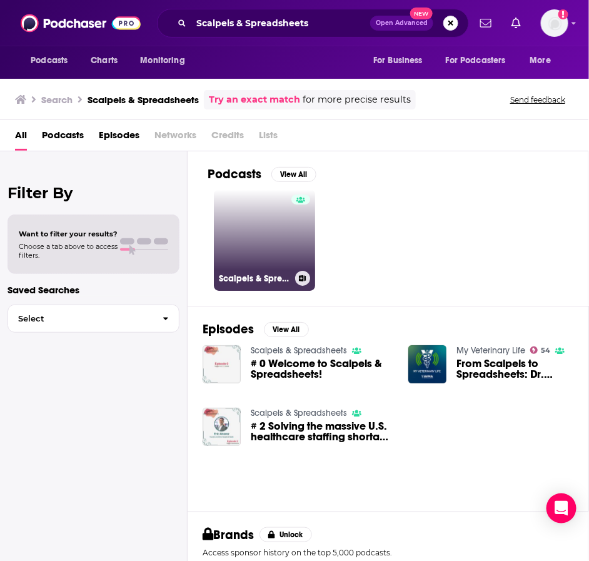
click at [277, 239] on link "Scalpels & Spreadsheets" at bounding box center [264, 239] width 101 height 101
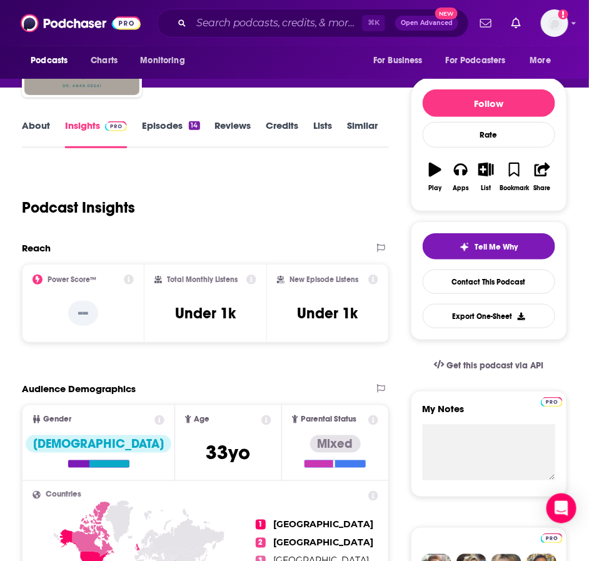
scroll to position [141, 0]
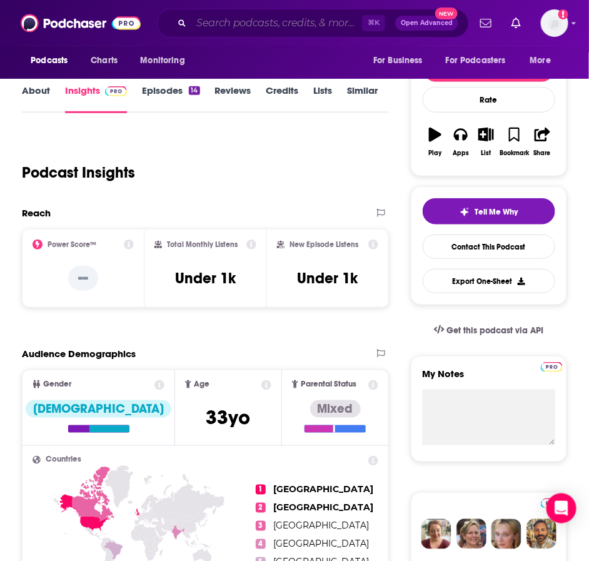
click at [313, 29] on input "Search podcasts, credits, & more..." at bounding box center [276, 23] width 171 height 20
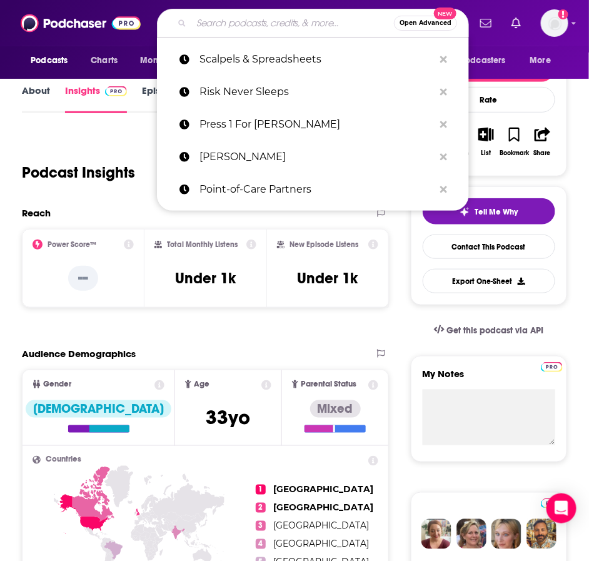
paste input "Slice of Healthcare"
type input "Slice of Healthcare"
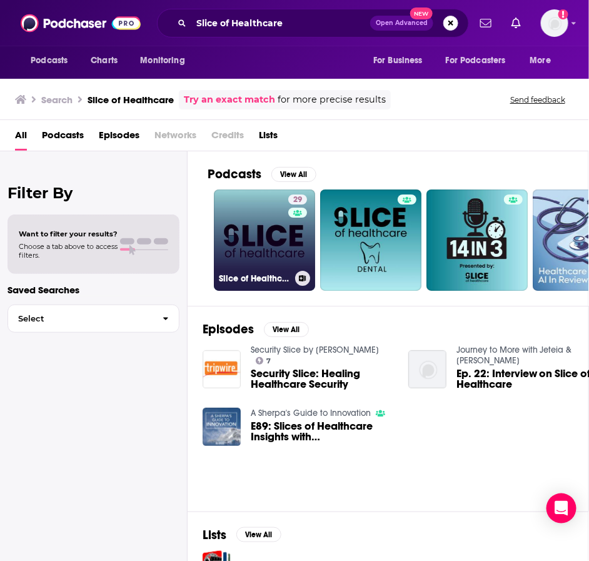
click at [281, 224] on link "29 Slice of Healthcare" at bounding box center [264, 239] width 101 height 101
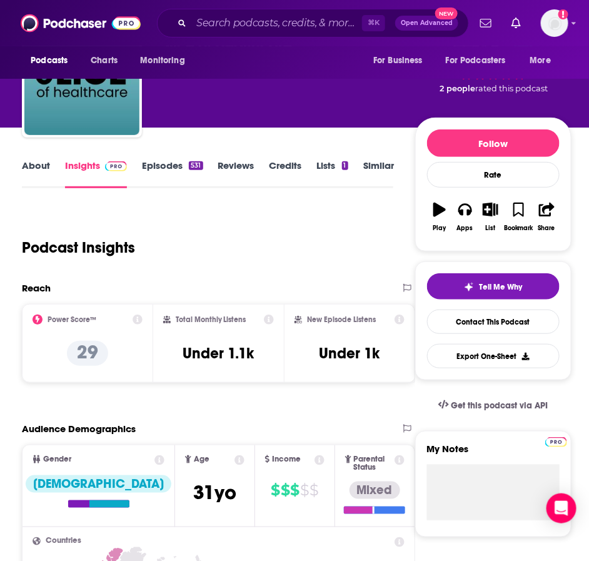
scroll to position [78, 0]
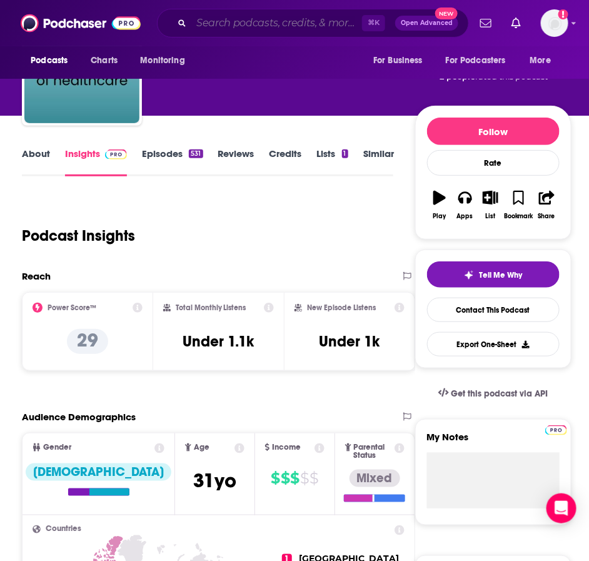
click at [313, 21] on input "Search podcasts, credits, & more..." at bounding box center [276, 23] width 171 height 20
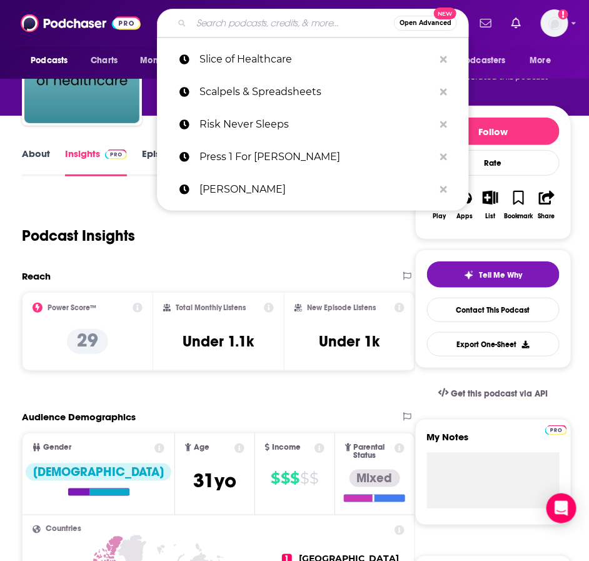
paste input "Tech It to the Limit"
type input "Tech It to the Limit"
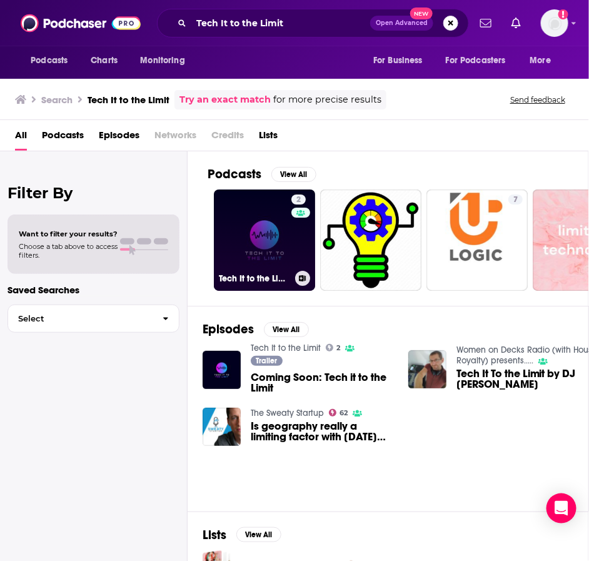
click at [244, 223] on link "2 Tech It to the Limit" at bounding box center [264, 239] width 101 height 101
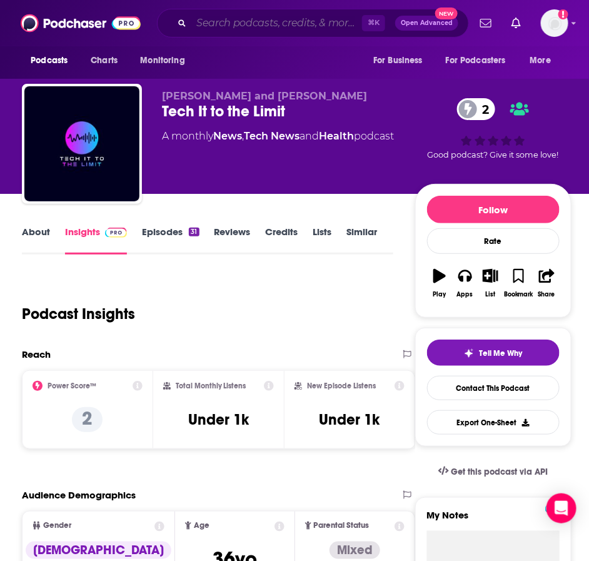
click at [311, 28] on input "Search podcasts, credits, & more..." at bounding box center [276, 23] width 171 height 20
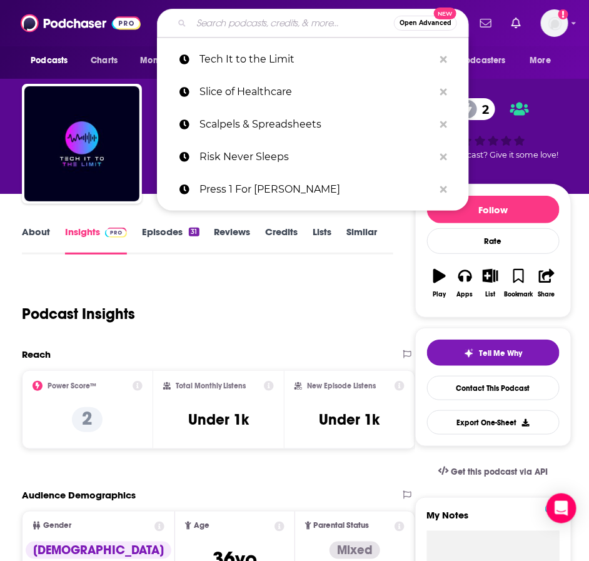
paste input "The Bold Lounge Podcast"
type input "The Bold Lounge Podcast"
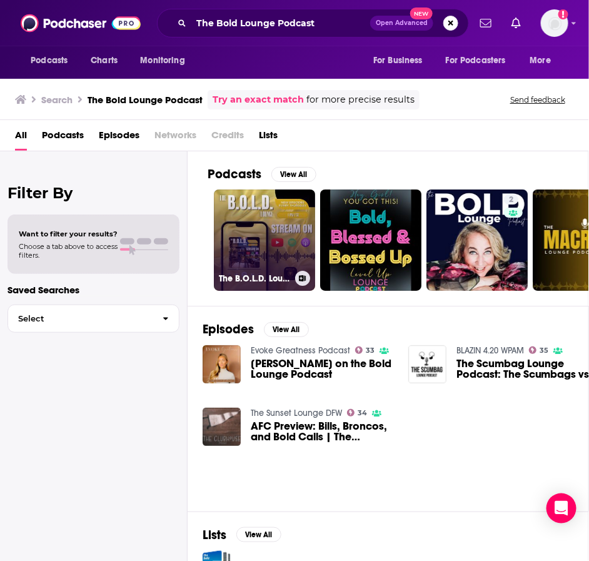
click at [261, 248] on link "The B.O.L.D. Lounge Podcast" at bounding box center [264, 239] width 101 height 101
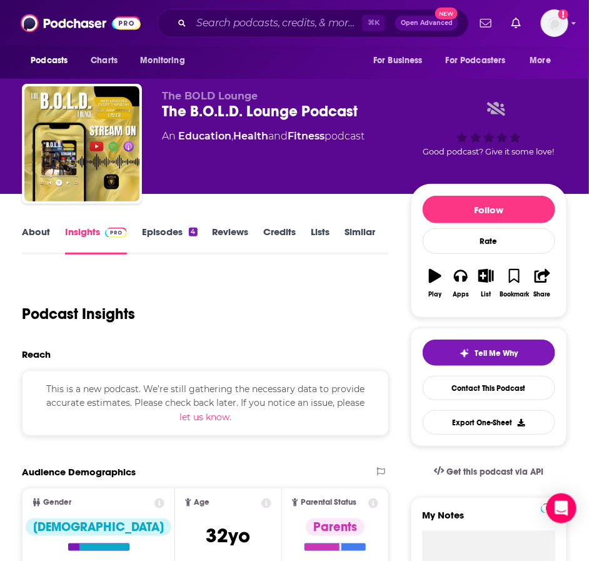
click at [40, 239] on link "About" at bounding box center [36, 240] width 28 height 29
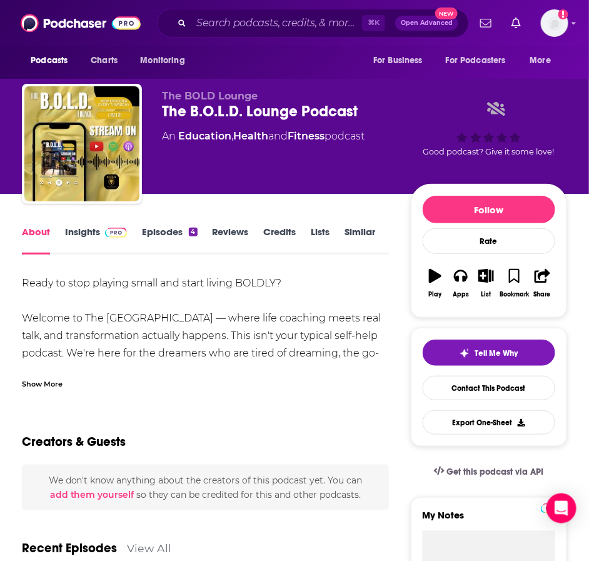
click at [105, 234] on img at bounding box center [116, 233] width 22 height 10
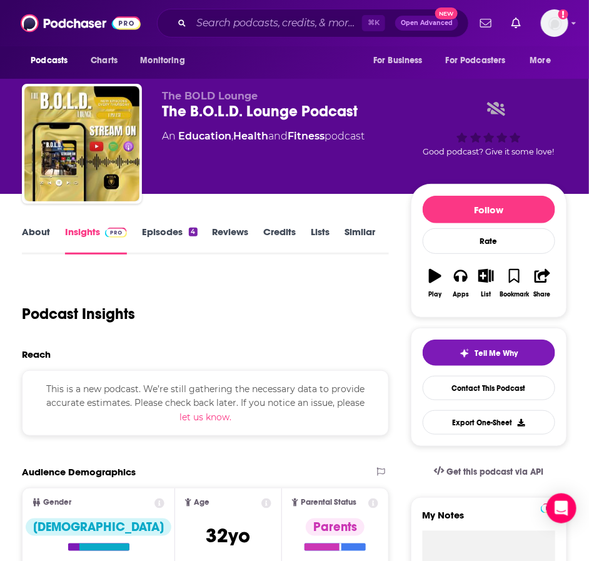
click at [224, 13] on div "Podcasts Charts Monitoring ⌘ K Open Advanced New For Business For Podcasters Mo…" at bounding box center [294, 23] width 589 height 46
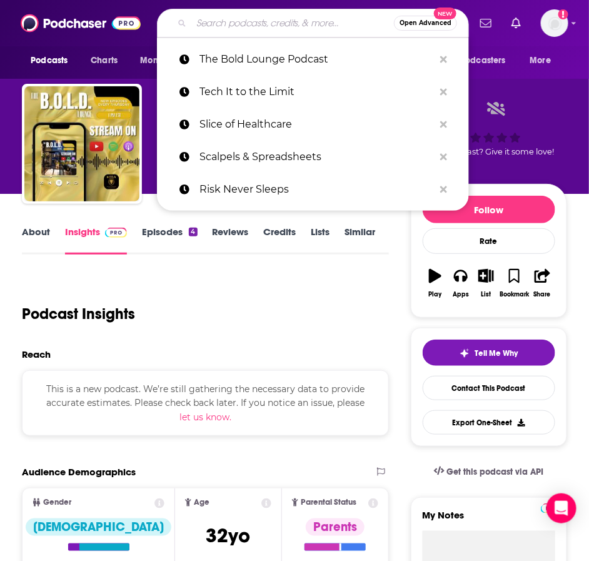
click at [244, 33] on input "Search podcasts, credits, & more..." at bounding box center [292, 23] width 203 height 20
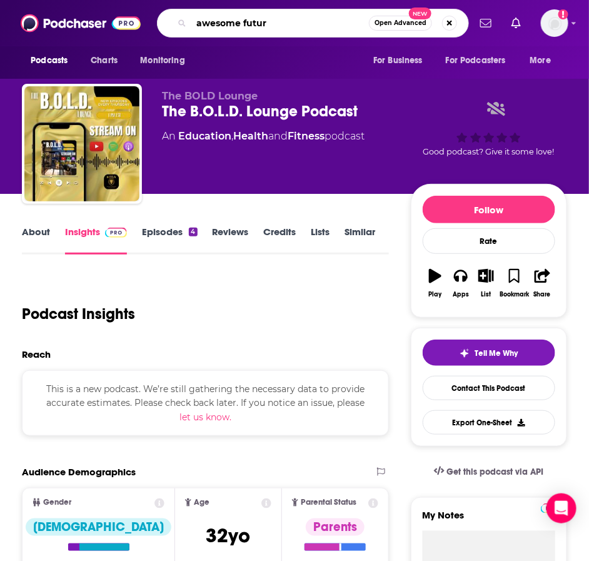
type input "awesome future"
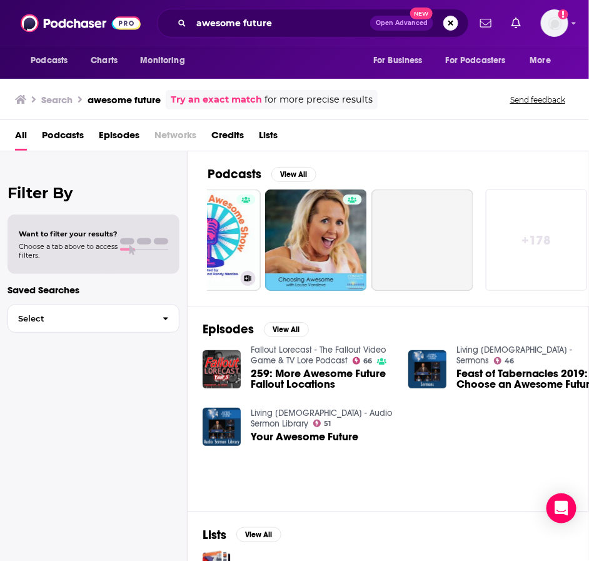
scroll to position [0, 588]
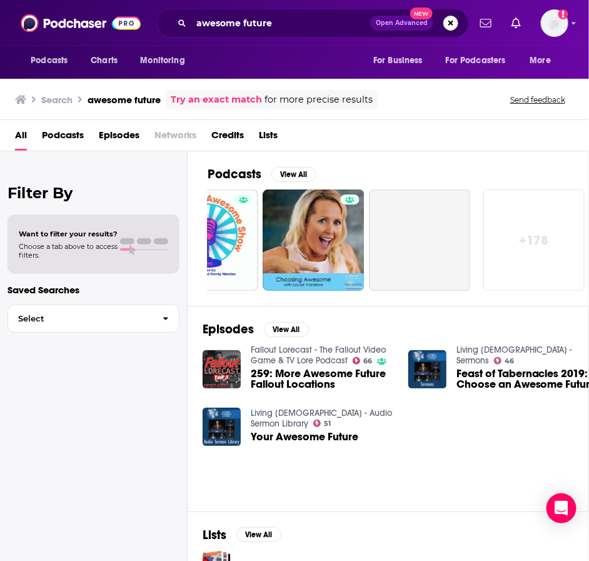
click at [297, 11] on div "awesome future Open Advanced New" at bounding box center [313, 23] width 312 height 29
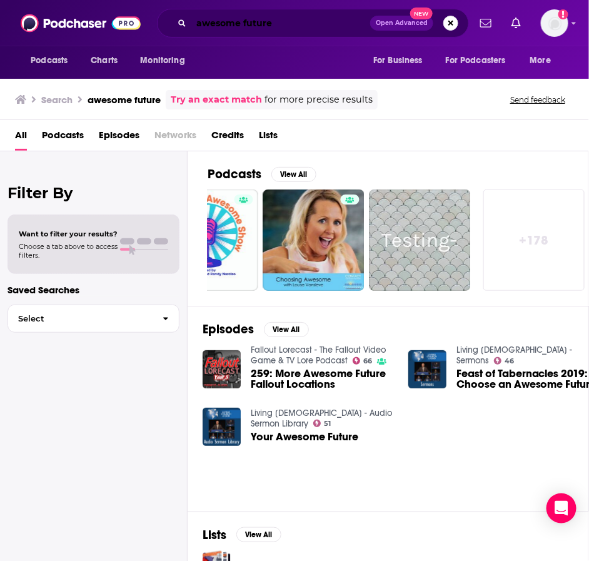
click at [294, 32] on input "awesome future" at bounding box center [280, 23] width 179 height 20
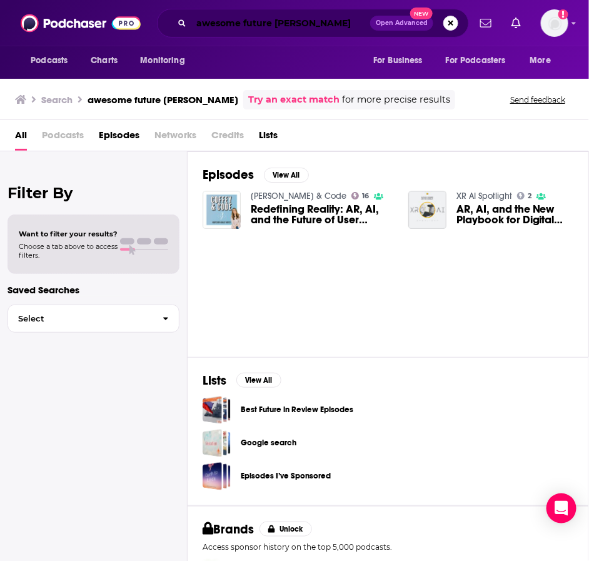
click at [233, 17] on input "awesome future nathan bowser" at bounding box center [280, 23] width 179 height 20
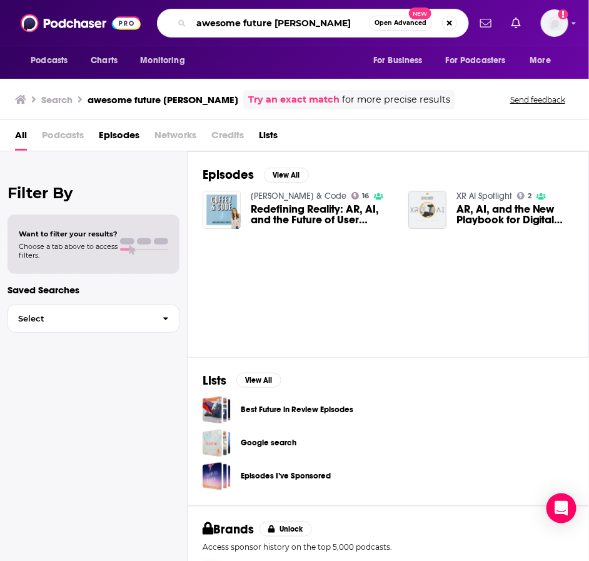
click at [233, 17] on input "awesome future nathan bowser" at bounding box center [280, 23] width 178 height 20
click at [233, 16] on input "awesome future nathan bowser" at bounding box center [280, 23] width 178 height 20
type input "ar minute"
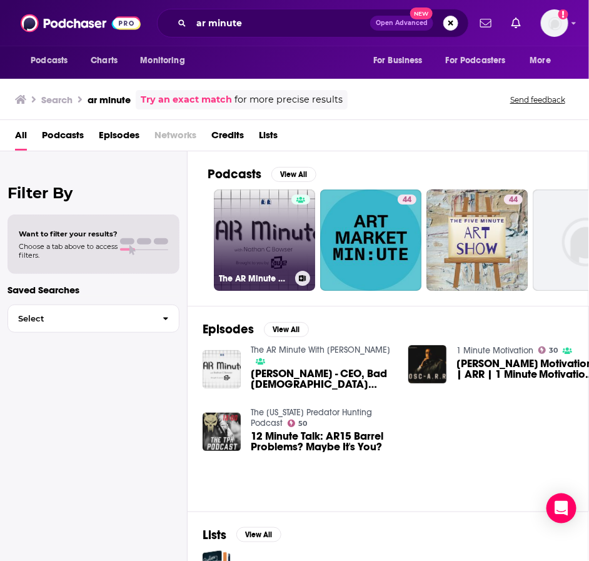
click at [263, 243] on link "The AR Minute With Nathan C" at bounding box center [264, 239] width 101 height 101
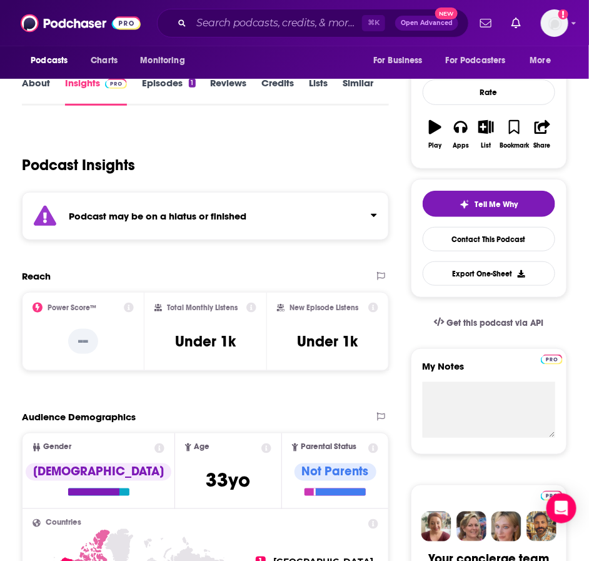
scroll to position [151, 0]
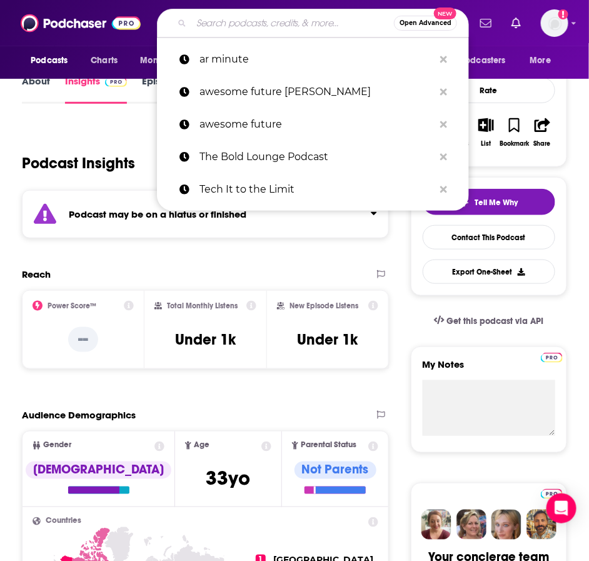
click at [315, 26] on input "Search podcasts, credits, & more..." at bounding box center [292, 23] width 203 height 20
paste input "An Hour of Innovation"
type input "An Hour of Innovation"
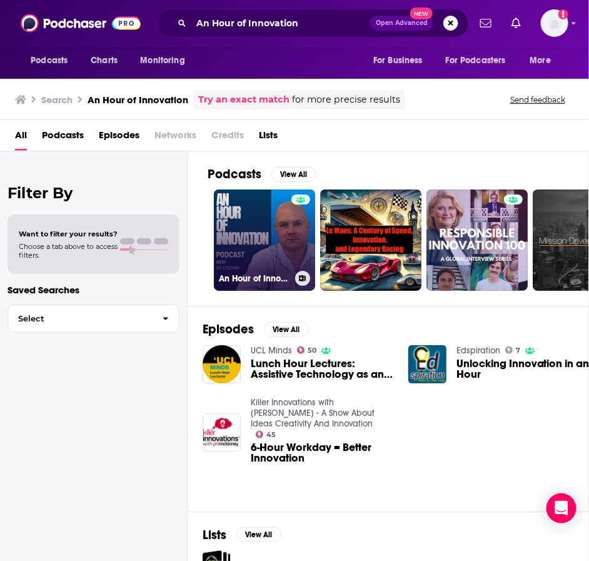
click at [274, 227] on link "An Hour of Innovation with Vit Lyoshin" at bounding box center [264, 239] width 101 height 101
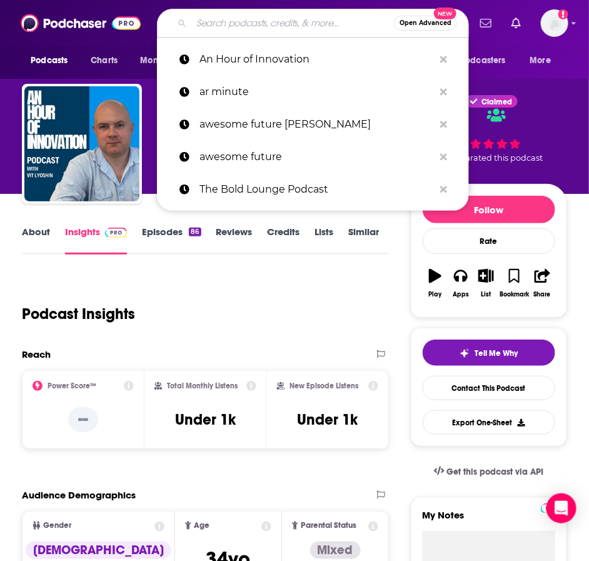
click at [223, 23] on input "Search podcasts, credits, & more..." at bounding box center [292, 23] width 203 height 20
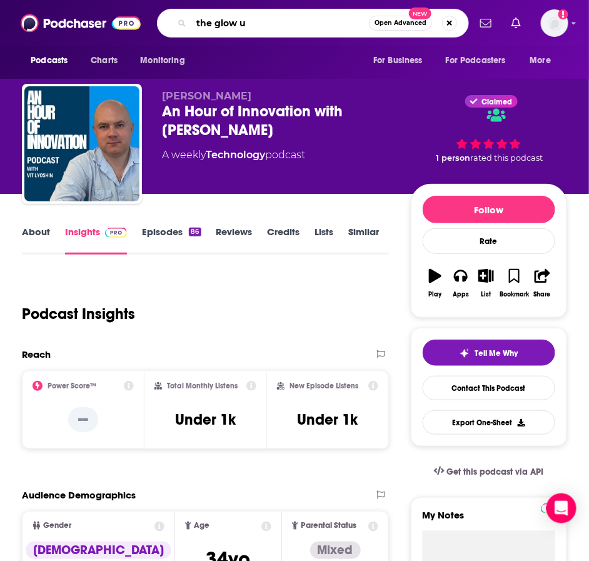
type input "the glow up"
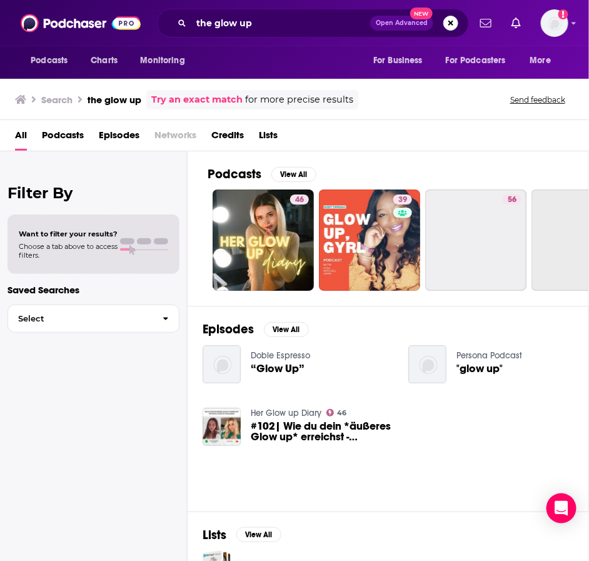
scroll to position [0, 277]
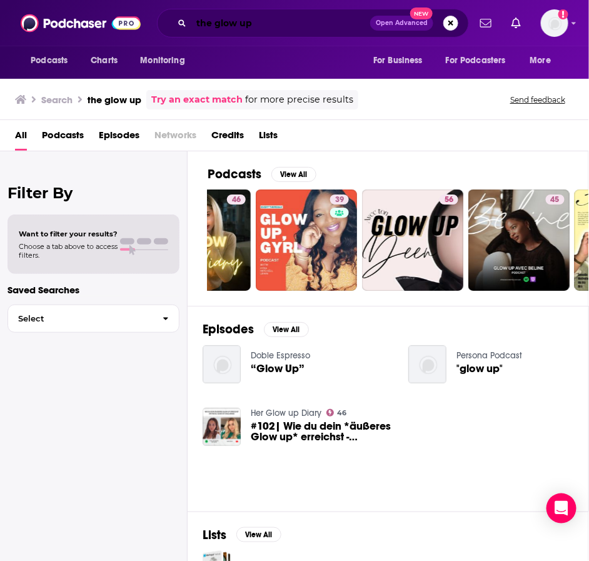
click at [243, 18] on input "the glow up" at bounding box center [280, 23] width 179 height 20
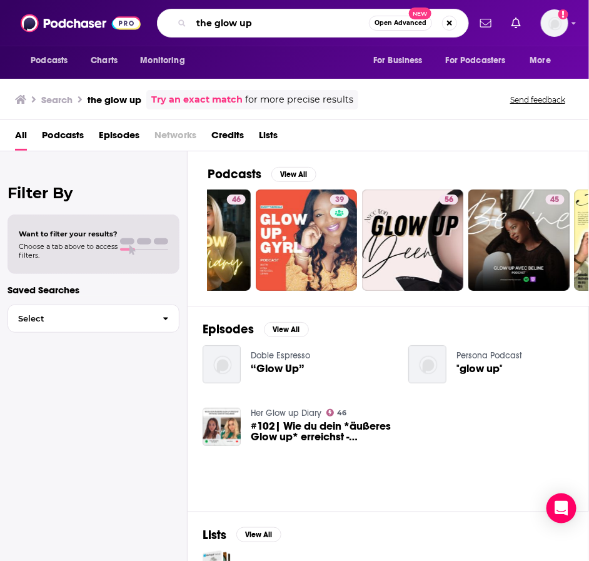
click at [243, 18] on input "the glow up" at bounding box center [280, 23] width 178 height 20
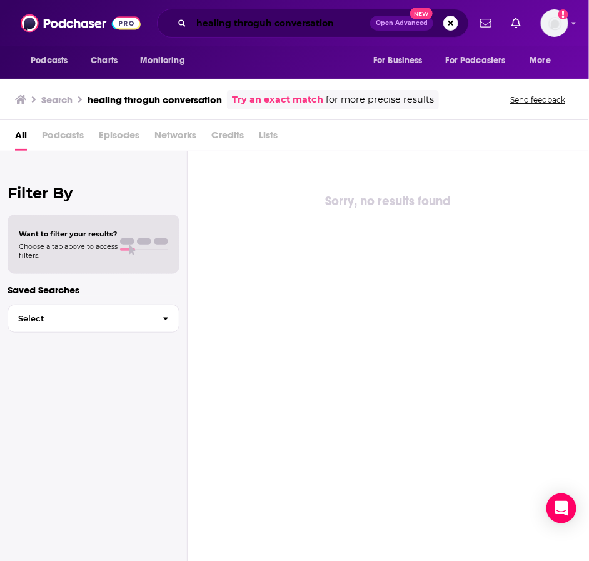
click at [268, 26] on input "healing throguh conversation" at bounding box center [280, 23] width 179 height 20
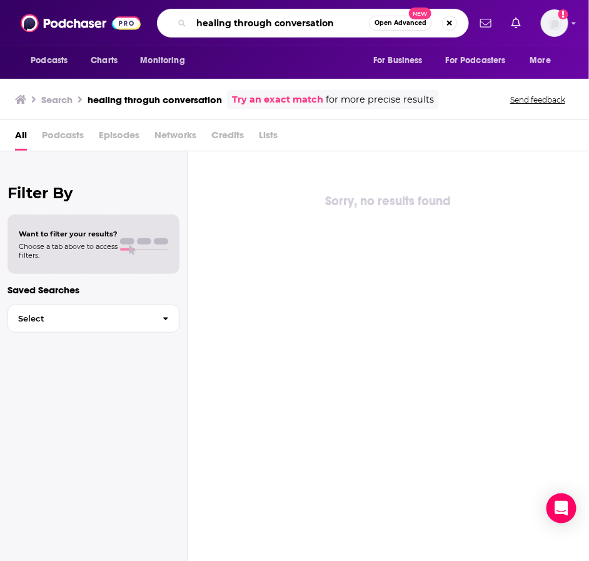
type input "healing through conversation"
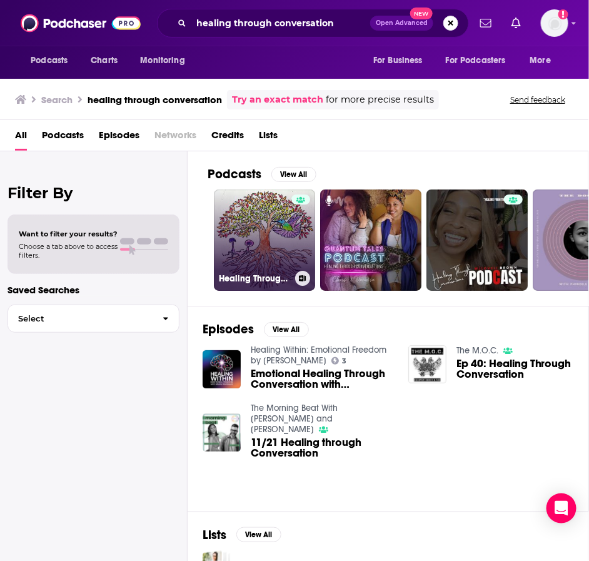
click at [282, 238] on link "Healing Through Conversation and Connection" at bounding box center [264, 239] width 101 height 101
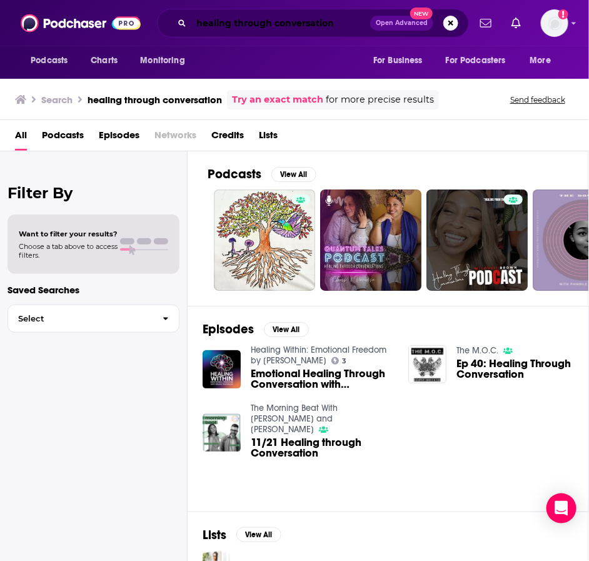
click at [332, 21] on input "healing through conversation" at bounding box center [280, 23] width 179 height 20
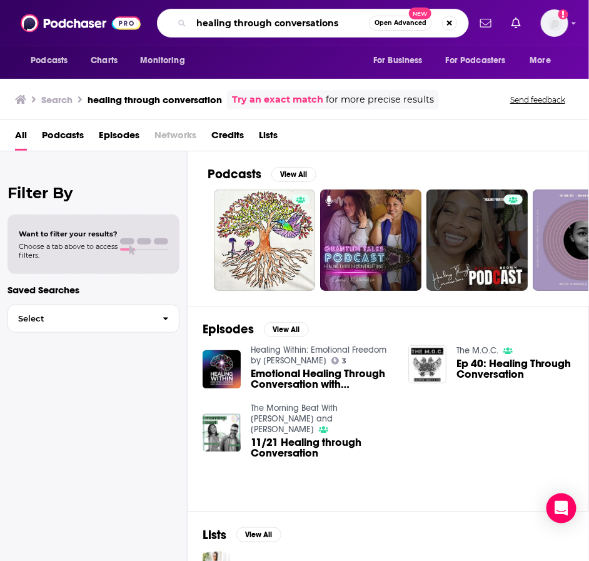
type input "healing through conversations"
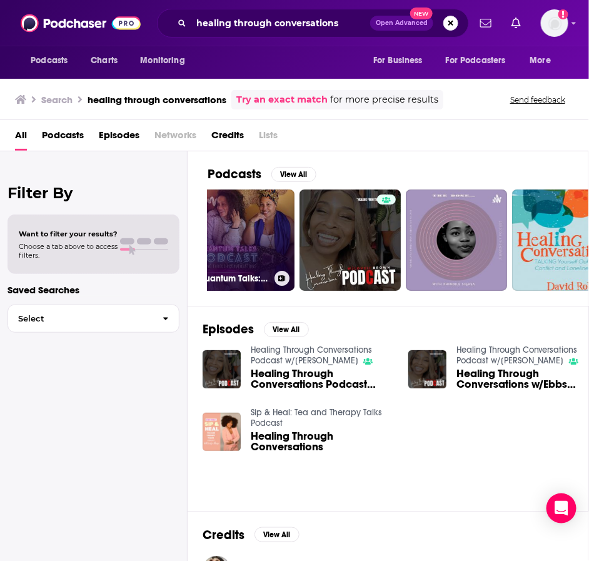
scroll to position [0, 29]
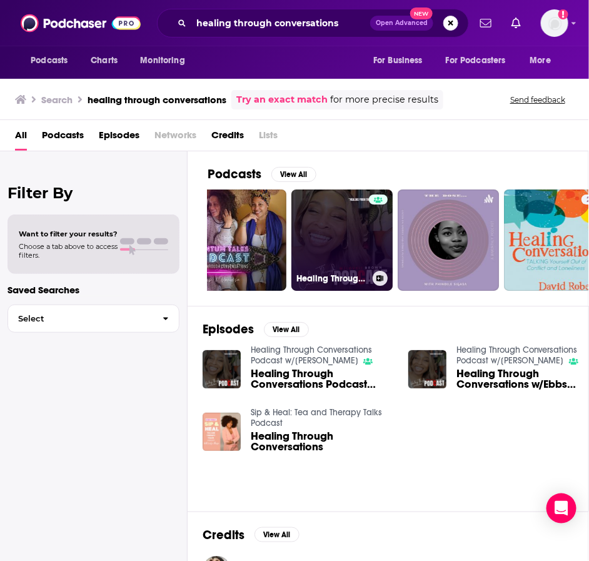
click at [334, 258] on link "Healing Through Conversations Podcast w/Loveli Brown" at bounding box center [341, 239] width 101 height 101
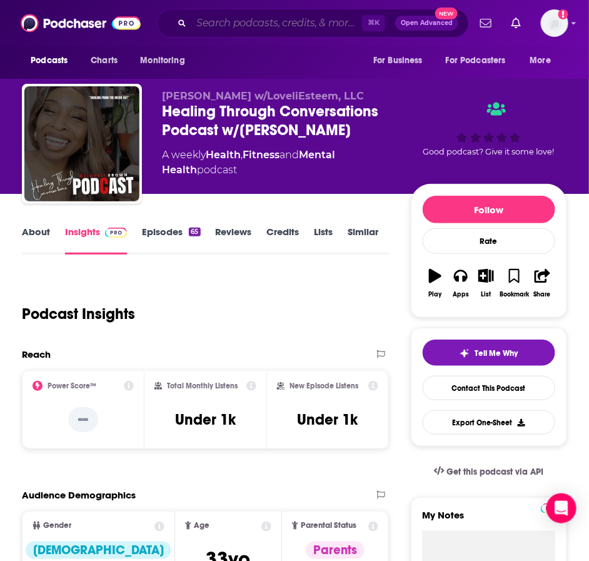
click at [228, 18] on input "Search podcasts, credits, & more..." at bounding box center [276, 23] width 171 height 20
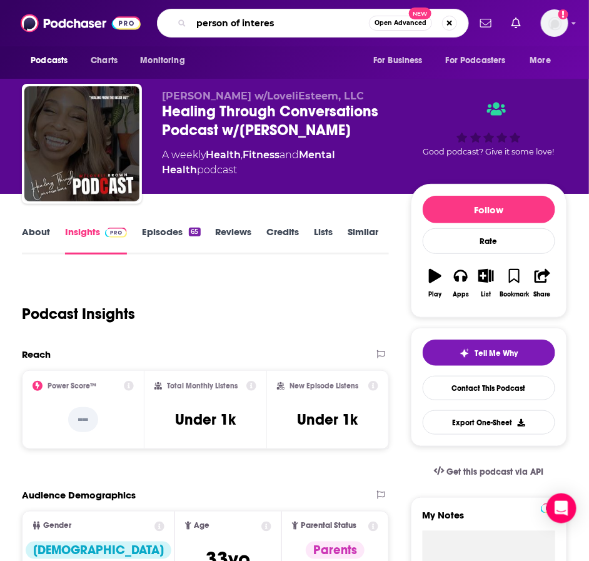
type input "person of interest"
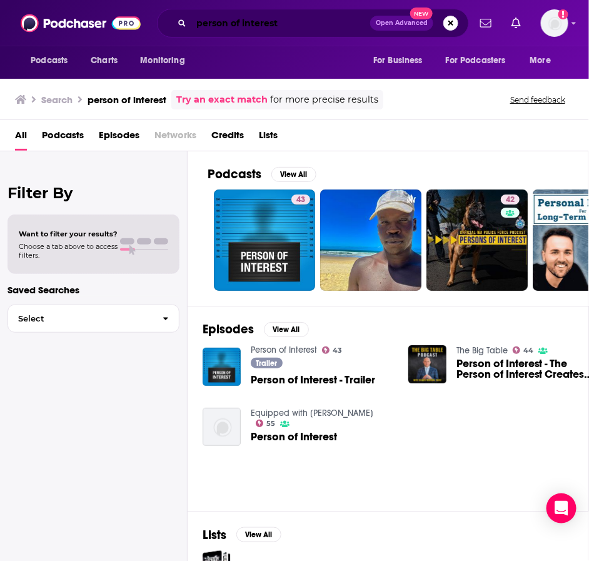
click at [289, 24] on input "person of interest" at bounding box center [280, 23] width 179 height 20
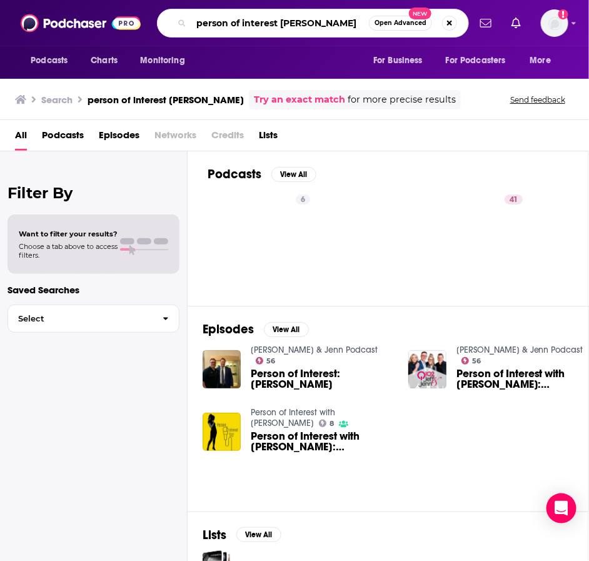
click at [260, 23] on input "person of interest jeff" at bounding box center [280, 23] width 178 height 20
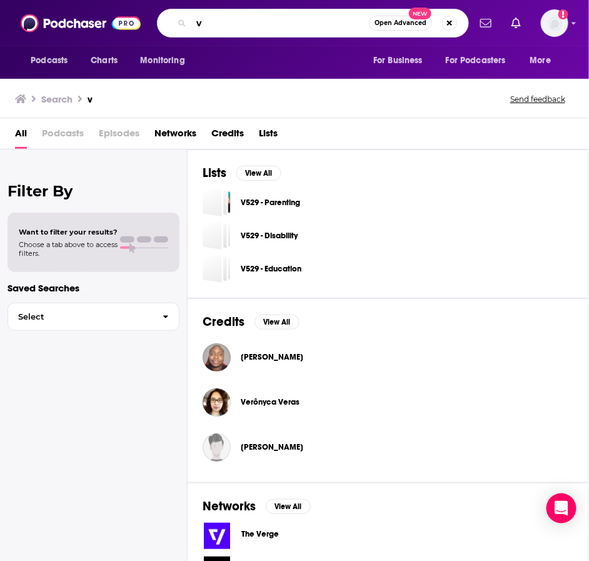
click at [258, 30] on input "v" at bounding box center [280, 23] width 178 height 20
paste input "Conversations with Dr. D Ivan Young"
type input "Conversations with Dr. D Ivan Young"
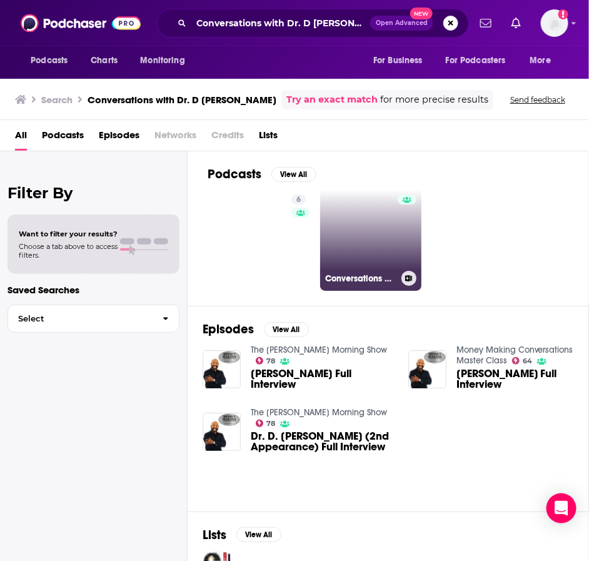
click at [331, 248] on link "Conversations w/ Dr D Ivan Young" at bounding box center [370, 239] width 101 height 101
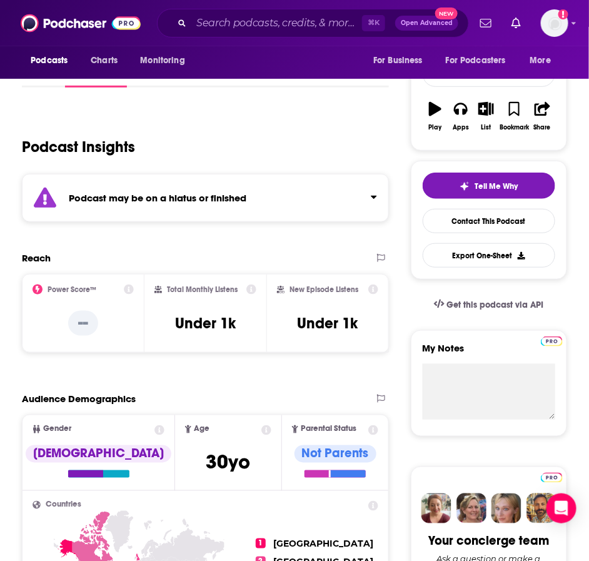
scroll to position [169, 0]
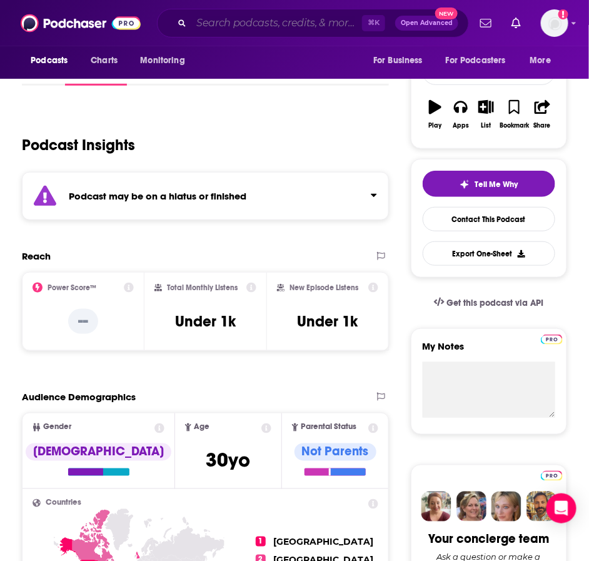
click at [253, 28] on input "Search podcasts, credits, & more..." at bounding box center [276, 23] width 171 height 20
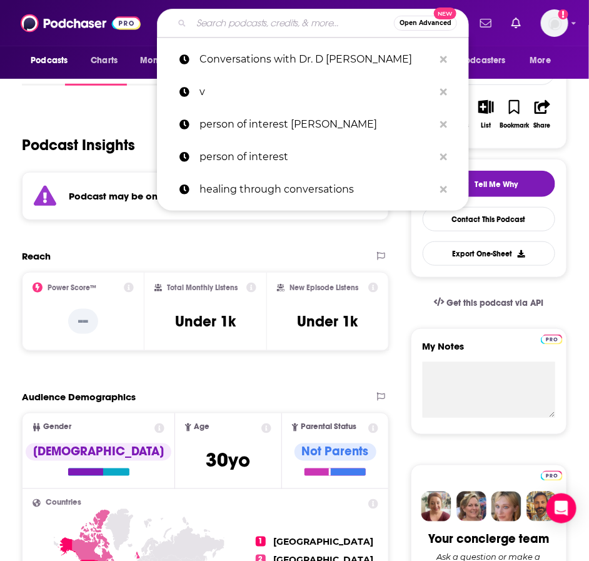
paste input "Minding My Damn Business"
type input "Minding My Damn Business"
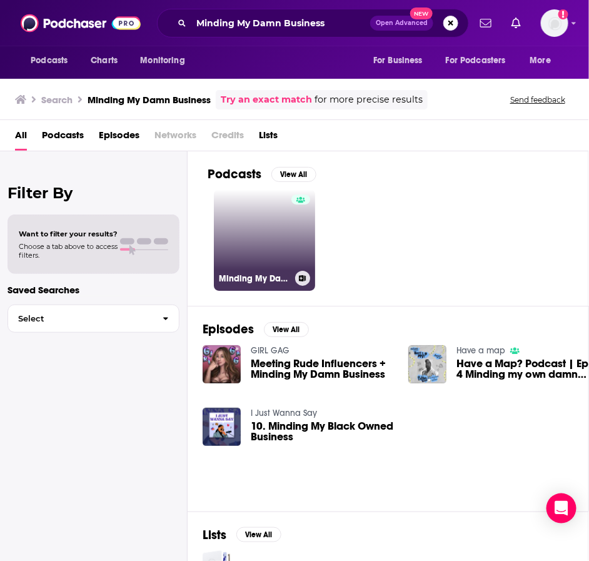
click at [269, 244] on link "Minding My Damn Business" at bounding box center [264, 239] width 101 height 101
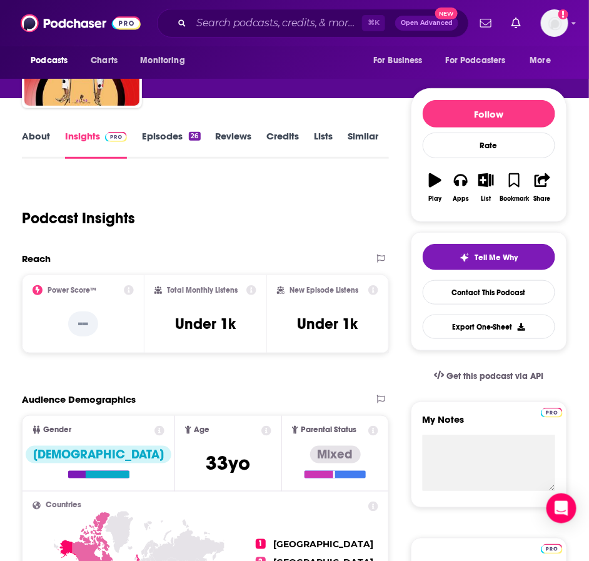
scroll to position [99, 0]
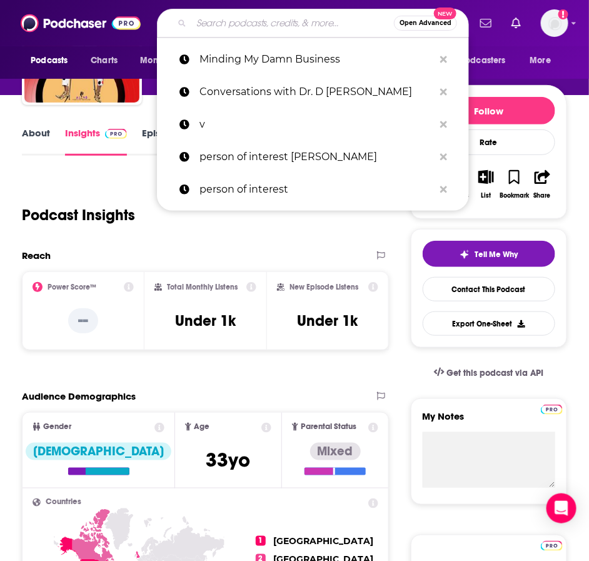
click at [254, 30] on input "Search podcasts, credits, & more..." at bounding box center [292, 23] width 203 height 20
paste input "Pivotal Moment"
type input "Pivotal Moment"
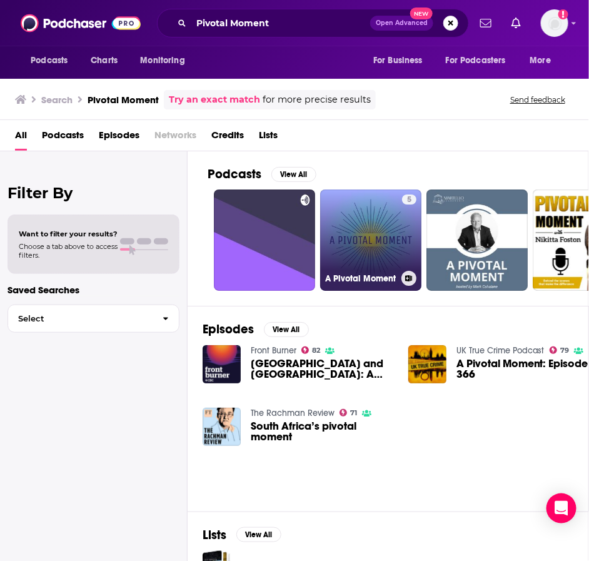
click at [351, 248] on link "5 A Pivotal Moment" at bounding box center [370, 239] width 101 height 101
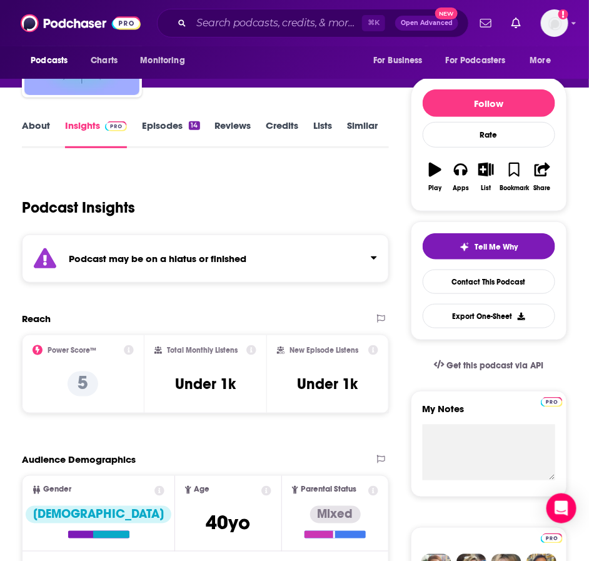
scroll to position [159, 0]
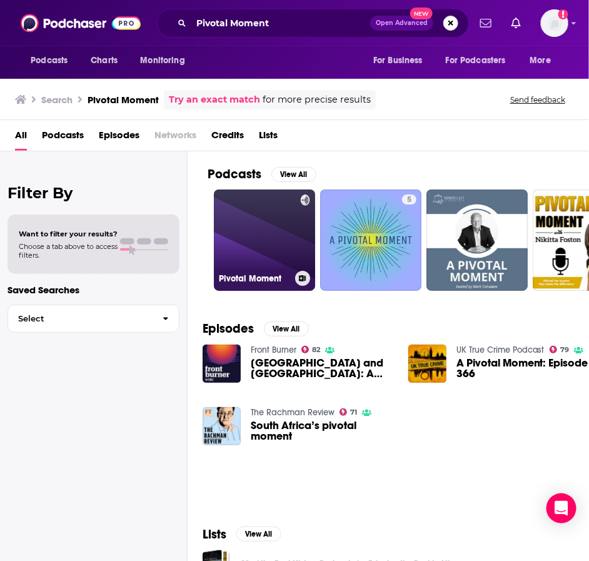
click at [246, 254] on link "Pivotal Moment" at bounding box center [264, 239] width 101 height 101
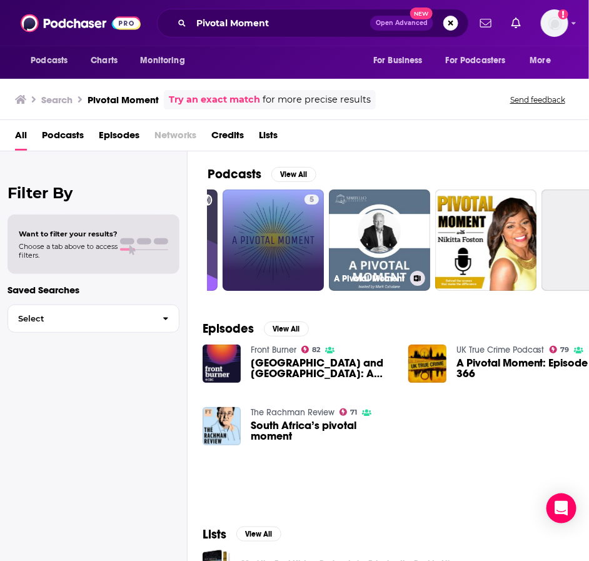
scroll to position [0, 164]
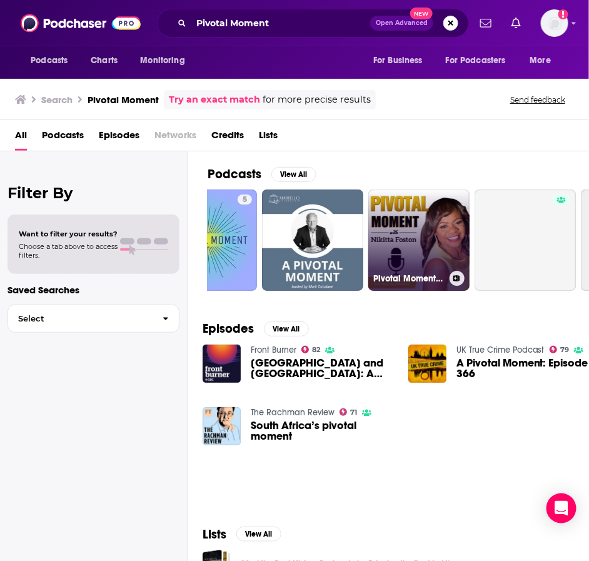
click at [413, 239] on link "Pivotal Moment with [PERSON_NAME]" at bounding box center [418, 239] width 101 height 101
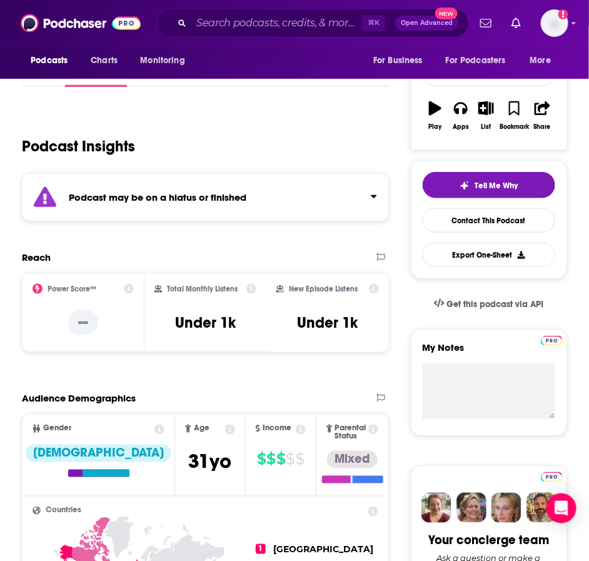
scroll to position [281, 0]
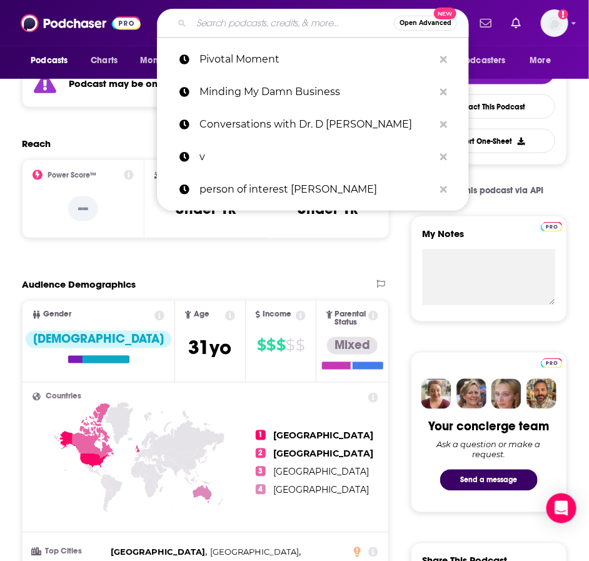
click at [250, 14] on input "Search podcasts, credits, & more..." at bounding box center [292, 23] width 203 height 20
paste input "Person of Interest"
type input "Person of Interest"
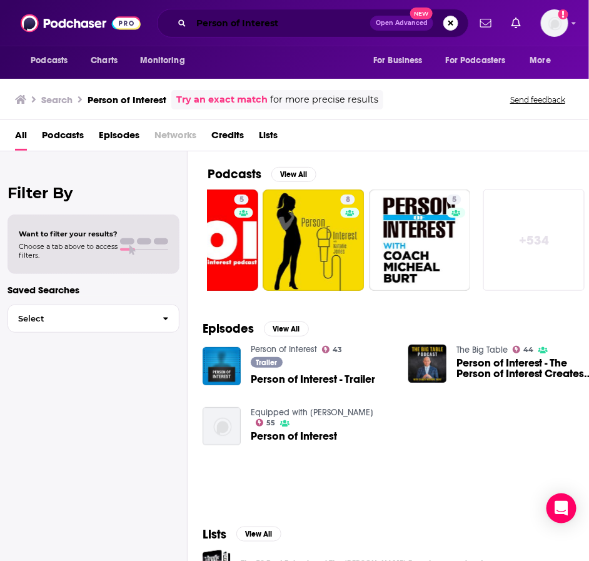
click at [271, 23] on input "Person of Interest" at bounding box center [280, 23] width 179 height 20
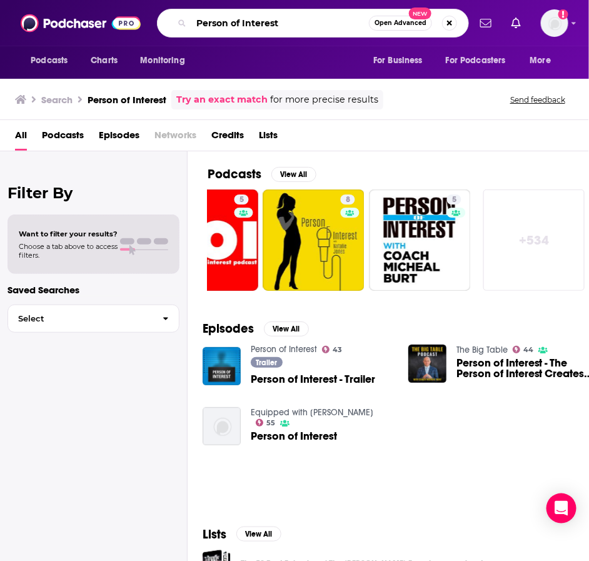
click at [271, 23] on input "Person of Interest" at bounding box center [280, 23] width 178 height 20
type input "the ar minute"
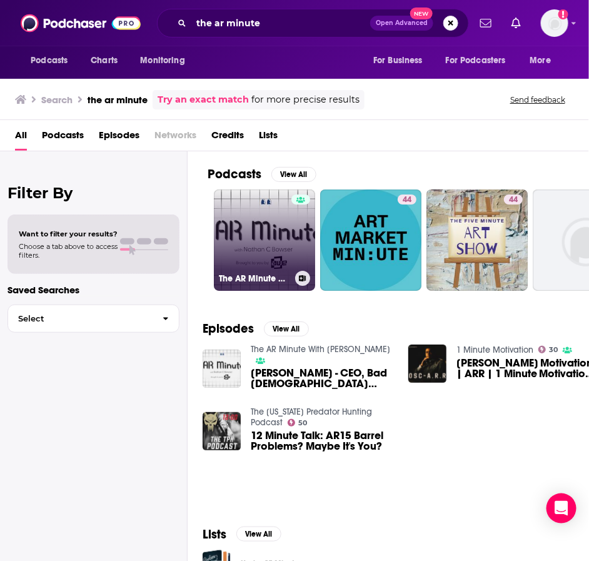
click at [250, 235] on link "The AR Minute With Nathan C" at bounding box center [264, 239] width 101 height 101
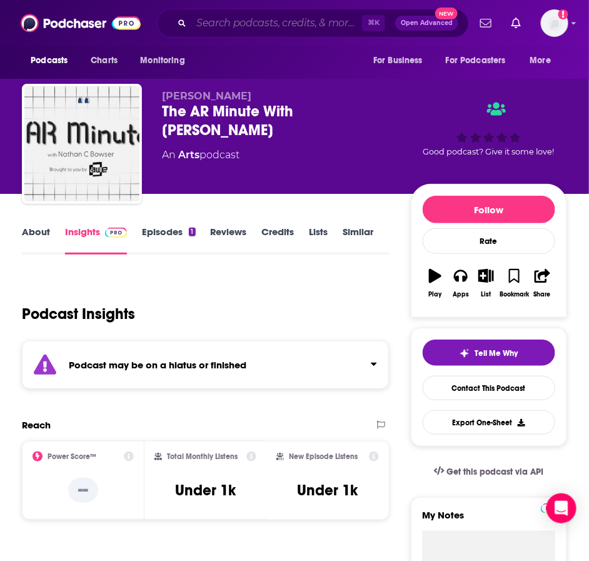
click at [319, 24] on input "Search podcasts, credits, & more..." at bounding box center [276, 23] width 171 height 20
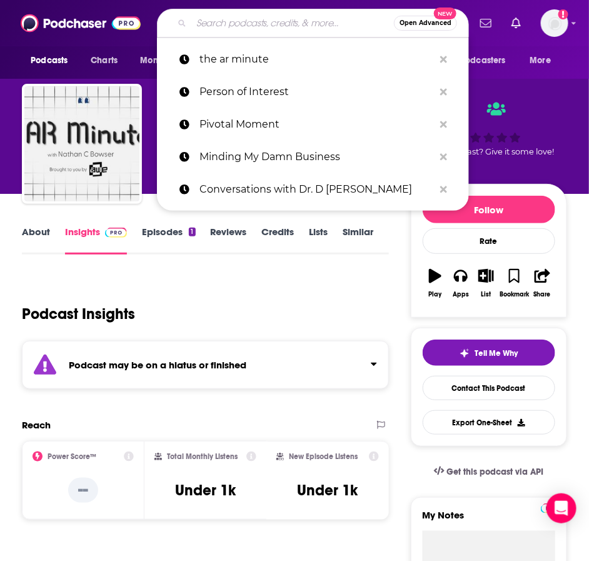
paste input "The Glow Up - Fabulous conversations with innovative minds."
type input "The Glow Up - Fabulous conversations with innovative minds."
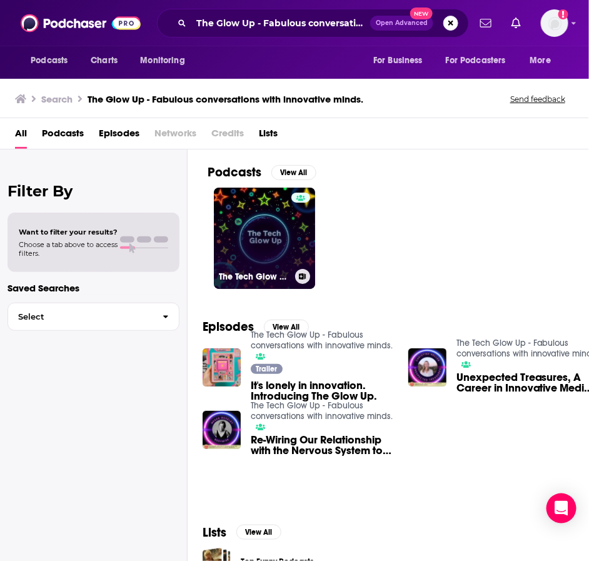
click at [276, 243] on link "The Tech Glow Up - Fabulous conversations with innovative minds." at bounding box center [264, 238] width 101 height 101
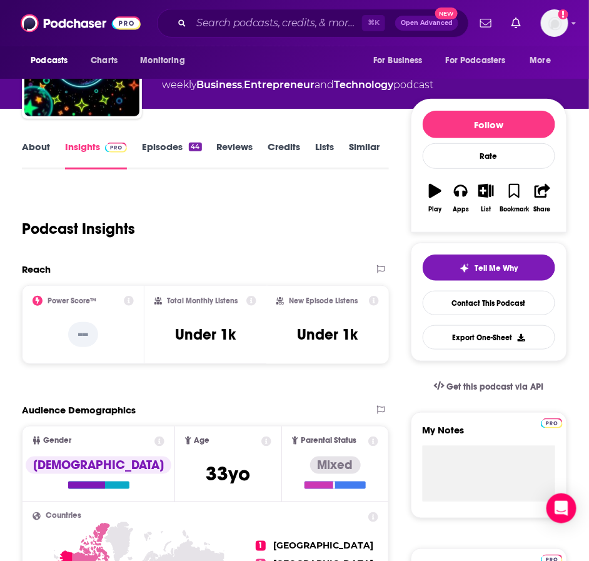
scroll to position [126, 0]
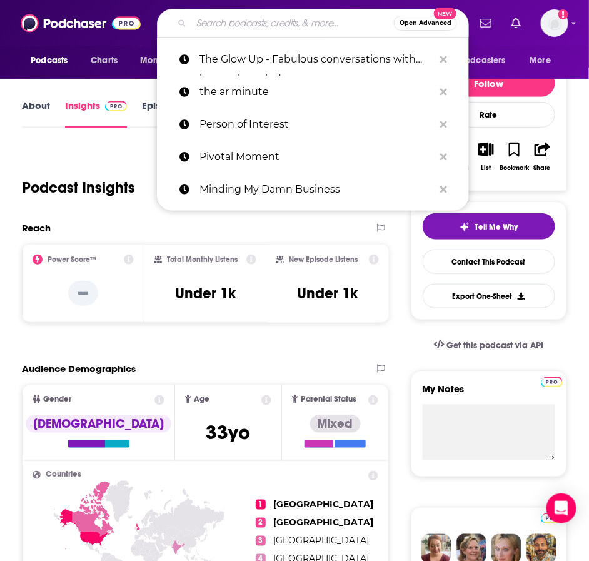
click at [261, 28] on input "Search podcasts, credits, & more..." at bounding box center [292, 23] width 203 height 20
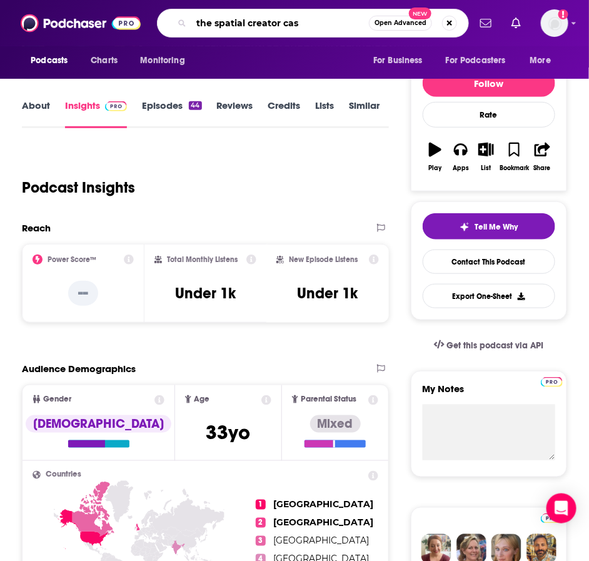
type input "the spatial creator cast"
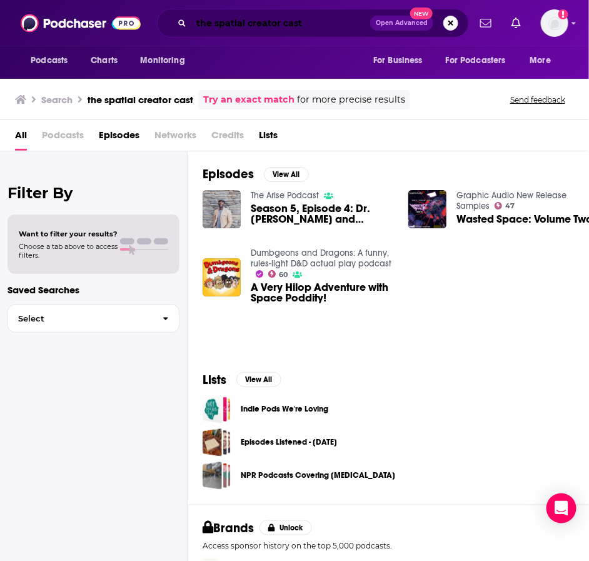
click at [268, 28] on input "the spatial creator cast" at bounding box center [280, 23] width 179 height 20
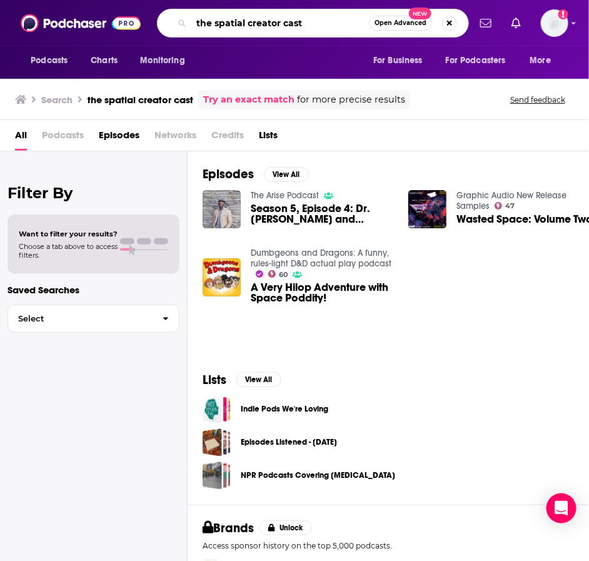
click at [268, 28] on input "the spatial creator cast" at bounding box center [280, 23] width 178 height 20
paste input "Digital Health Talks"
type input "Digital Health Talks"
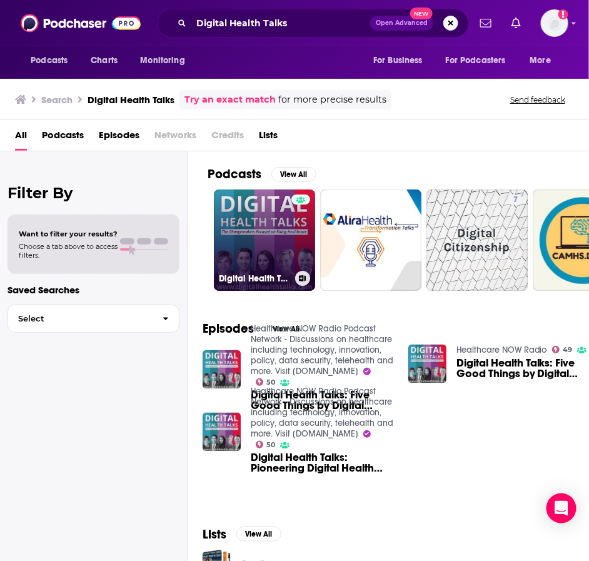
click at [278, 233] on link "Digital Health Talks - Changemakers Focused on Fixing Healthcare" at bounding box center [264, 239] width 101 height 101
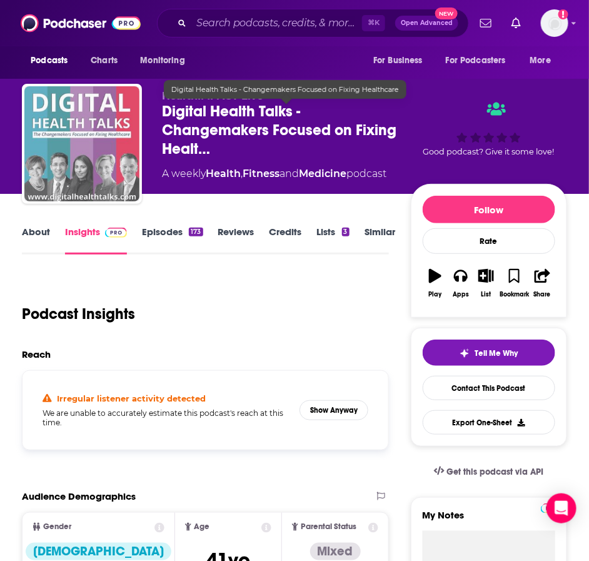
click at [94, 153] on img "Digital Health Talks - Changemakers Focused on Fixing Healthcare" at bounding box center [81, 143] width 115 height 115
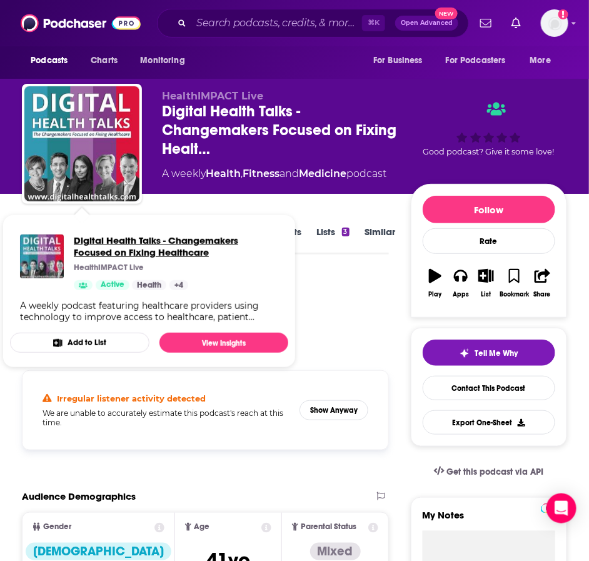
click at [138, 239] on span "Digital Health Talks - Changemakers Focused on Fixing Healthcare" at bounding box center [176, 246] width 204 height 24
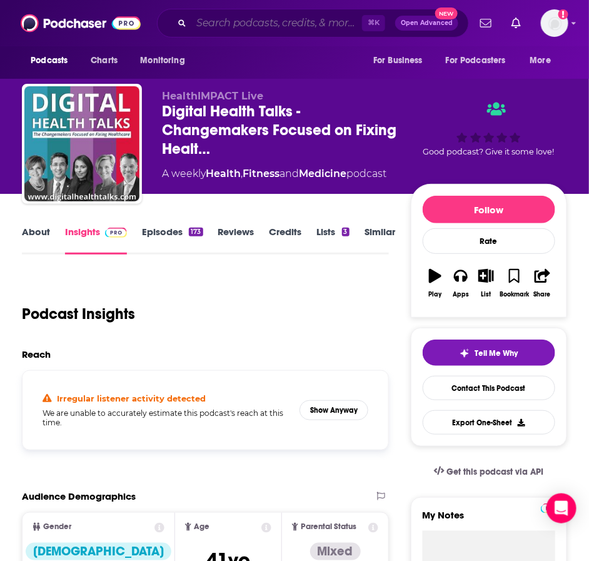
click at [237, 23] on input "Search podcasts, credits, & more..." at bounding box center [276, 23] width 171 height 20
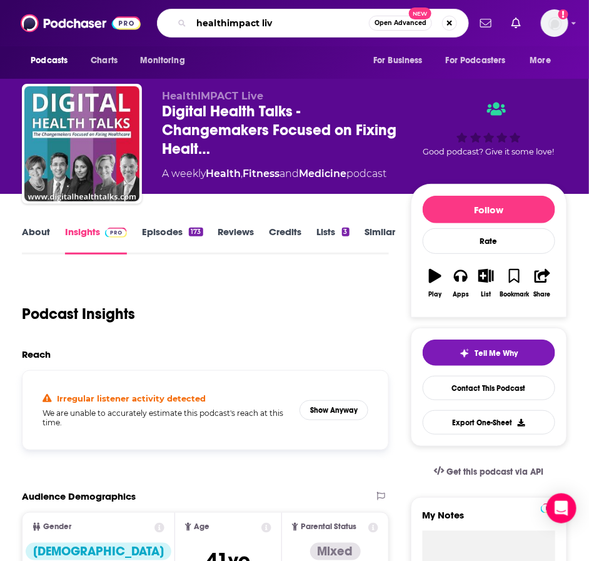
type input "healthimpact live"
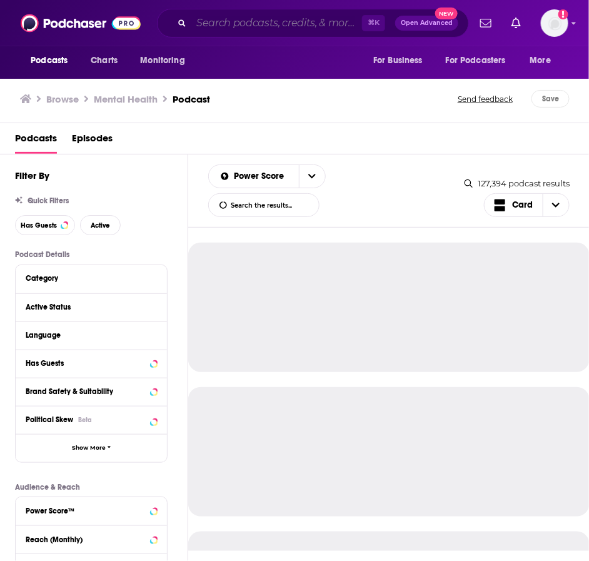
click at [238, 13] on input "Search podcasts, credits, & more..." at bounding box center [276, 23] width 171 height 20
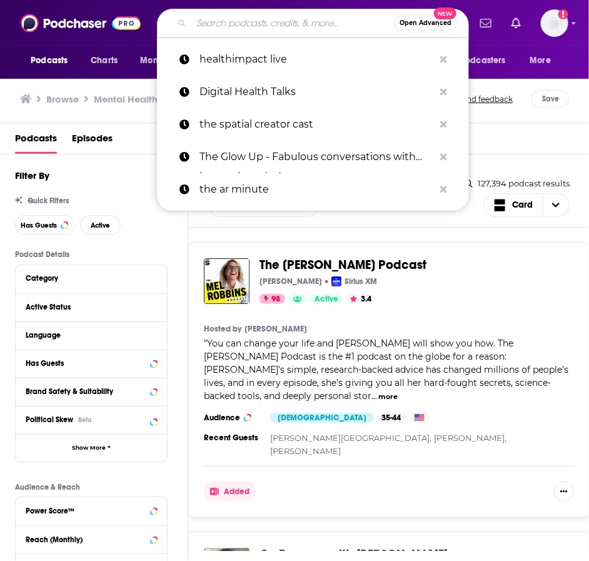
paste input "Future of Care"
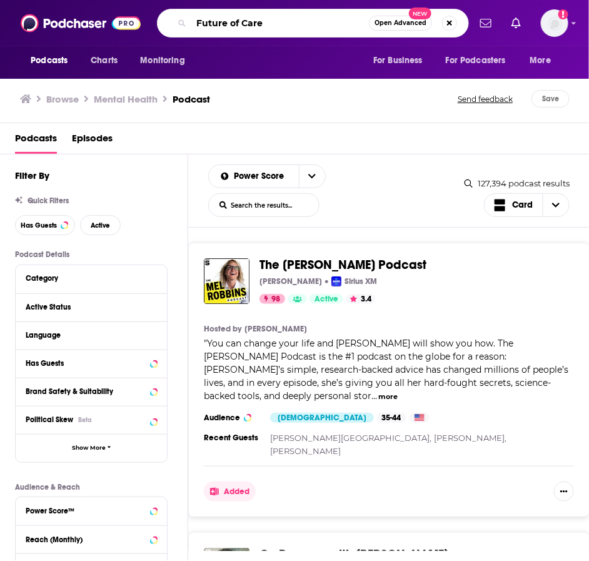
type input "Future of Care"
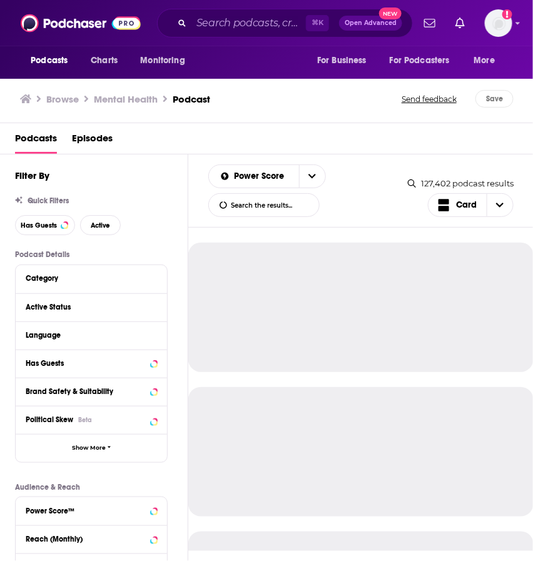
click at [257, 36] on div "⌘ K Open Advanced New" at bounding box center [285, 23] width 256 height 29
click at [256, 27] on input "Search podcasts, credits, & more..." at bounding box center [248, 23] width 114 height 20
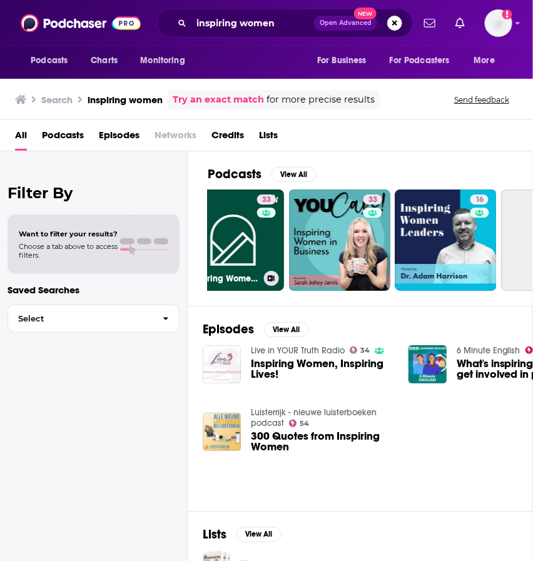
scroll to position [0, 391]
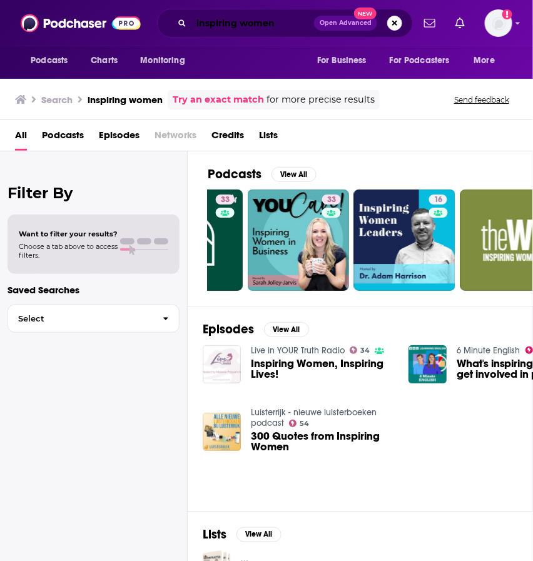
click at [288, 21] on input "inspiring women" at bounding box center [252, 23] width 123 height 20
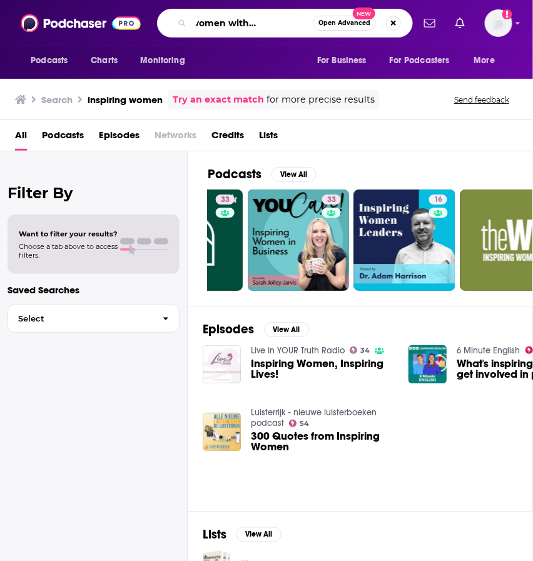
scroll to position [0, 57]
type input "inspiring women with [PERSON_NAME]"
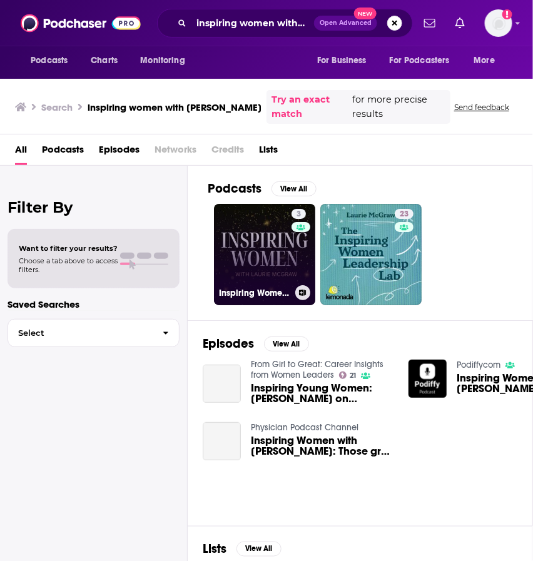
click at [259, 249] on link "3 Inspiring Women with [PERSON_NAME]" at bounding box center [264, 254] width 101 height 101
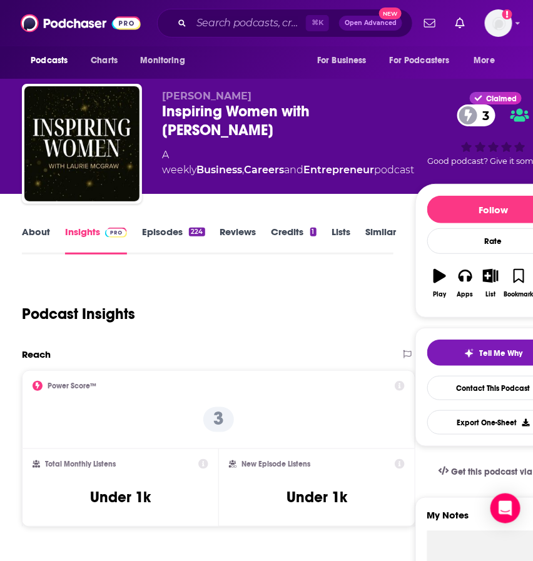
click at [43, 236] on link "About" at bounding box center [36, 240] width 28 height 29
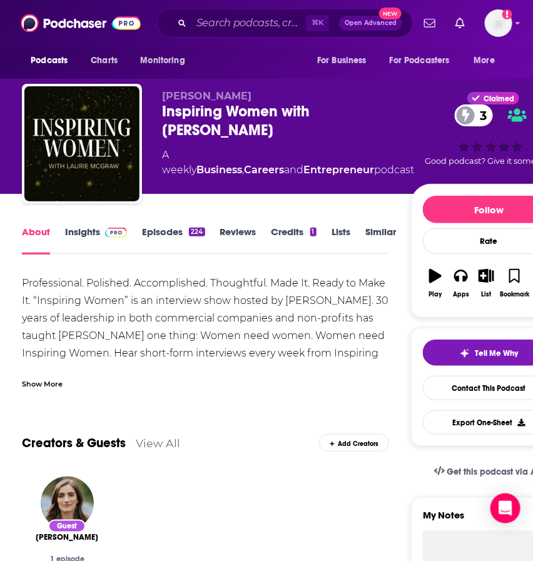
click at [91, 236] on link "Insights" at bounding box center [96, 240] width 62 height 29
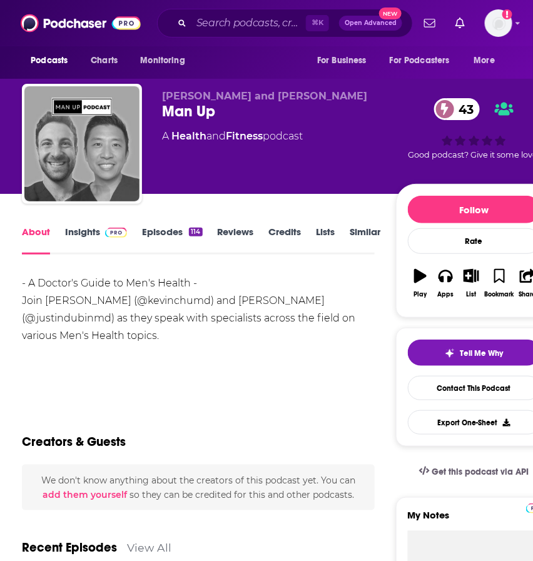
click at [98, 238] on link "Insights" at bounding box center [96, 240] width 62 height 29
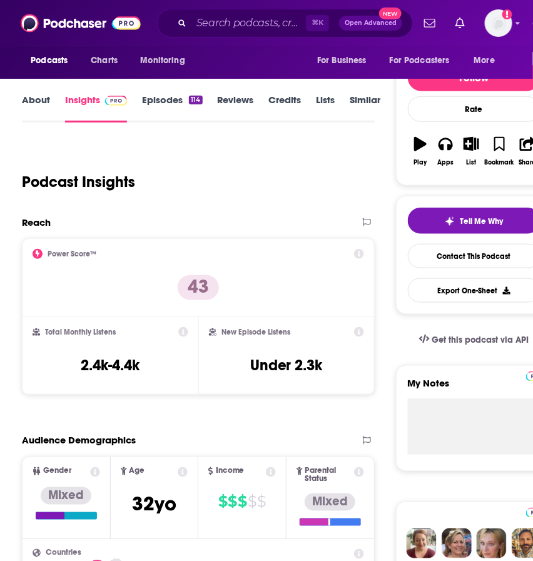
scroll to position [133, 0]
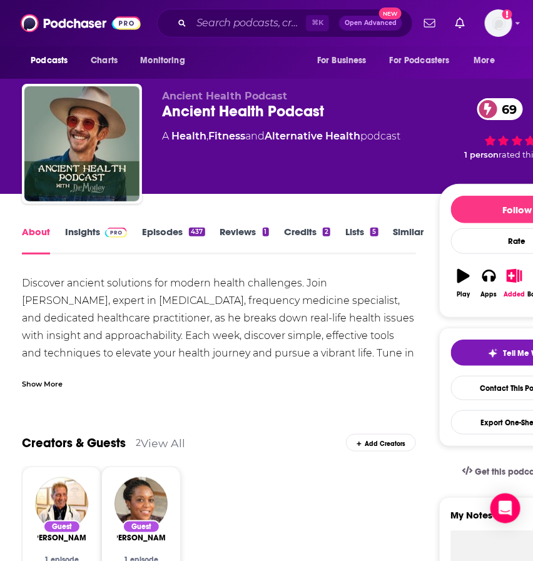
click at [104, 247] on link "Insights" at bounding box center [96, 240] width 62 height 29
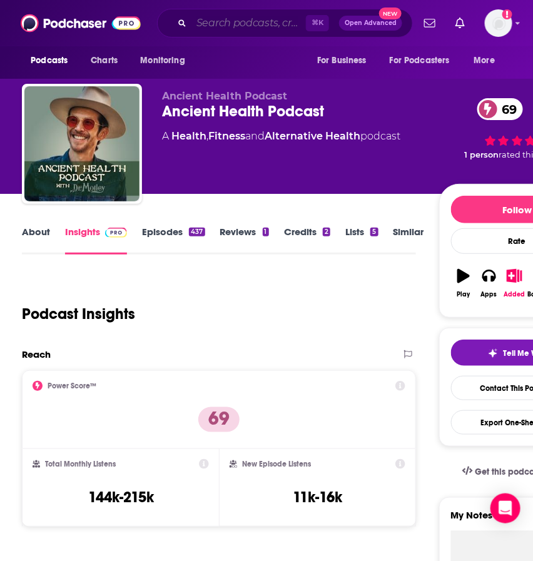
click at [211, 19] on input "Search podcasts, credits, & more..." at bounding box center [248, 23] width 114 height 20
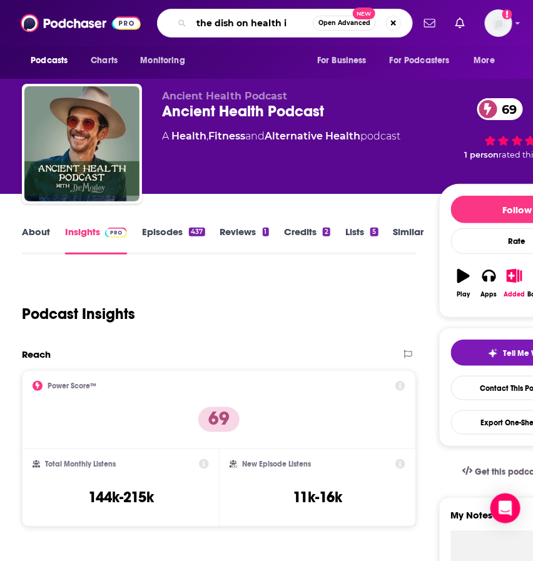
type input "the dish on health it"
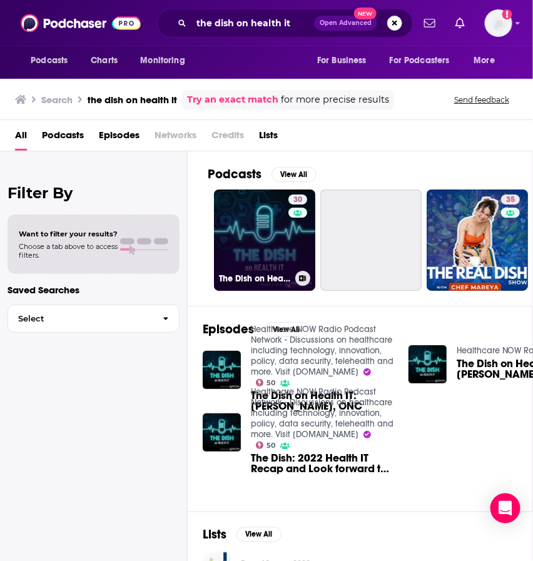
click at [271, 244] on link "30 The Dish on Health IT" at bounding box center [264, 239] width 101 height 101
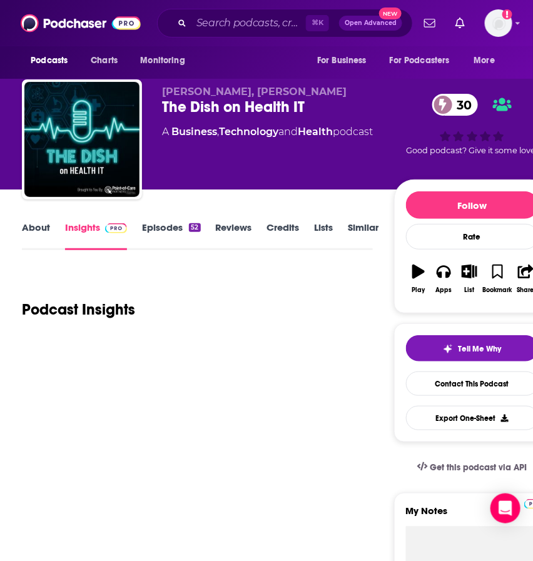
scroll to position [46, 0]
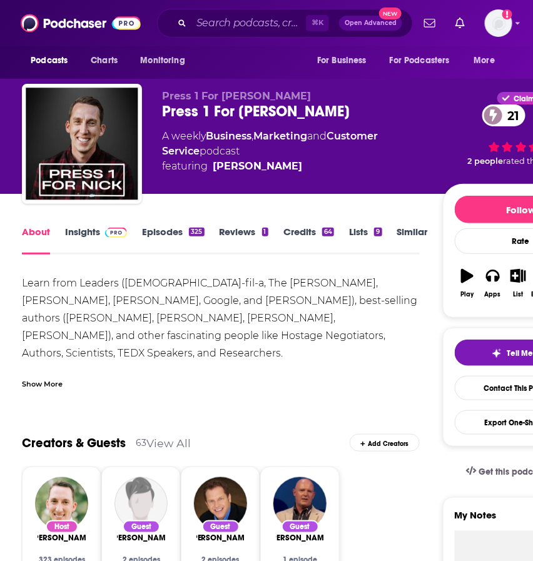
click at [91, 228] on link "Insights" at bounding box center [96, 240] width 62 height 29
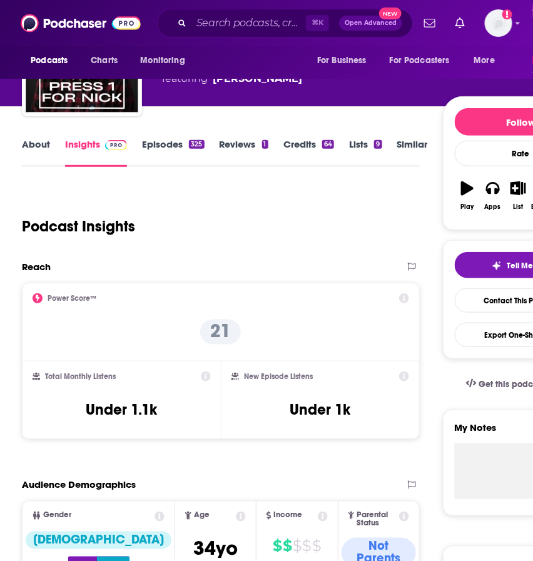
scroll to position [94, 0]
